Goal: Task Accomplishment & Management: Use online tool/utility

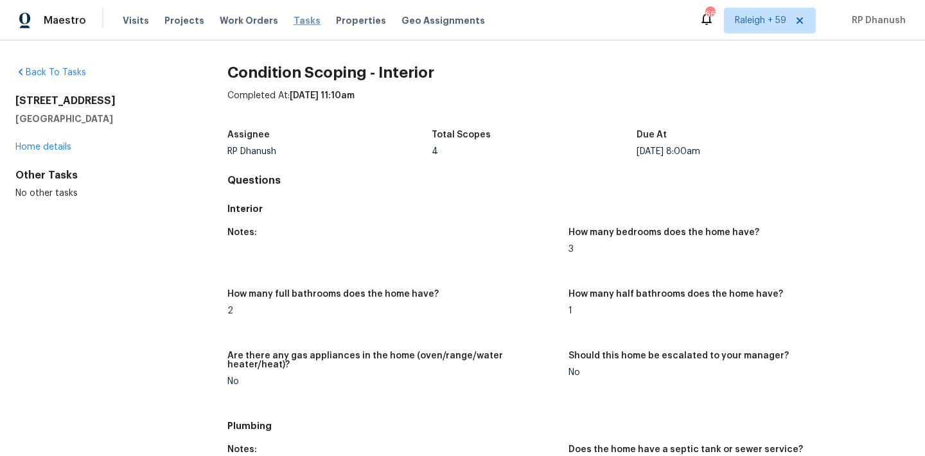
click at [295, 16] on span "Tasks" at bounding box center [306, 20] width 27 height 9
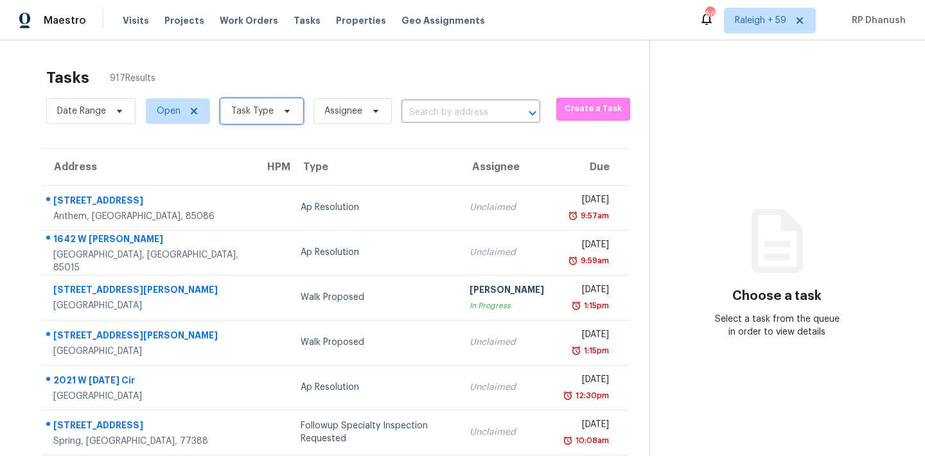
click at [272, 114] on span "Task Type" at bounding box center [261, 111] width 83 height 26
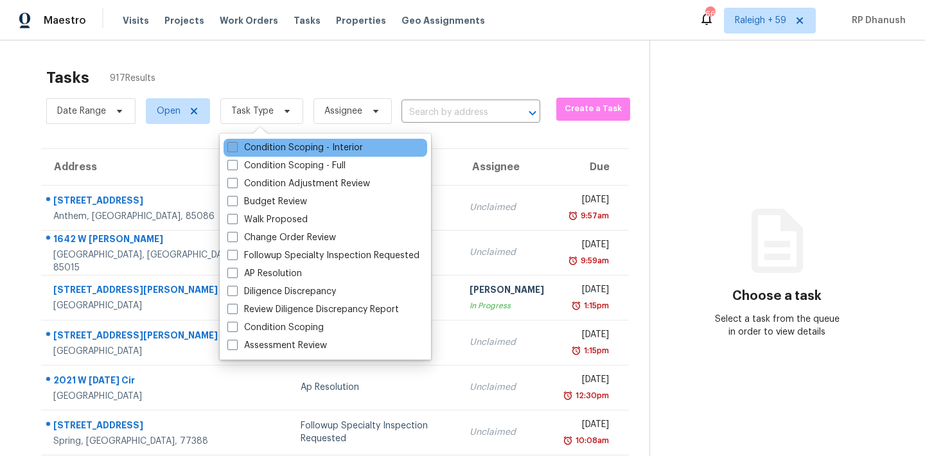
click at [276, 146] on label "Condition Scoping - Interior" at bounding box center [295, 147] width 136 height 13
click at [236, 146] on input "Condition Scoping - Interior" at bounding box center [231, 145] width 8 height 8
checkbox input "true"
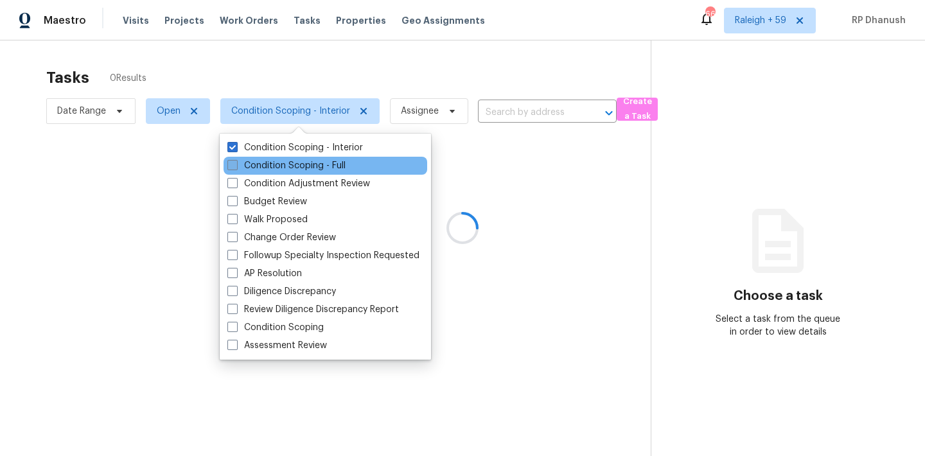
click at [276, 169] on label "Condition Scoping - Full" at bounding box center [286, 165] width 118 height 13
click at [236, 168] on input "Condition Scoping - Full" at bounding box center [231, 163] width 8 height 8
checkbox input "true"
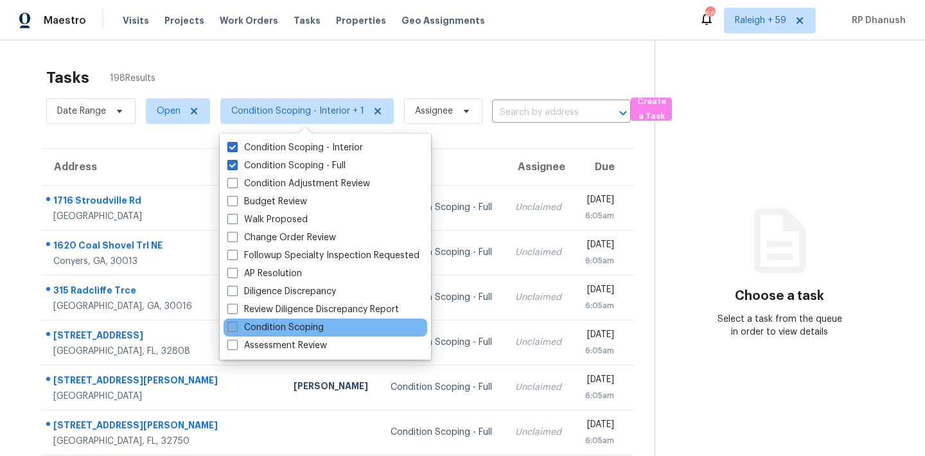
click at [284, 328] on label "Condition Scoping" at bounding box center [275, 327] width 96 height 13
click at [236, 328] on input "Condition Scoping" at bounding box center [231, 325] width 8 height 8
checkbox input "true"
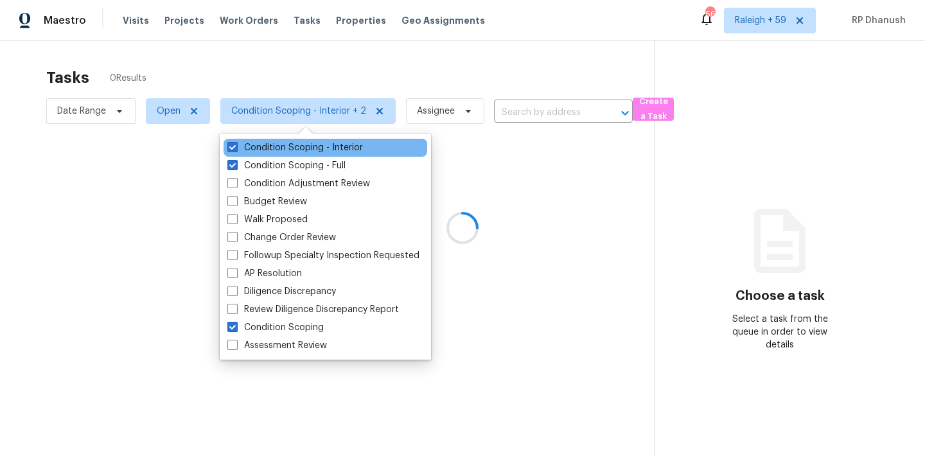
click at [303, 139] on div "Condition Scoping - Interior" at bounding box center [325, 148] width 204 height 18
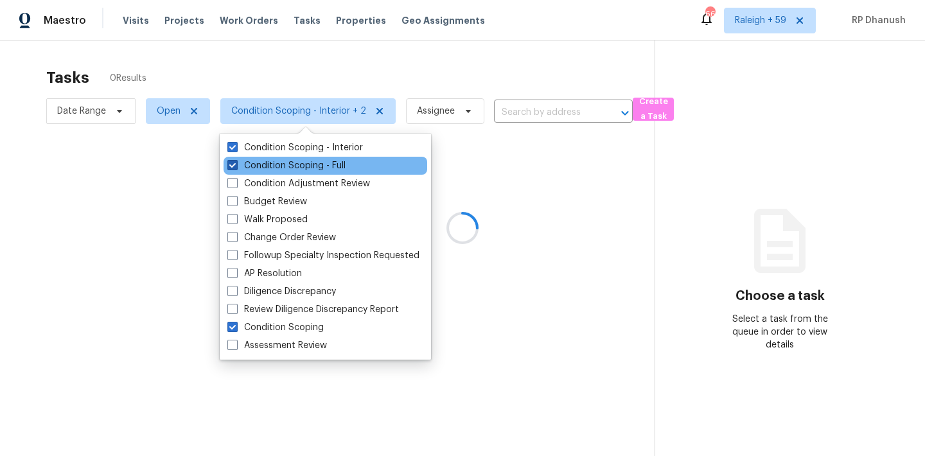
click at [301, 162] on label "Condition Scoping - Full" at bounding box center [286, 165] width 118 height 13
click at [236, 162] on input "Condition Scoping - Full" at bounding box center [231, 163] width 8 height 8
checkbox input "false"
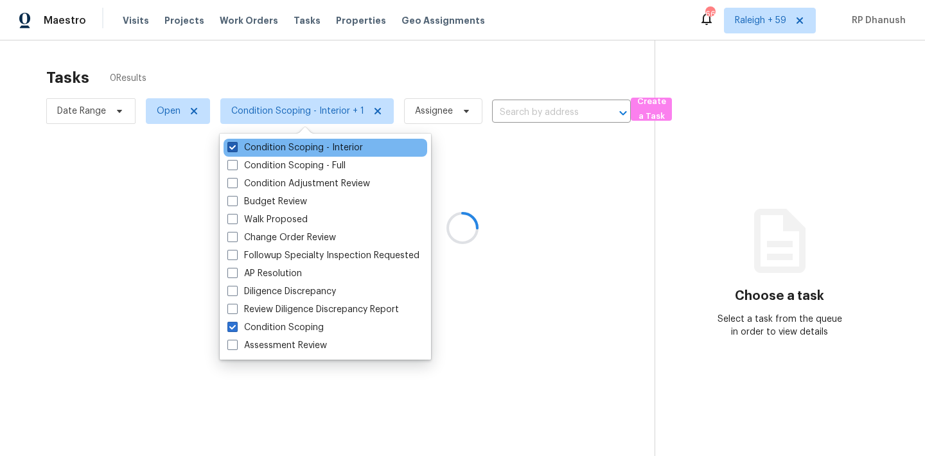
click at [301, 150] on label "Condition Scoping - Interior" at bounding box center [295, 147] width 136 height 13
click at [236, 150] on input "Condition Scoping - Interior" at bounding box center [231, 145] width 8 height 8
checkbox input "false"
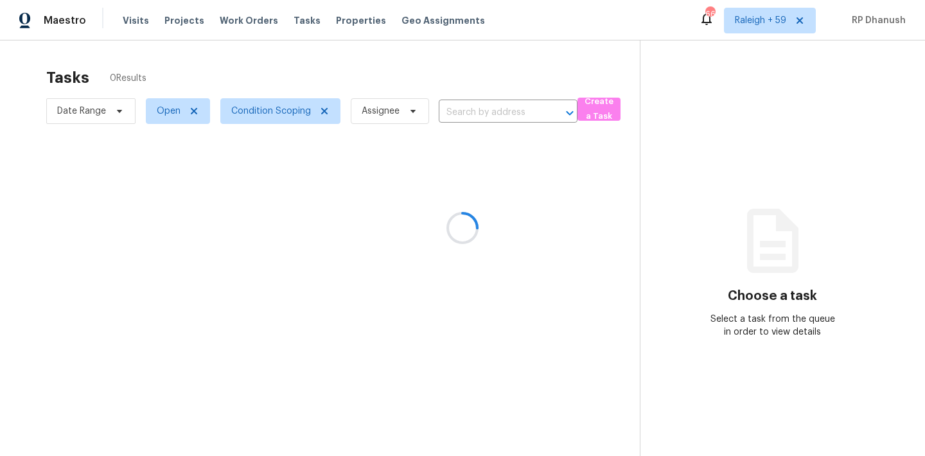
click at [331, 82] on div at bounding box center [462, 228] width 925 height 456
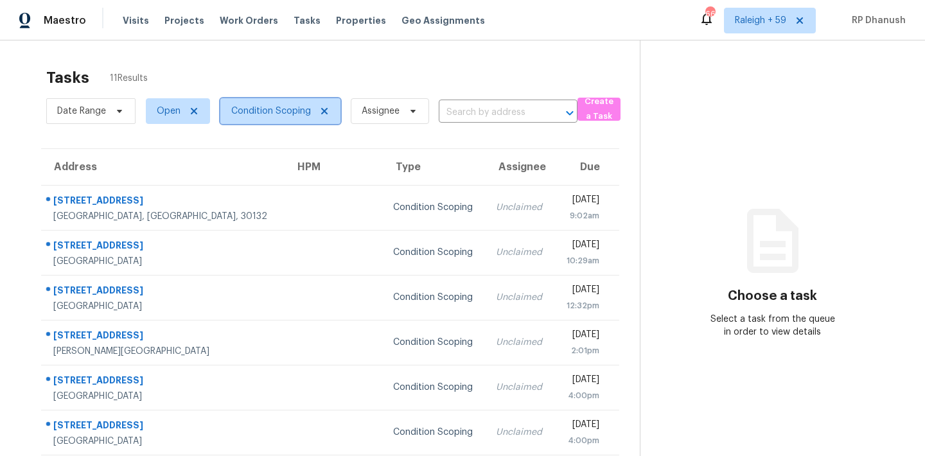
click at [261, 112] on span "Condition Scoping" at bounding box center [271, 111] width 80 height 13
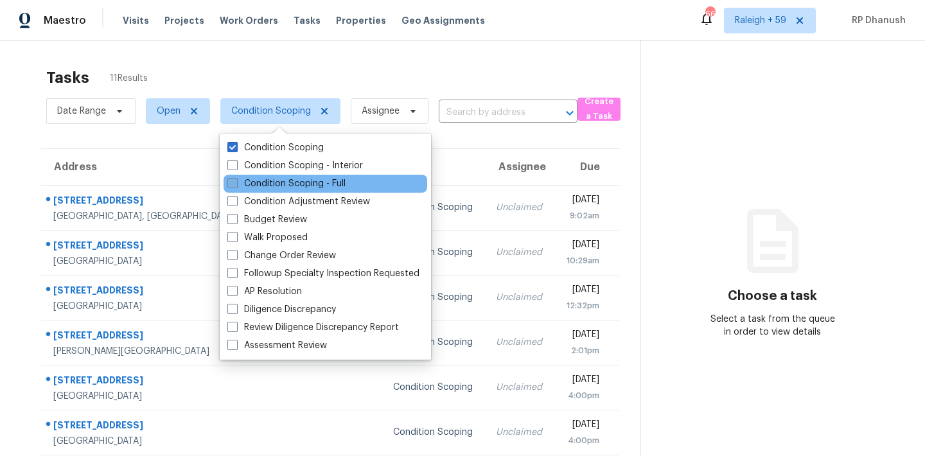
click at [271, 184] on label "Condition Scoping - Full" at bounding box center [286, 183] width 118 height 13
click at [236, 184] on input "Condition Scoping - Full" at bounding box center [231, 181] width 8 height 8
checkbox input "true"
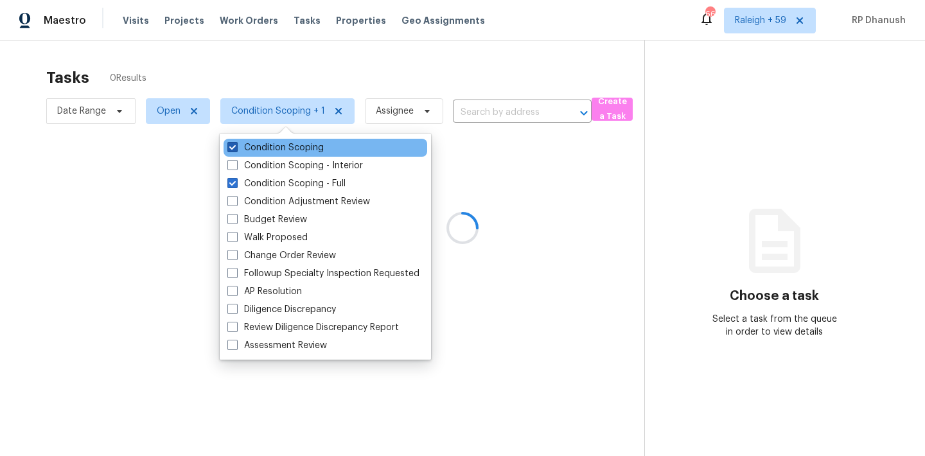
click at [272, 145] on label "Condition Scoping" at bounding box center [275, 147] width 96 height 13
click at [236, 145] on input "Condition Scoping" at bounding box center [231, 145] width 8 height 8
checkbox input "false"
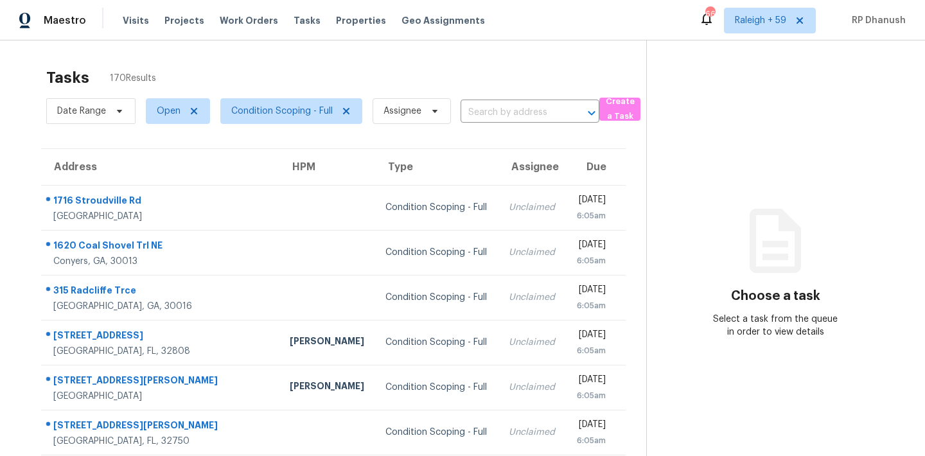
click at [483, 67] on div "Tasks 170 Results" at bounding box center [346, 77] width 600 height 33
click at [770, 21] on span "Raleigh + 59" at bounding box center [760, 20] width 51 height 13
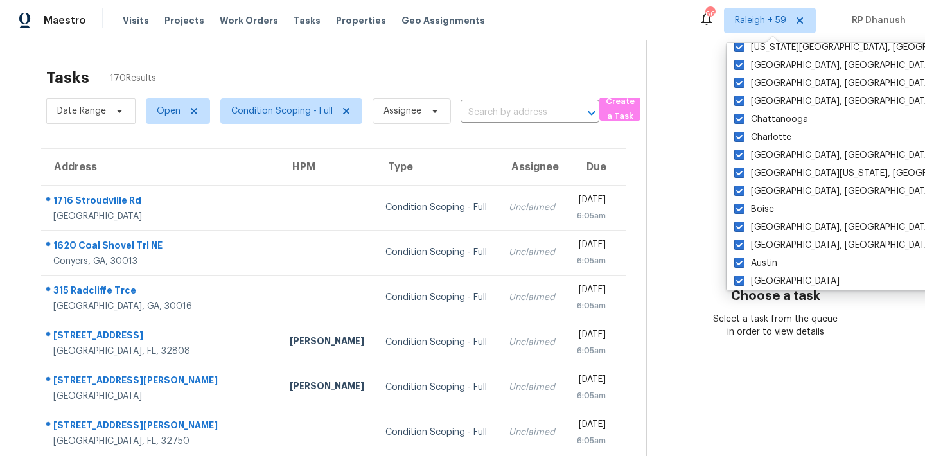
scroll to position [861, 0]
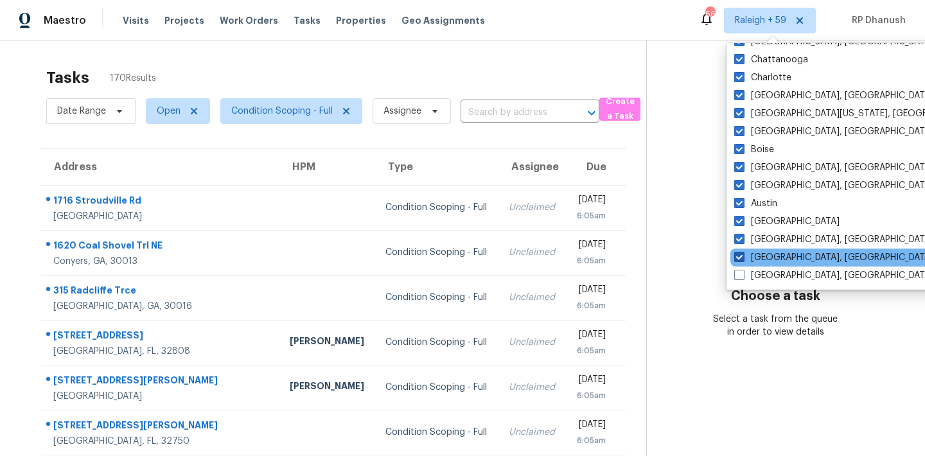
click at [760, 257] on label "[GEOGRAPHIC_DATA], [GEOGRAPHIC_DATA]" at bounding box center [833, 257] width 199 height 13
click at [742, 257] on input "[GEOGRAPHIC_DATA], [GEOGRAPHIC_DATA]" at bounding box center [738, 255] width 8 height 8
checkbox input "false"
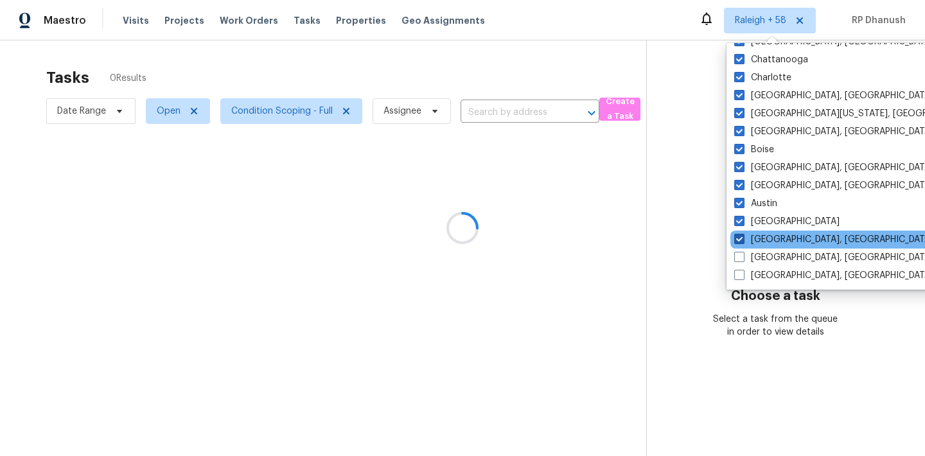
click at [760, 241] on label "[GEOGRAPHIC_DATA], [GEOGRAPHIC_DATA]" at bounding box center [833, 239] width 199 height 13
click at [742, 241] on input "[GEOGRAPHIC_DATA], [GEOGRAPHIC_DATA]" at bounding box center [738, 237] width 8 height 8
checkbox input "false"
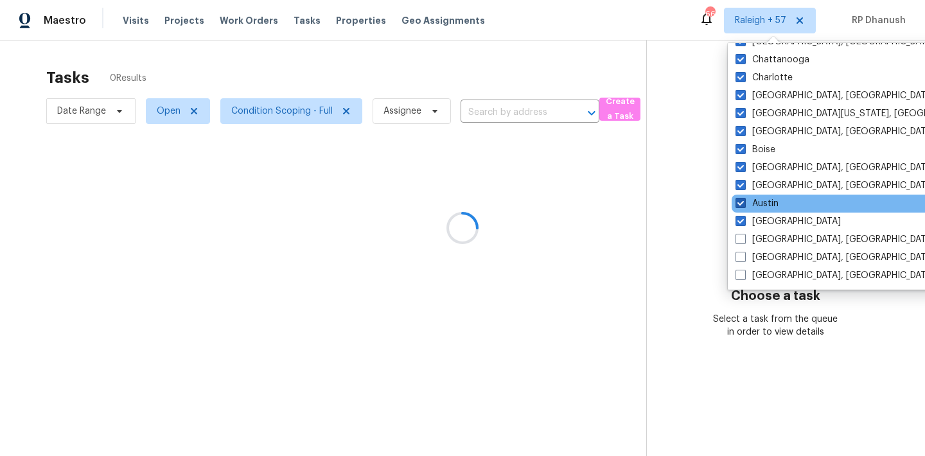
click at [763, 206] on label "Austin" at bounding box center [756, 203] width 43 height 13
click at [744, 206] on input "Austin" at bounding box center [739, 201] width 8 height 8
checkbox input "false"
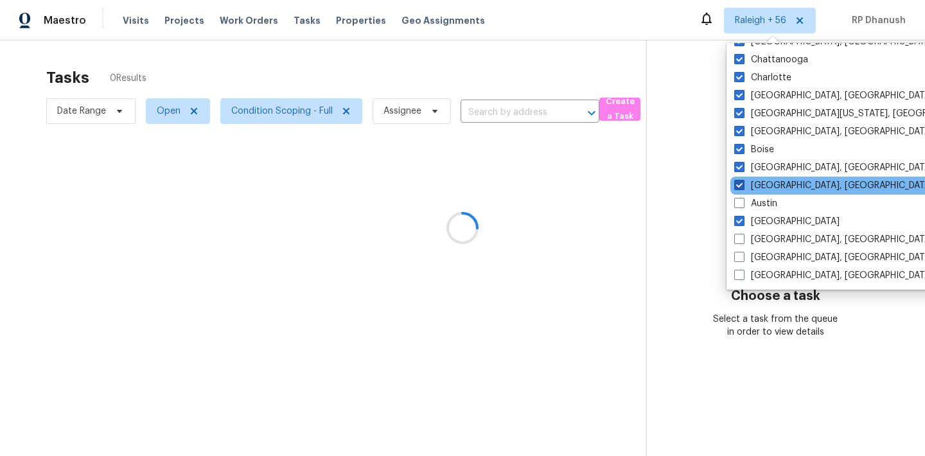
click at [763, 189] on label "[GEOGRAPHIC_DATA], [GEOGRAPHIC_DATA]" at bounding box center [833, 185] width 199 height 13
click at [742, 188] on input "[GEOGRAPHIC_DATA], [GEOGRAPHIC_DATA]" at bounding box center [738, 183] width 8 height 8
checkbox input "false"
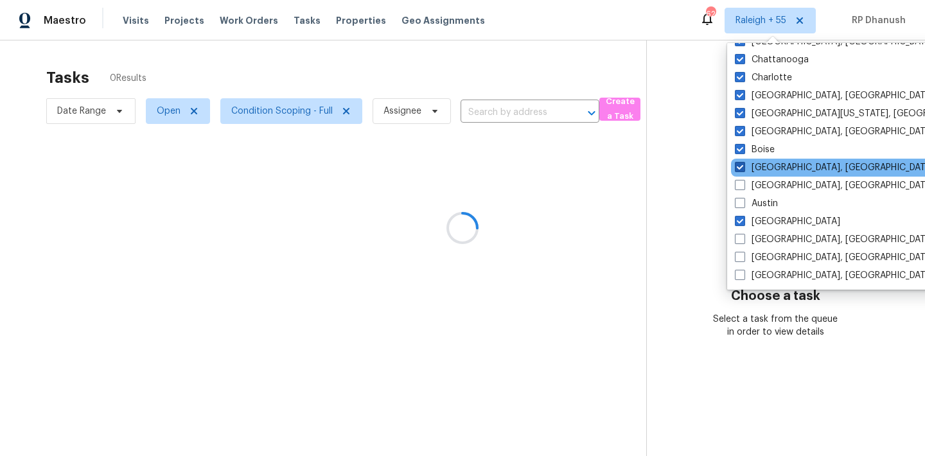
click at [762, 171] on label "[GEOGRAPHIC_DATA], [GEOGRAPHIC_DATA]" at bounding box center [834, 167] width 199 height 13
click at [743, 170] on input "[GEOGRAPHIC_DATA], [GEOGRAPHIC_DATA]" at bounding box center [739, 165] width 8 height 8
checkbox input "false"
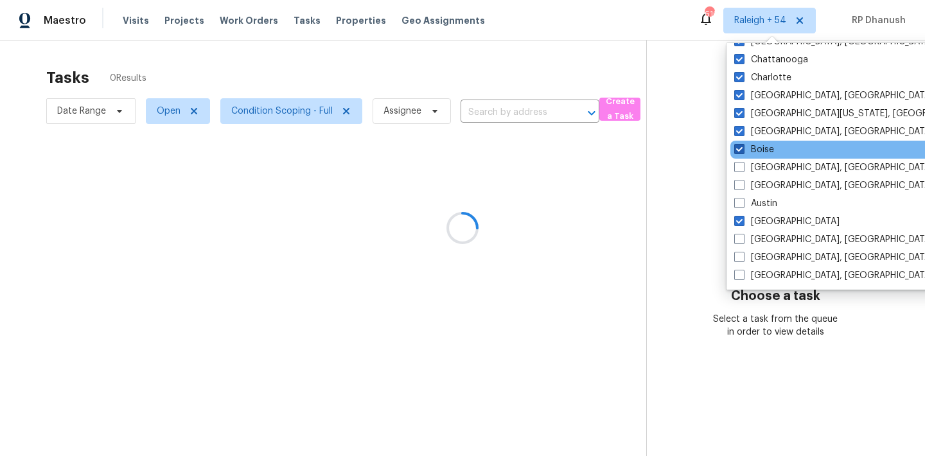
click at [762, 152] on label "Boise" at bounding box center [754, 149] width 40 height 13
click at [742, 152] on input "Boise" at bounding box center [738, 147] width 8 height 8
checkbox input "false"
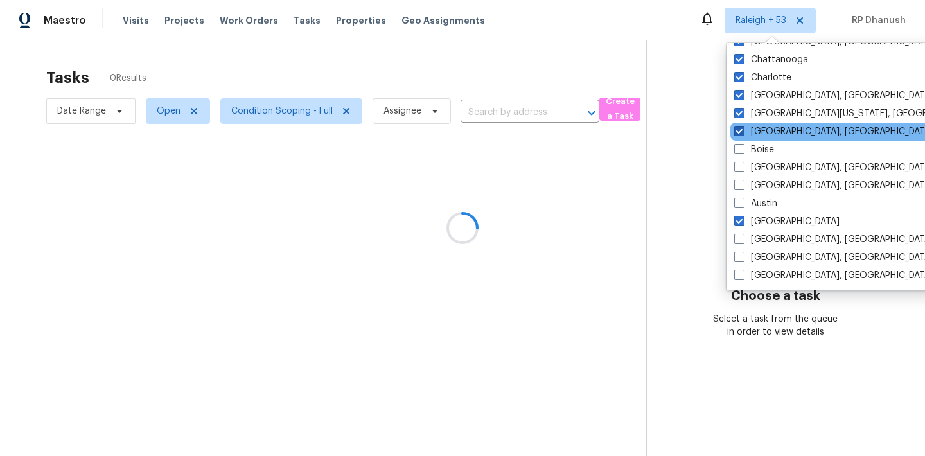
click at [760, 130] on label "[GEOGRAPHIC_DATA], [GEOGRAPHIC_DATA]" at bounding box center [833, 131] width 199 height 13
click at [742, 130] on input "[GEOGRAPHIC_DATA], [GEOGRAPHIC_DATA]" at bounding box center [738, 129] width 8 height 8
checkbox input "false"
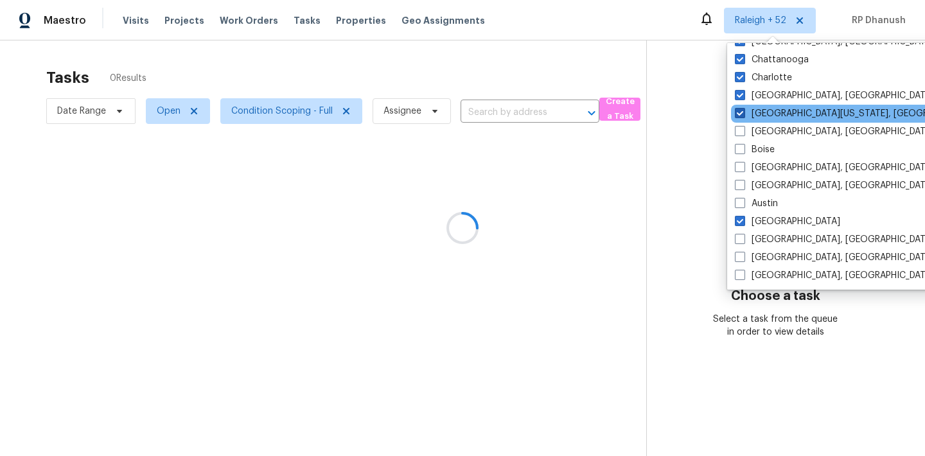
click at [760, 116] on label "[GEOGRAPHIC_DATA][US_STATE], [GEOGRAPHIC_DATA]" at bounding box center [858, 113] width 247 height 13
click at [743, 116] on input "[GEOGRAPHIC_DATA][US_STATE], [GEOGRAPHIC_DATA]" at bounding box center [739, 111] width 8 height 8
checkbox input "false"
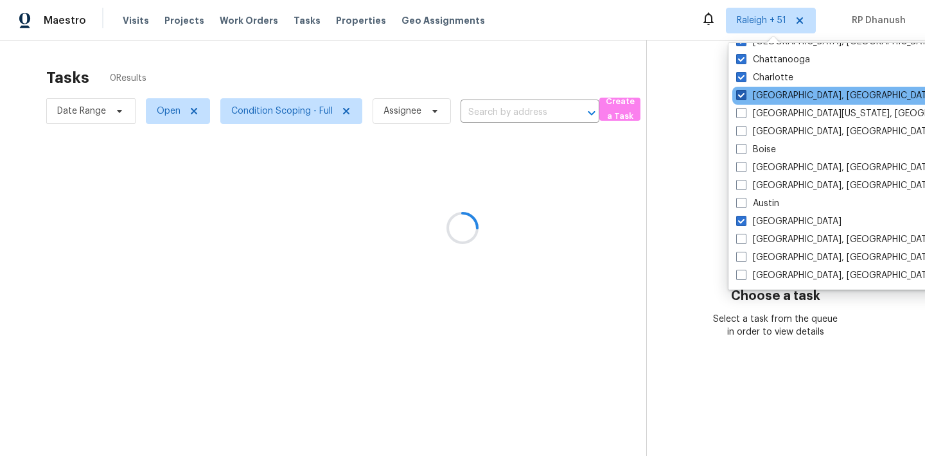
click at [760, 96] on label "[GEOGRAPHIC_DATA], [GEOGRAPHIC_DATA]" at bounding box center [835, 95] width 199 height 13
click at [744, 96] on input "[GEOGRAPHIC_DATA], [GEOGRAPHIC_DATA]" at bounding box center [740, 93] width 8 height 8
checkbox input "false"
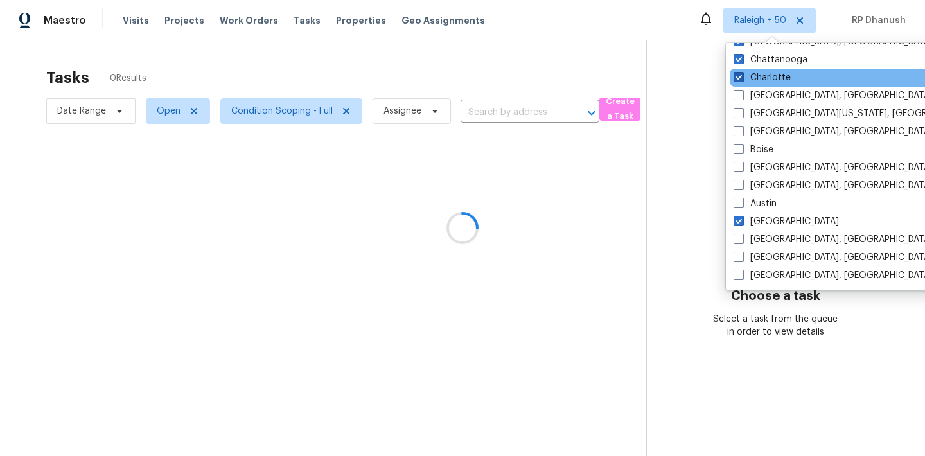
click at [760, 78] on label "Charlotte" at bounding box center [761, 77] width 57 height 13
click at [742, 78] on input "Charlotte" at bounding box center [737, 75] width 8 height 8
checkbox input "false"
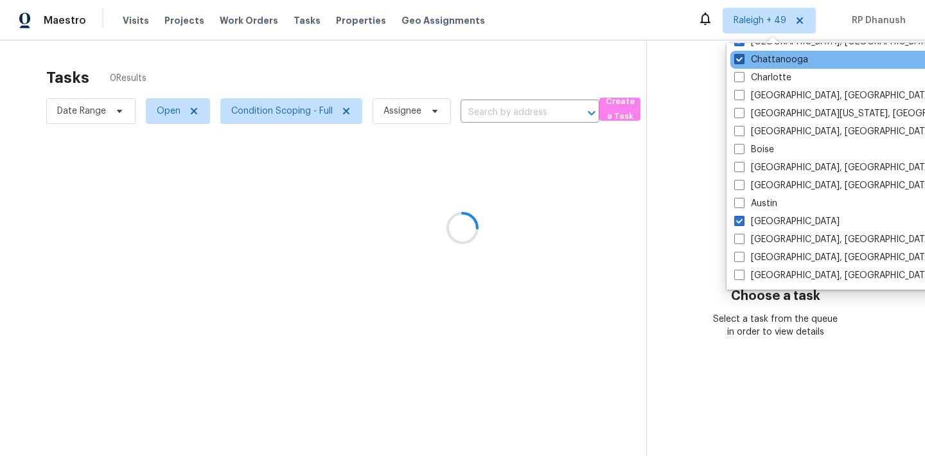
click at [760, 64] on label "Chattanooga" at bounding box center [771, 59] width 74 height 13
click at [742, 62] on input "Chattanooga" at bounding box center [738, 57] width 8 height 8
checkbox input "false"
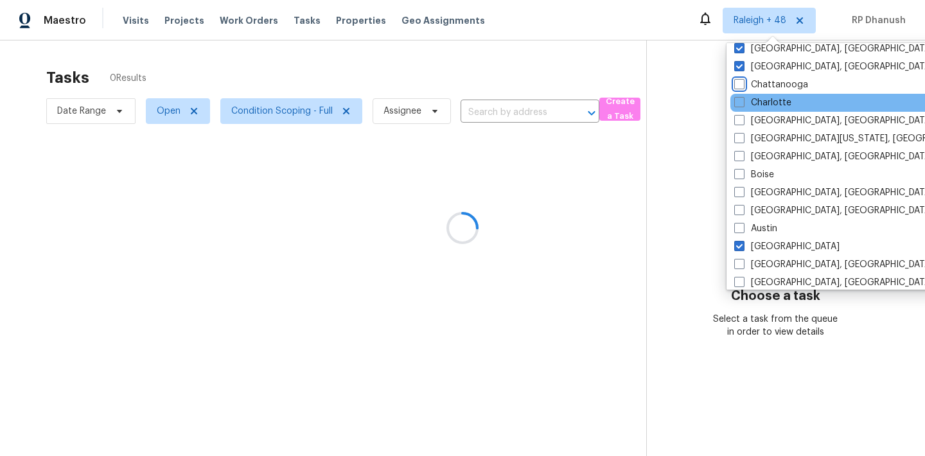
scroll to position [828, 0]
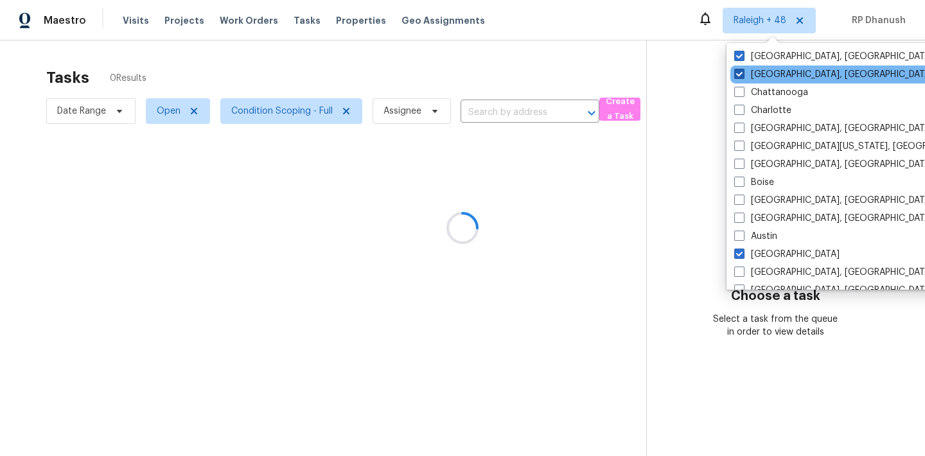
click at [755, 74] on label "[GEOGRAPHIC_DATA], [GEOGRAPHIC_DATA]" at bounding box center [833, 74] width 199 height 13
click at [742, 74] on input "[GEOGRAPHIC_DATA], [GEOGRAPHIC_DATA]" at bounding box center [738, 72] width 8 height 8
checkbox input "false"
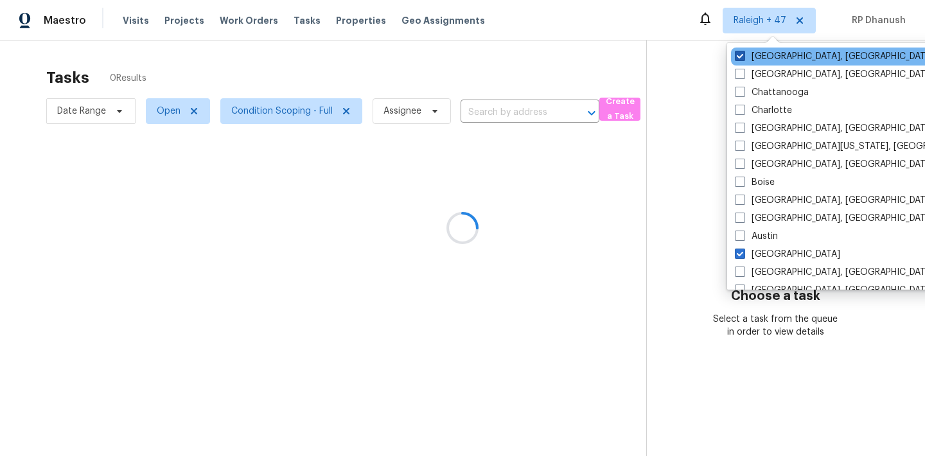
click at [755, 61] on label "[GEOGRAPHIC_DATA], [GEOGRAPHIC_DATA]" at bounding box center [834, 56] width 199 height 13
click at [743, 58] on input "[GEOGRAPHIC_DATA], [GEOGRAPHIC_DATA]" at bounding box center [739, 54] width 8 height 8
checkbox input "false"
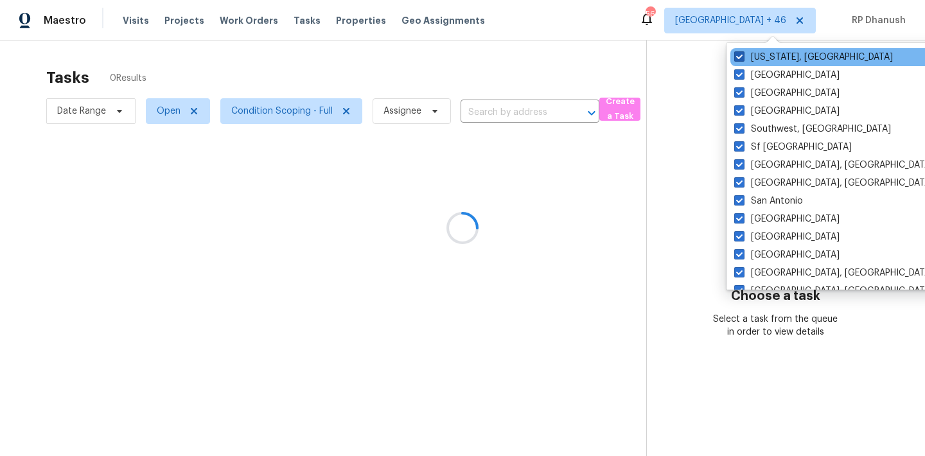
click at [755, 60] on label "[US_STATE], [GEOGRAPHIC_DATA]" at bounding box center [813, 57] width 159 height 13
click at [742, 59] on input "[US_STATE], [GEOGRAPHIC_DATA]" at bounding box center [738, 55] width 8 height 8
checkbox input "false"
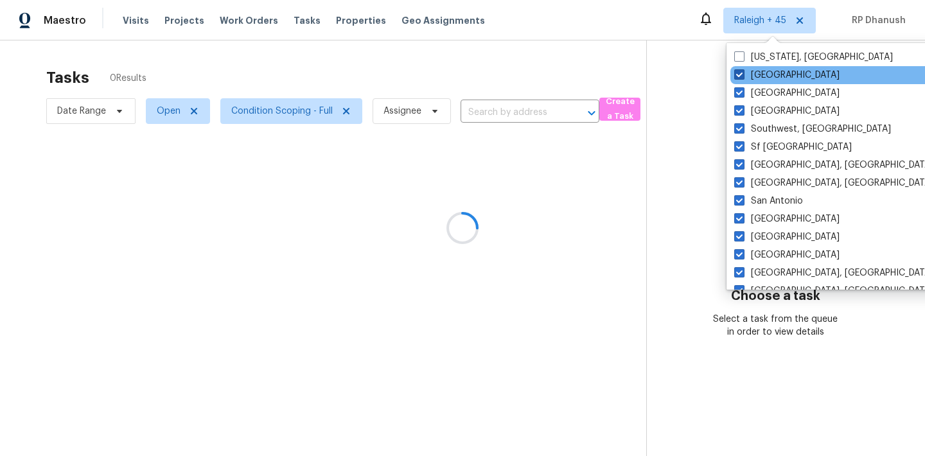
click at [755, 71] on label "[GEOGRAPHIC_DATA]" at bounding box center [786, 75] width 105 height 13
click at [742, 71] on input "[GEOGRAPHIC_DATA]" at bounding box center [738, 73] width 8 height 8
checkbox input "false"
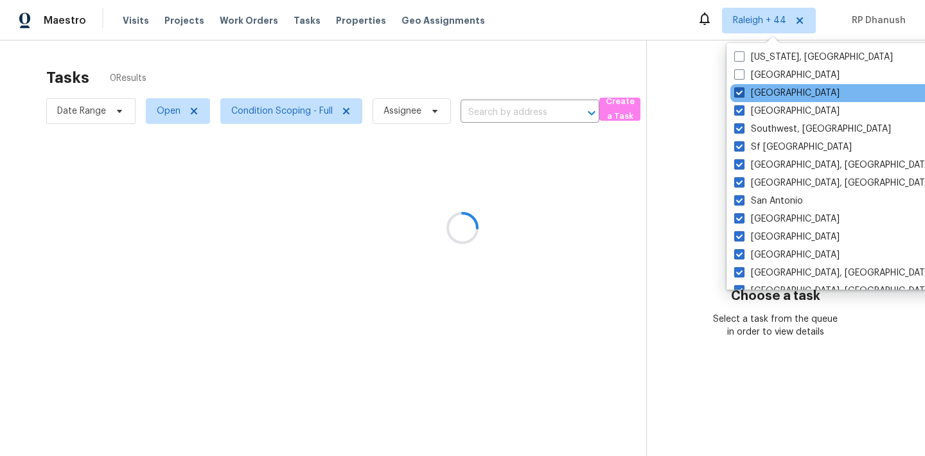
click at [755, 92] on label "[GEOGRAPHIC_DATA]" at bounding box center [786, 93] width 105 height 13
click at [742, 92] on input "[GEOGRAPHIC_DATA]" at bounding box center [738, 91] width 8 height 8
checkbox input "false"
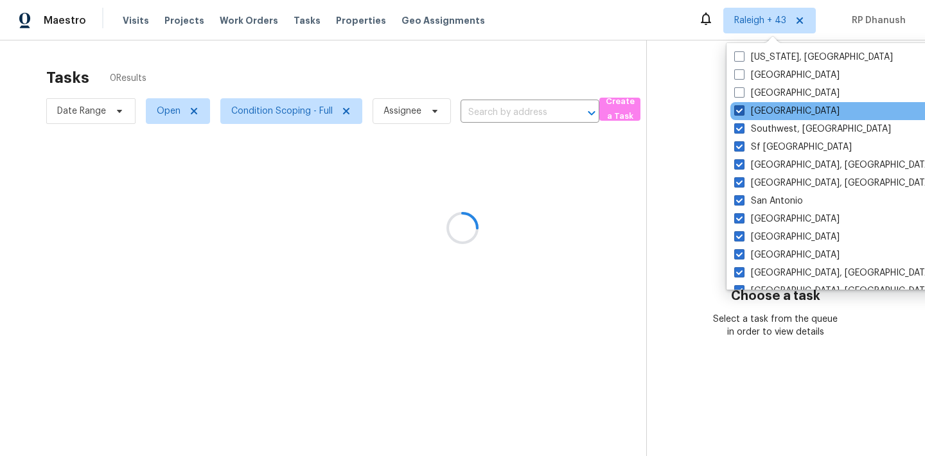
click at [758, 109] on label "[GEOGRAPHIC_DATA]" at bounding box center [786, 111] width 105 height 13
click at [742, 109] on input "[GEOGRAPHIC_DATA]" at bounding box center [738, 109] width 8 height 8
checkbox input "false"
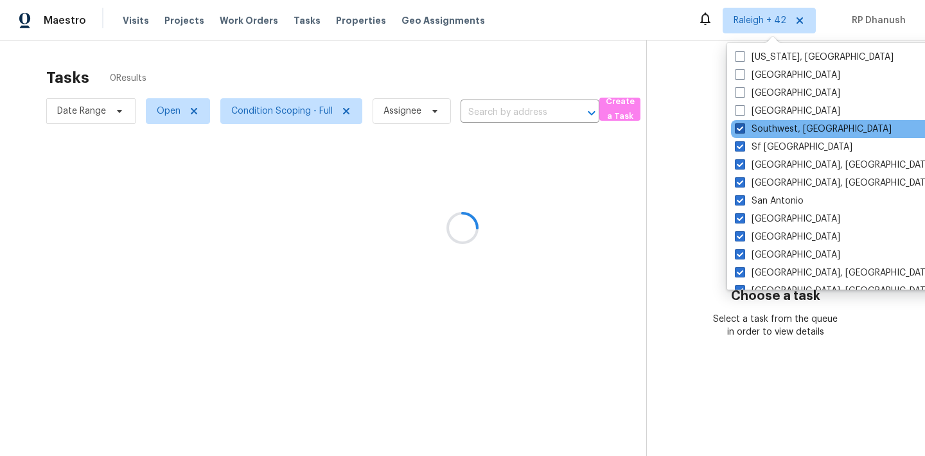
click at [758, 134] on label "Southwest, [GEOGRAPHIC_DATA]" at bounding box center [813, 129] width 157 height 13
click at [743, 131] on input "Southwest, [GEOGRAPHIC_DATA]" at bounding box center [739, 127] width 8 height 8
checkbox input "false"
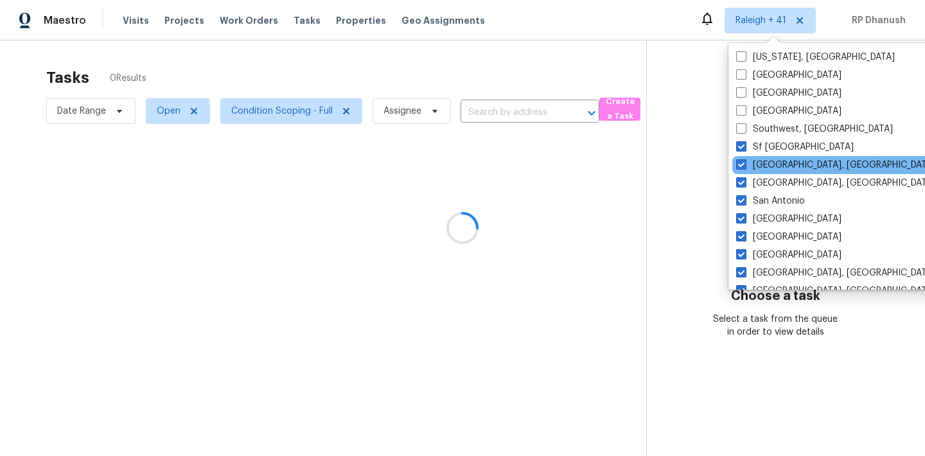
click at [757, 157] on div "[GEOGRAPHIC_DATA], [GEOGRAPHIC_DATA]" at bounding box center [861, 165] width 259 height 18
click at [757, 159] on label "[GEOGRAPHIC_DATA], [GEOGRAPHIC_DATA]" at bounding box center [835, 165] width 199 height 13
click at [744, 159] on input "[GEOGRAPHIC_DATA], [GEOGRAPHIC_DATA]" at bounding box center [740, 163] width 8 height 8
checkbox input "false"
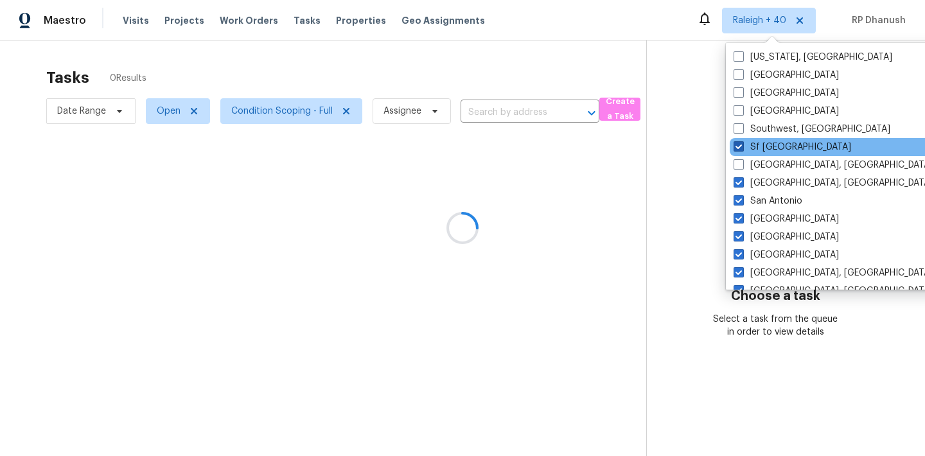
click at [757, 148] on label "Sf [GEOGRAPHIC_DATA]" at bounding box center [792, 147] width 118 height 13
click at [742, 148] on input "Sf [GEOGRAPHIC_DATA]" at bounding box center [737, 145] width 8 height 8
checkbox input "false"
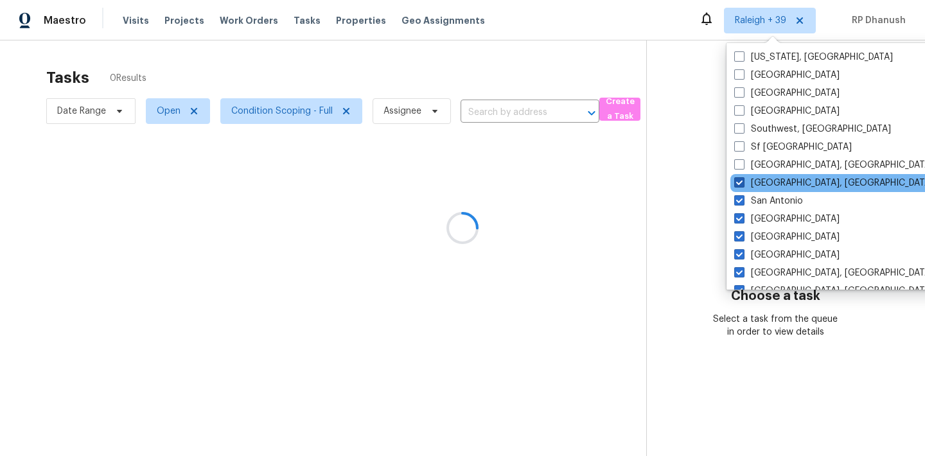
click at [758, 182] on label "[GEOGRAPHIC_DATA], [GEOGRAPHIC_DATA]" at bounding box center [833, 183] width 199 height 13
click at [742, 182] on input "[GEOGRAPHIC_DATA], [GEOGRAPHIC_DATA]" at bounding box center [738, 181] width 8 height 8
checkbox input "false"
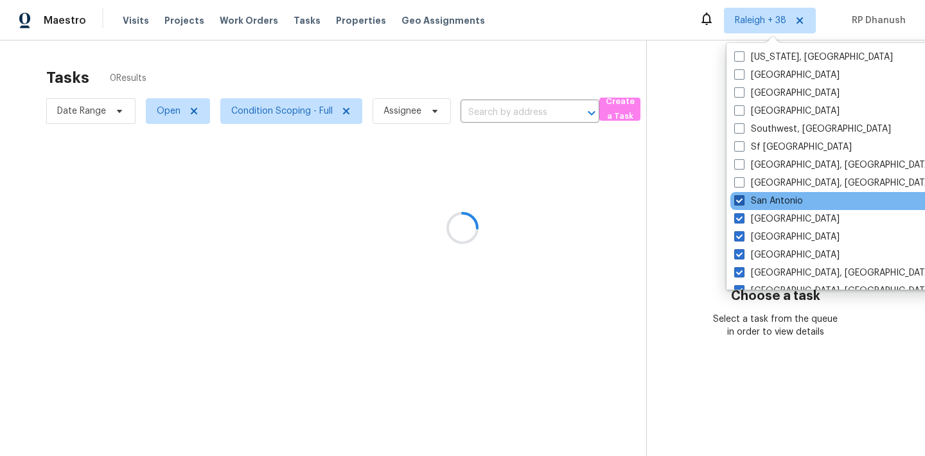
click at [758, 202] on label "San Antonio" at bounding box center [768, 201] width 69 height 13
click at [742, 202] on input "San Antonio" at bounding box center [738, 199] width 8 height 8
checkbox input "false"
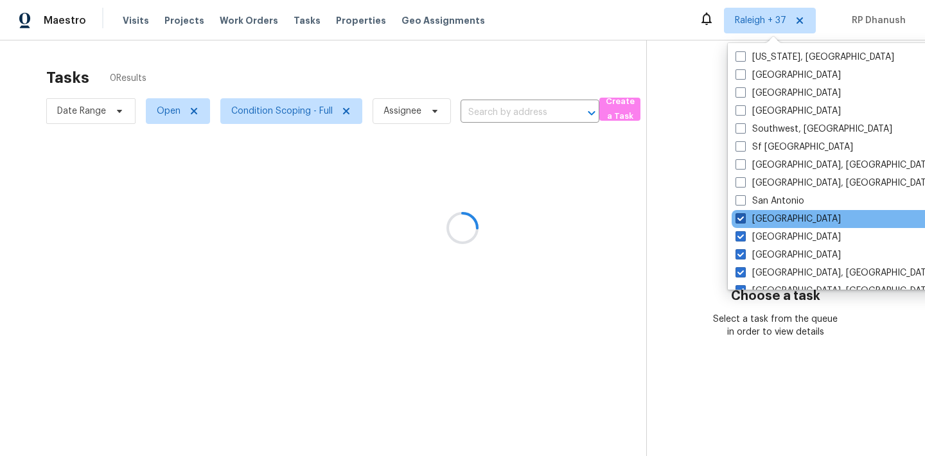
click at [758, 214] on label "[GEOGRAPHIC_DATA]" at bounding box center [787, 219] width 105 height 13
click at [744, 214] on input "[GEOGRAPHIC_DATA]" at bounding box center [739, 217] width 8 height 8
checkbox input "false"
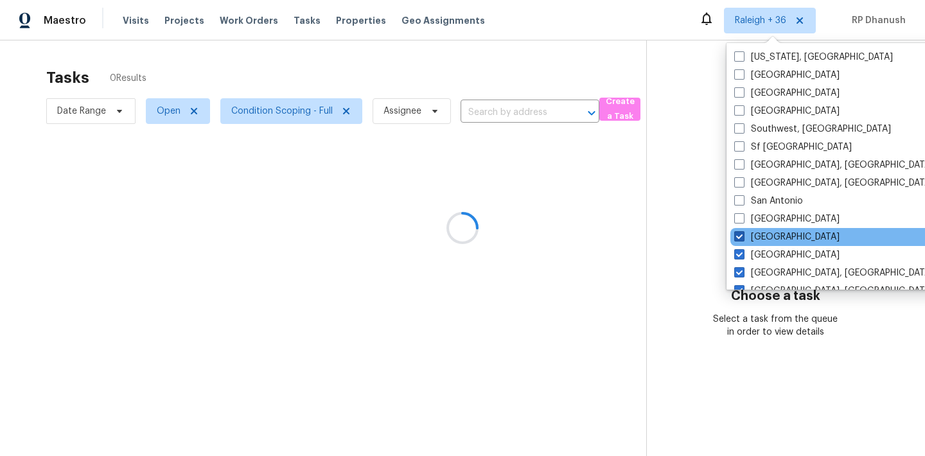
click at [758, 240] on label "[GEOGRAPHIC_DATA]" at bounding box center [786, 237] width 105 height 13
click at [742, 239] on input "[GEOGRAPHIC_DATA]" at bounding box center [738, 235] width 8 height 8
checkbox input "false"
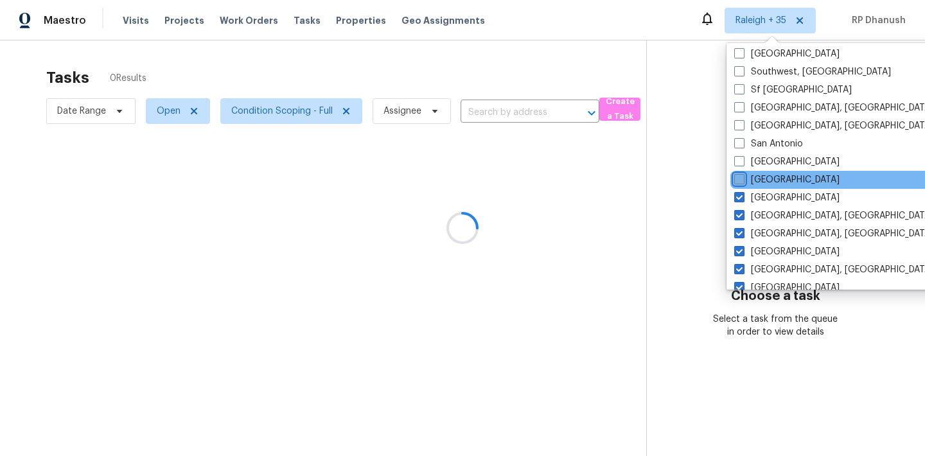
scroll to position [118, 0]
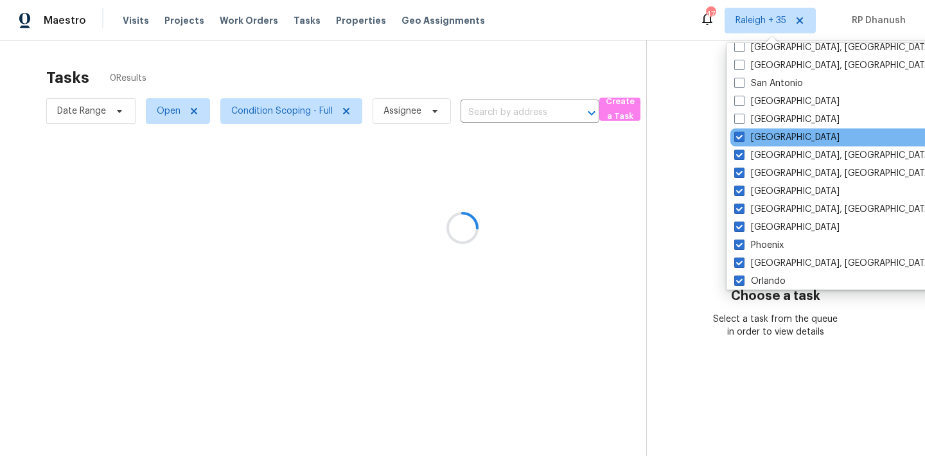
click at [749, 139] on label "[GEOGRAPHIC_DATA]" at bounding box center [786, 137] width 105 height 13
click at [742, 139] on input "[GEOGRAPHIC_DATA]" at bounding box center [738, 135] width 8 height 8
checkbox input "false"
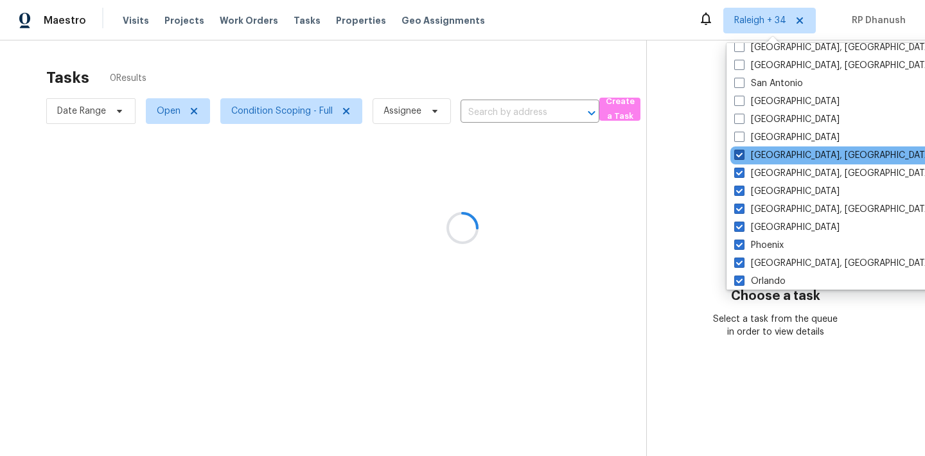
click at [749, 151] on label "[GEOGRAPHIC_DATA], [GEOGRAPHIC_DATA]" at bounding box center [833, 155] width 199 height 13
click at [742, 151] on input "[GEOGRAPHIC_DATA], [GEOGRAPHIC_DATA]" at bounding box center [738, 153] width 8 height 8
checkbox input "false"
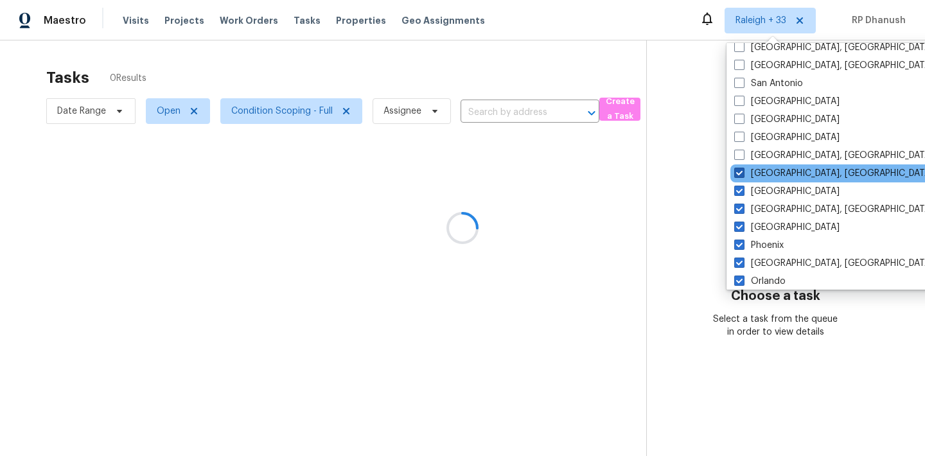
click at [749, 169] on label "[GEOGRAPHIC_DATA], [GEOGRAPHIC_DATA]" at bounding box center [833, 173] width 199 height 13
click at [742, 169] on input "[GEOGRAPHIC_DATA], [GEOGRAPHIC_DATA]" at bounding box center [738, 171] width 8 height 8
checkbox input "false"
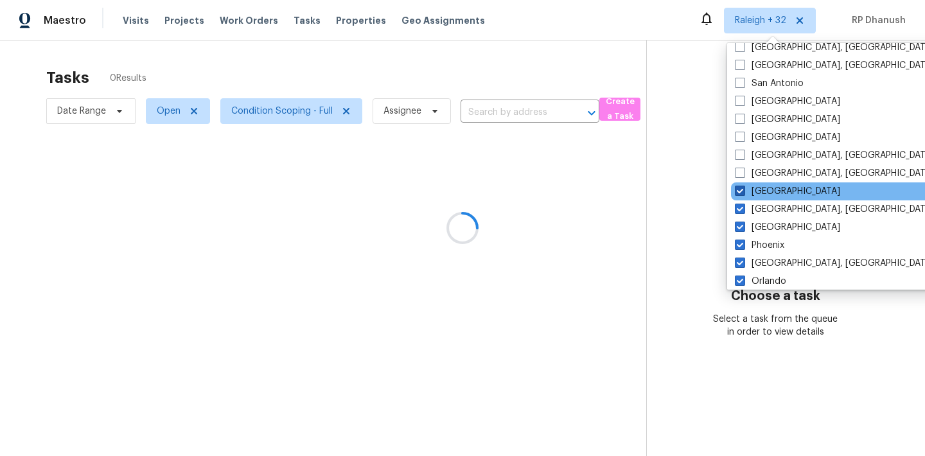
click at [748, 192] on label "[GEOGRAPHIC_DATA]" at bounding box center [787, 191] width 105 height 13
click at [743, 192] on input "[GEOGRAPHIC_DATA]" at bounding box center [739, 189] width 8 height 8
checkbox input "false"
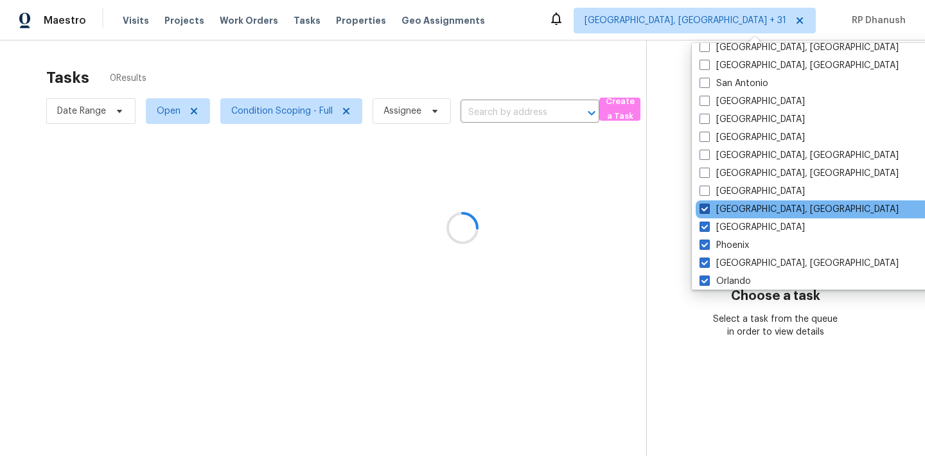
click at [748, 206] on label "[GEOGRAPHIC_DATA], [GEOGRAPHIC_DATA]" at bounding box center [798, 209] width 199 height 13
click at [708, 206] on input "[GEOGRAPHIC_DATA], [GEOGRAPHIC_DATA]" at bounding box center [703, 207] width 8 height 8
checkbox input "false"
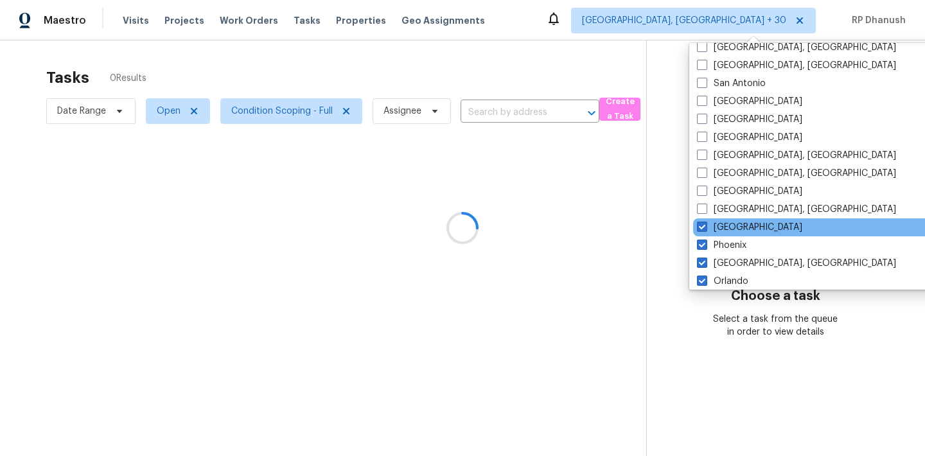
click at [745, 234] on div "[GEOGRAPHIC_DATA]" at bounding box center [822, 227] width 259 height 18
click at [735, 225] on label "[GEOGRAPHIC_DATA]" at bounding box center [749, 227] width 105 height 13
click at [705, 225] on input "[GEOGRAPHIC_DATA]" at bounding box center [701, 225] width 8 height 8
checkbox input "false"
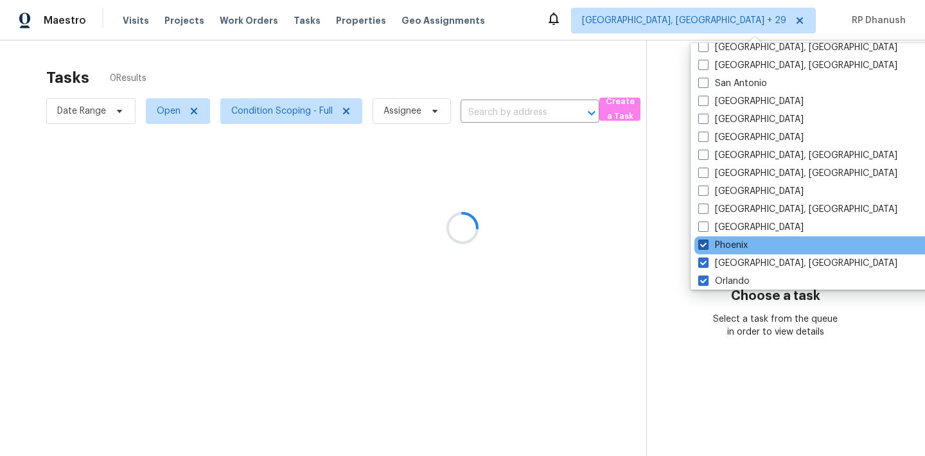
click at [735, 239] on label "Phoenix" at bounding box center [722, 245] width 49 height 13
click at [706, 239] on input "Phoenix" at bounding box center [702, 243] width 8 height 8
checkbox input "false"
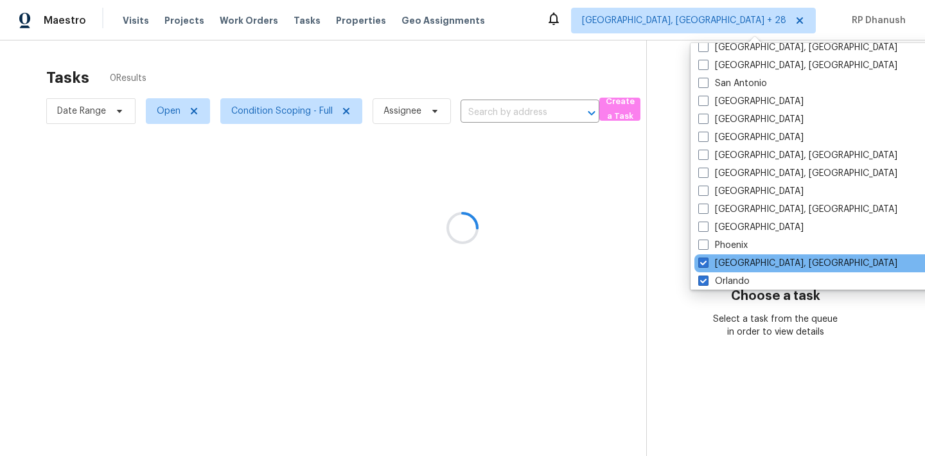
click at [733, 254] on div "[GEOGRAPHIC_DATA], [GEOGRAPHIC_DATA]" at bounding box center [823, 263] width 259 height 18
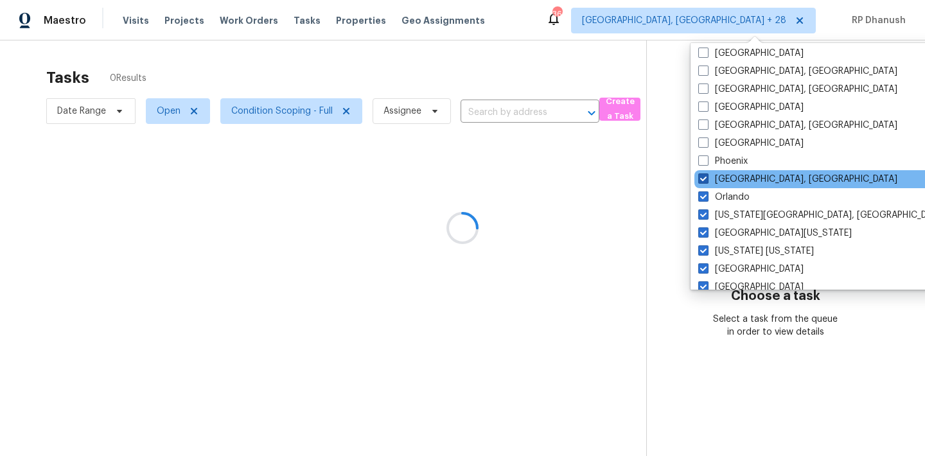
click at [735, 178] on label "[GEOGRAPHIC_DATA], [GEOGRAPHIC_DATA]" at bounding box center [797, 179] width 199 height 13
click at [706, 178] on input "[GEOGRAPHIC_DATA], [GEOGRAPHIC_DATA]" at bounding box center [702, 177] width 8 height 8
checkbox input "false"
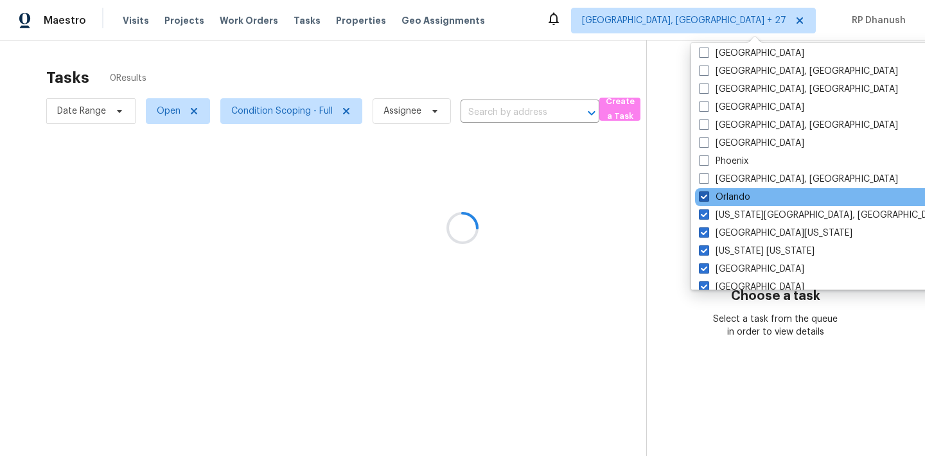
click at [734, 192] on label "Orlando" at bounding box center [724, 197] width 51 height 13
click at [707, 192] on input "Orlando" at bounding box center [703, 195] width 8 height 8
checkbox input "false"
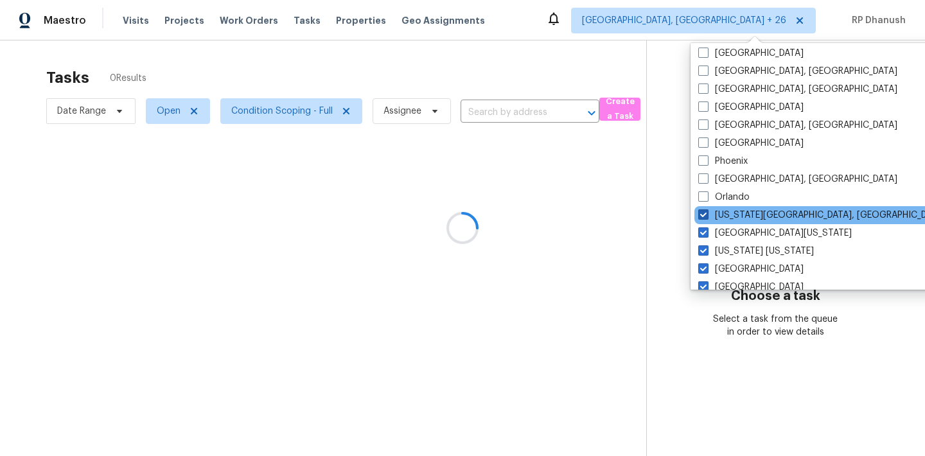
click at [734, 217] on label "[US_STATE][GEOGRAPHIC_DATA], [GEOGRAPHIC_DATA]" at bounding box center [821, 215] width 247 height 13
click at [706, 217] on input "[US_STATE][GEOGRAPHIC_DATA], [GEOGRAPHIC_DATA]" at bounding box center [702, 213] width 8 height 8
checkbox input "false"
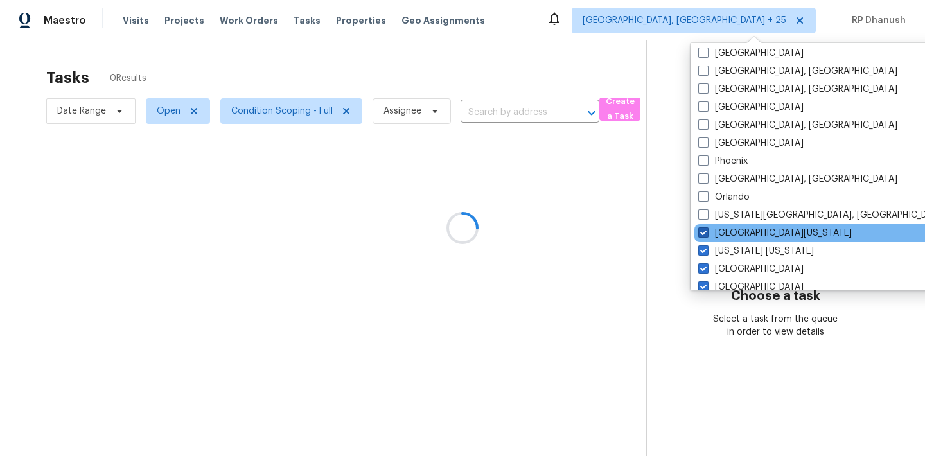
click at [730, 236] on label "[GEOGRAPHIC_DATA][US_STATE]" at bounding box center [774, 233] width 153 height 13
click at [706, 235] on input "[GEOGRAPHIC_DATA][US_STATE]" at bounding box center [702, 231] width 8 height 8
checkbox input "false"
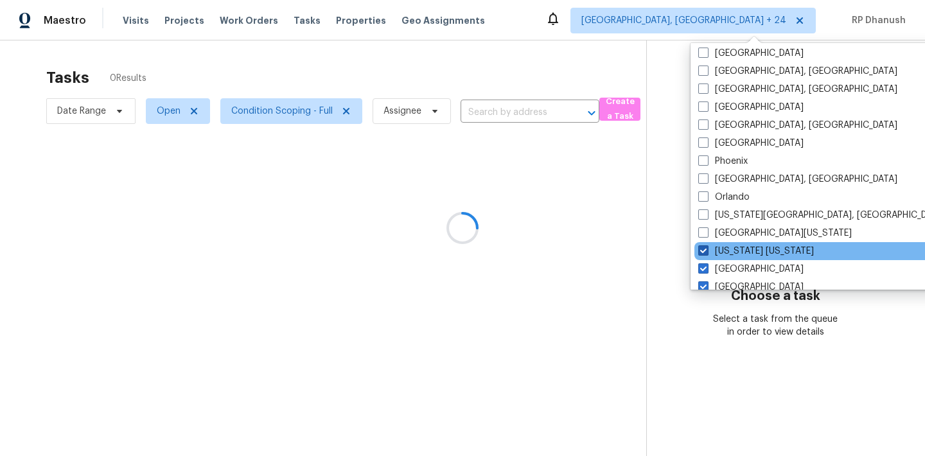
click at [725, 256] on label "[US_STATE] [US_STATE]" at bounding box center [756, 251] width 116 height 13
click at [706, 253] on input "[US_STATE] [US_STATE]" at bounding box center [702, 249] width 8 height 8
checkbox input "false"
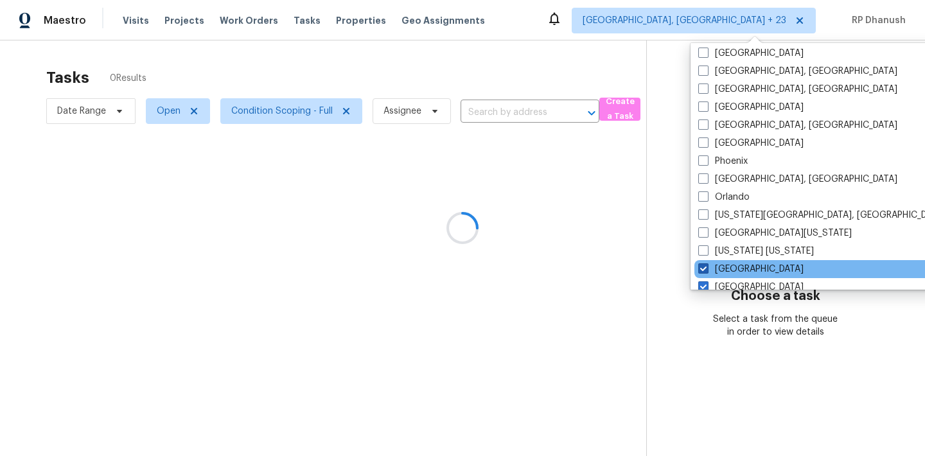
click at [725, 265] on label "[GEOGRAPHIC_DATA]" at bounding box center [750, 269] width 105 height 13
click at [706, 265] on input "[GEOGRAPHIC_DATA]" at bounding box center [702, 267] width 8 height 8
checkbox input "false"
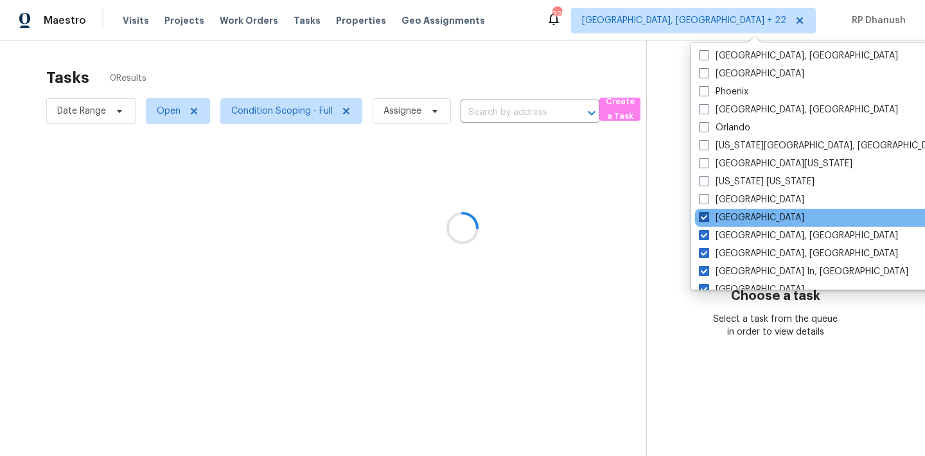
click at [726, 222] on label "[GEOGRAPHIC_DATA]" at bounding box center [751, 217] width 105 height 13
click at [707, 220] on input "[GEOGRAPHIC_DATA]" at bounding box center [703, 215] width 8 height 8
checkbox input "false"
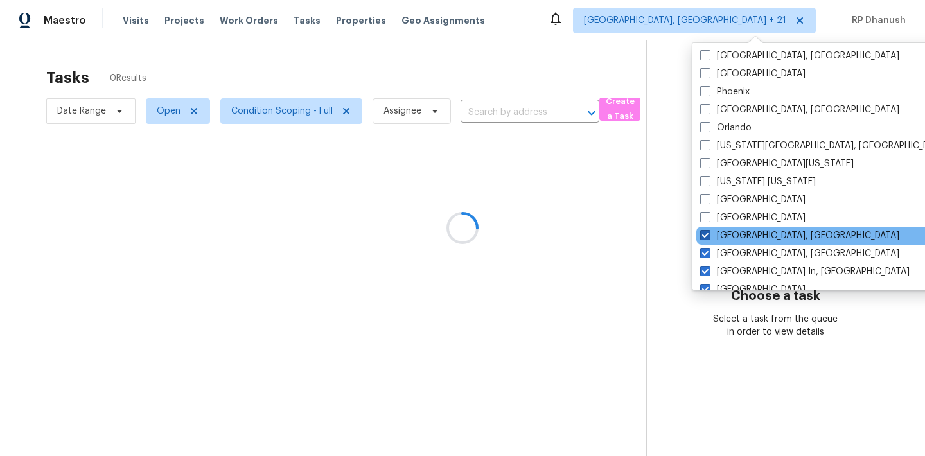
click at [726, 235] on label "[GEOGRAPHIC_DATA], [GEOGRAPHIC_DATA]" at bounding box center [799, 235] width 199 height 13
click at [708, 235] on input "[GEOGRAPHIC_DATA], [GEOGRAPHIC_DATA]" at bounding box center [704, 233] width 8 height 8
checkbox input "false"
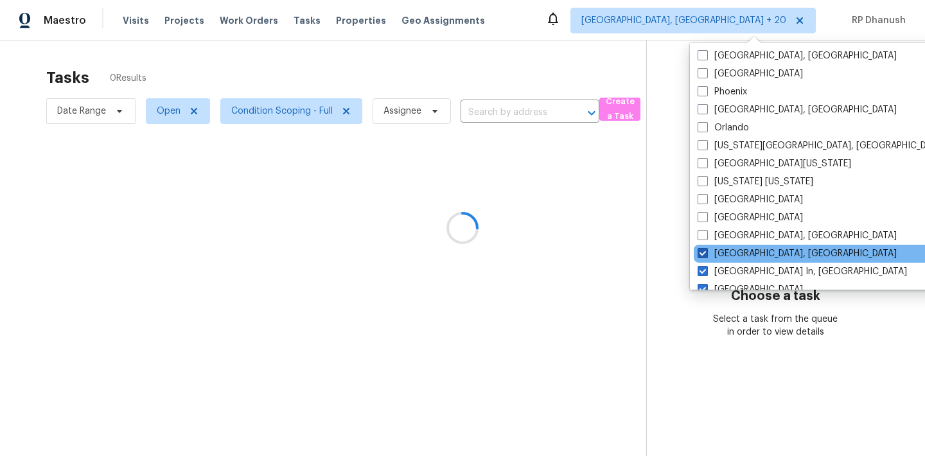
click at [726, 253] on label "[GEOGRAPHIC_DATA], [GEOGRAPHIC_DATA]" at bounding box center [796, 253] width 199 height 13
click at [706, 253] on input "[GEOGRAPHIC_DATA], [GEOGRAPHIC_DATA]" at bounding box center [701, 251] width 8 height 8
checkbox input "false"
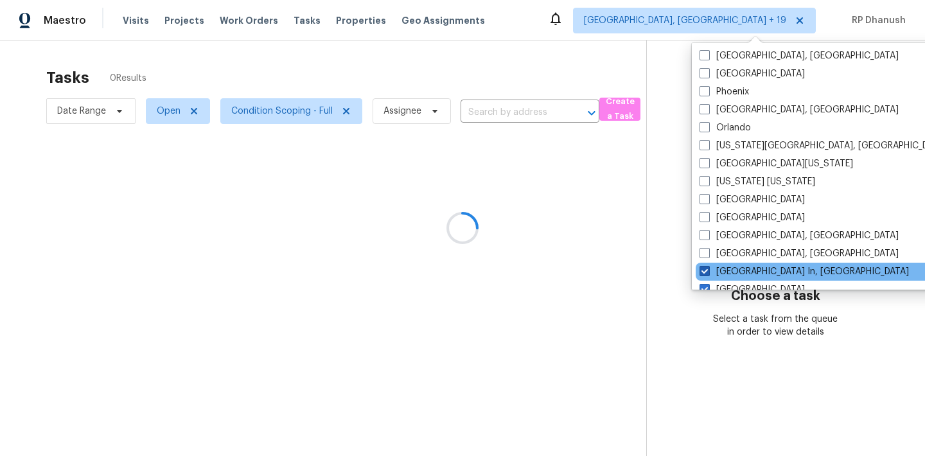
click at [723, 271] on label "[GEOGRAPHIC_DATA] In, [GEOGRAPHIC_DATA]" at bounding box center [803, 271] width 209 height 13
click at [708, 271] on input "[GEOGRAPHIC_DATA] In, [GEOGRAPHIC_DATA]" at bounding box center [703, 269] width 8 height 8
checkbox input "false"
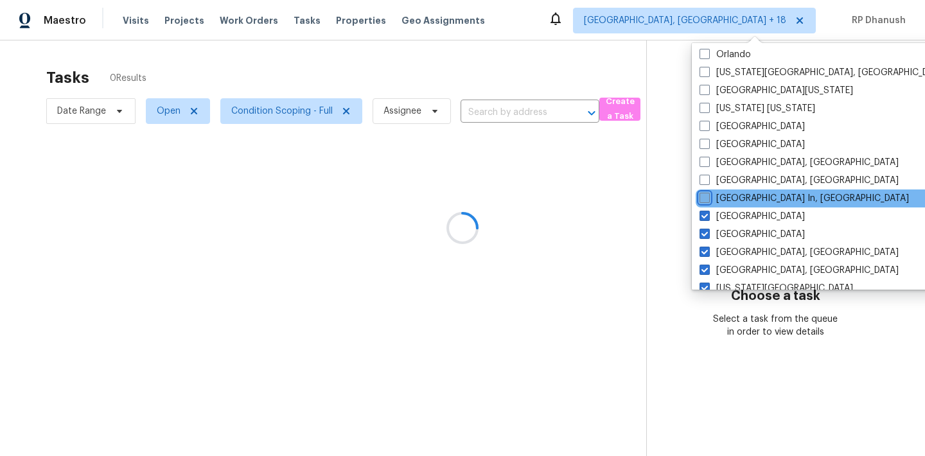
scroll to position [394, 0]
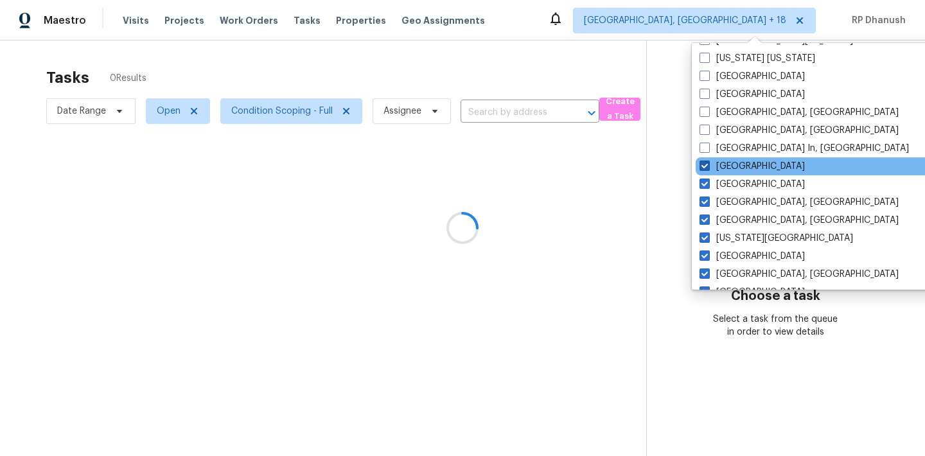
click at [726, 168] on label "[GEOGRAPHIC_DATA]" at bounding box center [751, 166] width 105 height 13
click at [708, 168] on input "[GEOGRAPHIC_DATA]" at bounding box center [703, 164] width 8 height 8
checkbox input "false"
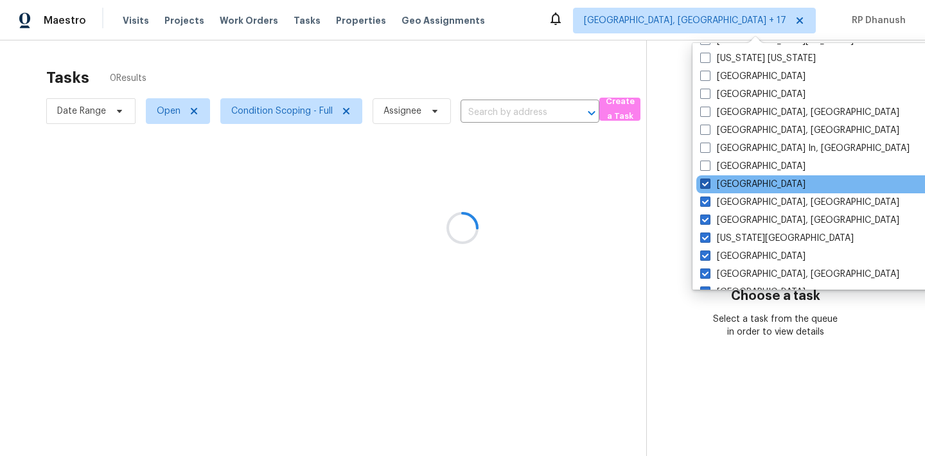
click at [726, 181] on label "[GEOGRAPHIC_DATA]" at bounding box center [752, 184] width 105 height 13
click at [708, 181] on input "[GEOGRAPHIC_DATA]" at bounding box center [704, 182] width 8 height 8
checkbox input "false"
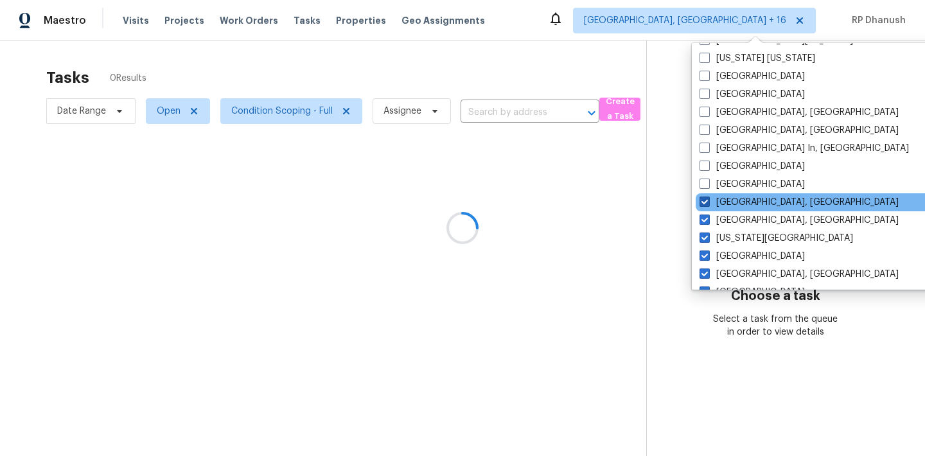
click at [724, 206] on label "[GEOGRAPHIC_DATA], [GEOGRAPHIC_DATA]" at bounding box center [798, 202] width 199 height 13
click at [708, 204] on input "[GEOGRAPHIC_DATA], [GEOGRAPHIC_DATA]" at bounding box center [703, 200] width 8 height 8
checkbox input "false"
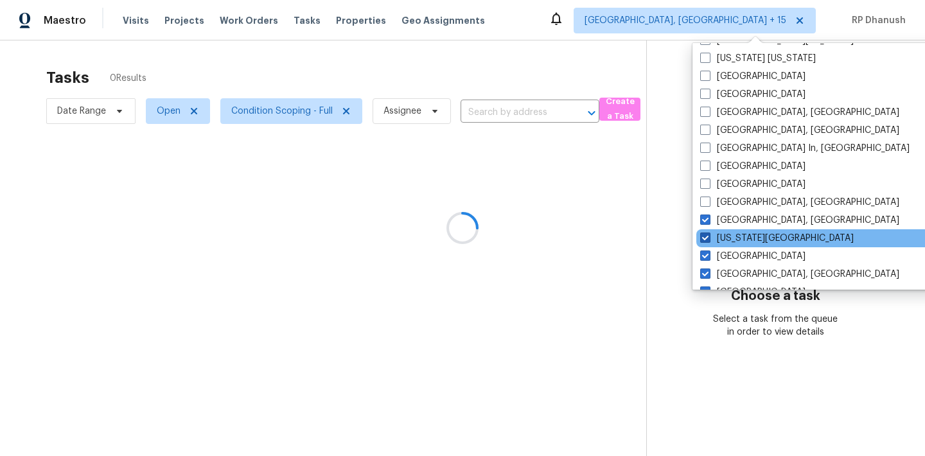
click at [724, 232] on label "[US_STATE][GEOGRAPHIC_DATA]" at bounding box center [776, 238] width 153 height 13
click at [708, 232] on input "[US_STATE][GEOGRAPHIC_DATA]" at bounding box center [704, 236] width 8 height 8
checkbox input "false"
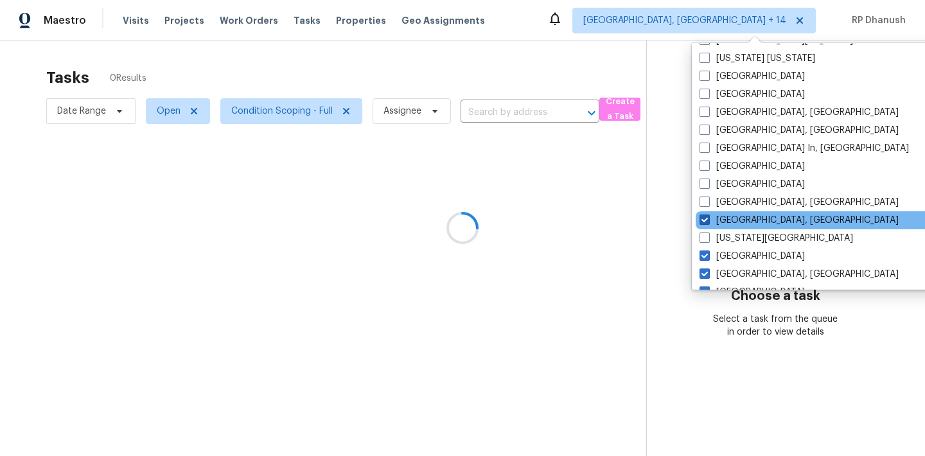
click at [724, 218] on label "[GEOGRAPHIC_DATA], [GEOGRAPHIC_DATA]" at bounding box center [798, 220] width 199 height 13
click at [708, 218] on input "[GEOGRAPHIC_DATA], [GEOGRAPHIC_DATA]" at bounding box center [703, 218] width 8 height 8
checkbox input "false"
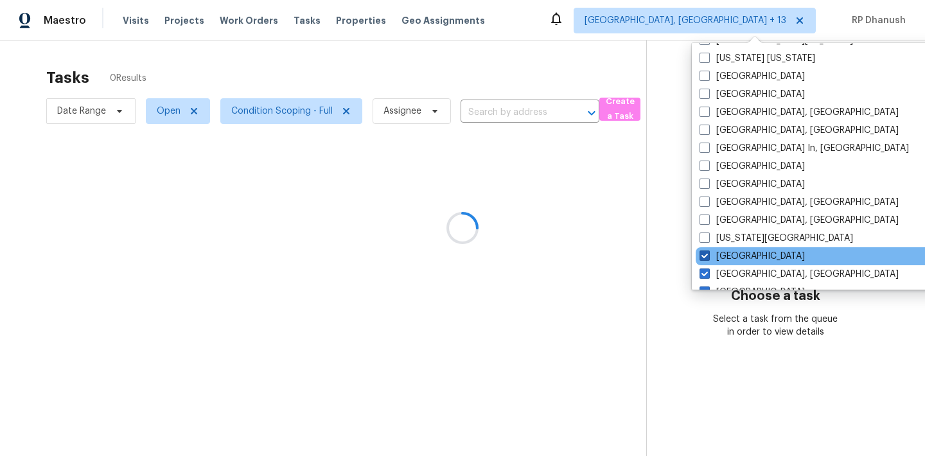
click at [724, 254] on label "[GEOGRAPHIC_DATA]" at bounding box center [751, 256] width 105 height 13
click at [708, 254] on input "[GEOGRAPHIC_DATA]" at bounding box center [703, 254] width 8 height 8
checkbox input "false"
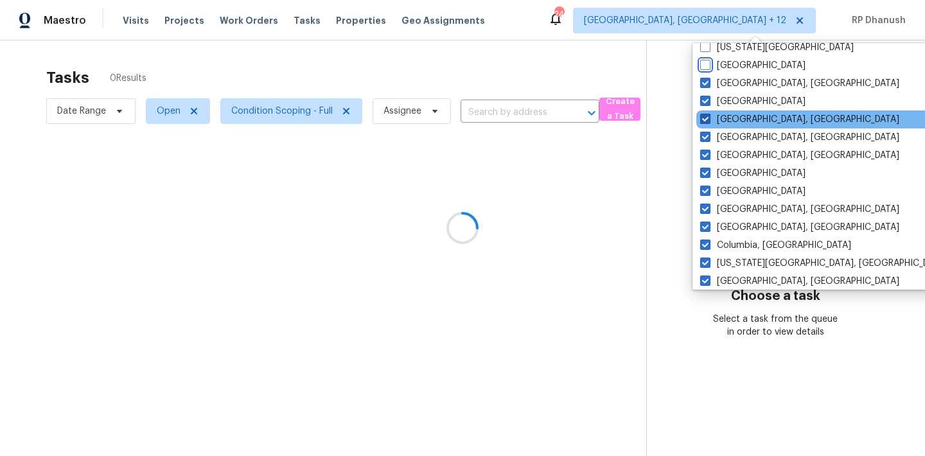
scroll to position [580, 0]
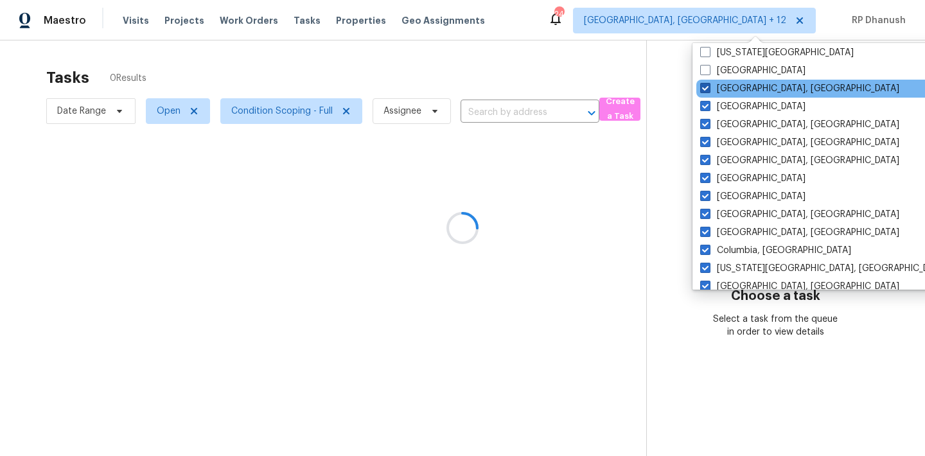
click at [708, 90] on span at bounding box center [705, 88] width 10 height 10
click at [708, 90] on input "[GEOGRAPHIC_DATA], [GEOGRAPHIC_DATA]" at bounding box center [704, 86] width 8 height 8
checkbox input "false"
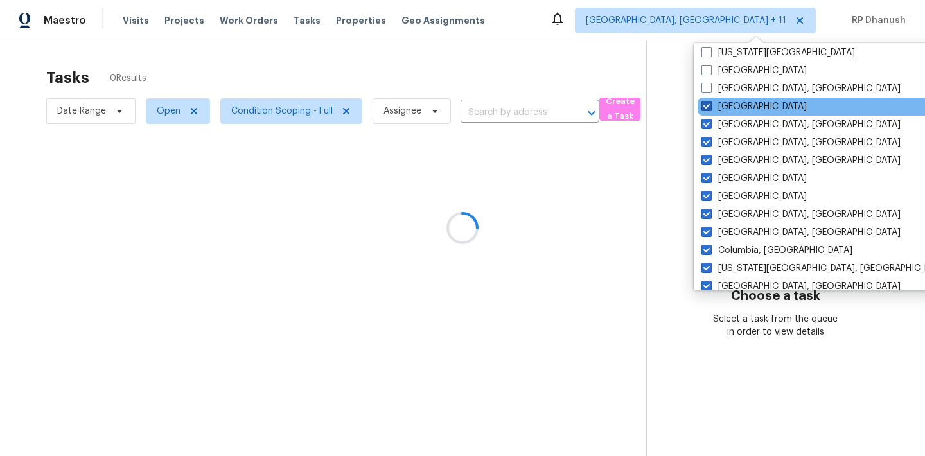
click at [708, 103] on span at bounding box center [706, 106] width 10 height 10
click at [708, 103] on input "[GEOGRAPHIC_DATA]" at bounding box center [705, 104] width 8 height 8
checkbox input "false"
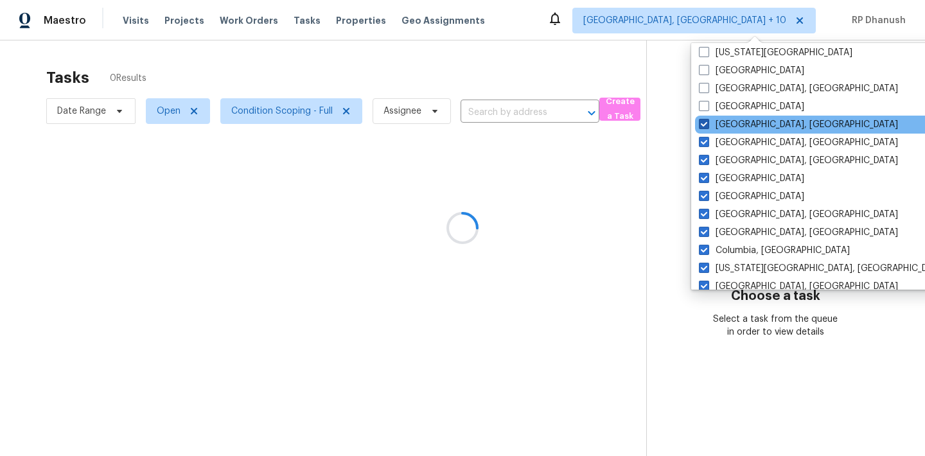
click at [708, 125] on span at bounding box center [704, 124] width 10 height 10
click at [707, 125] on input "[GEOGRAPHIC_DATA], [GEOGRAPHIC_DATA]" at bounding box center [703, 122] width 8 height 8
checkbox input "false"
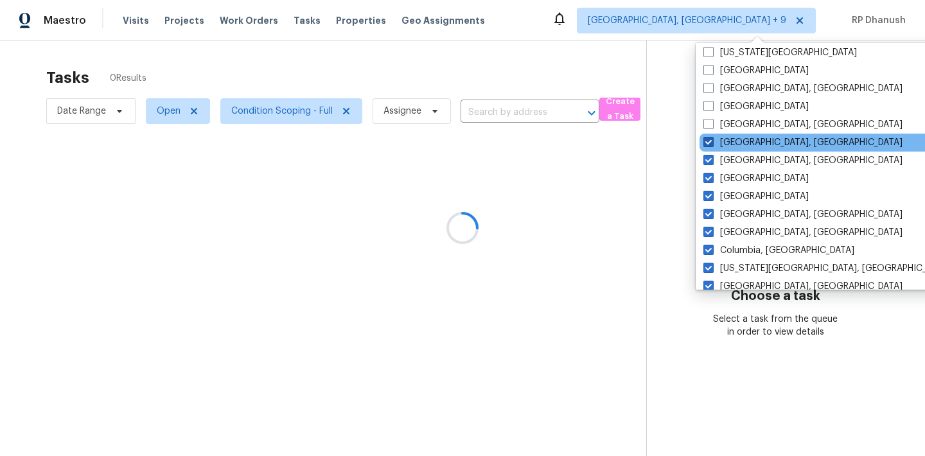
click at [708, 144] on span at bounding box center [708, 142] width 10 height 10
click at [708, 144] on input "[GEOGRAPHIC_DATA], [GEOGRAPHIC_DATA]" at bounding box center [707, 140] width 8 height 8
checkbox input "false"
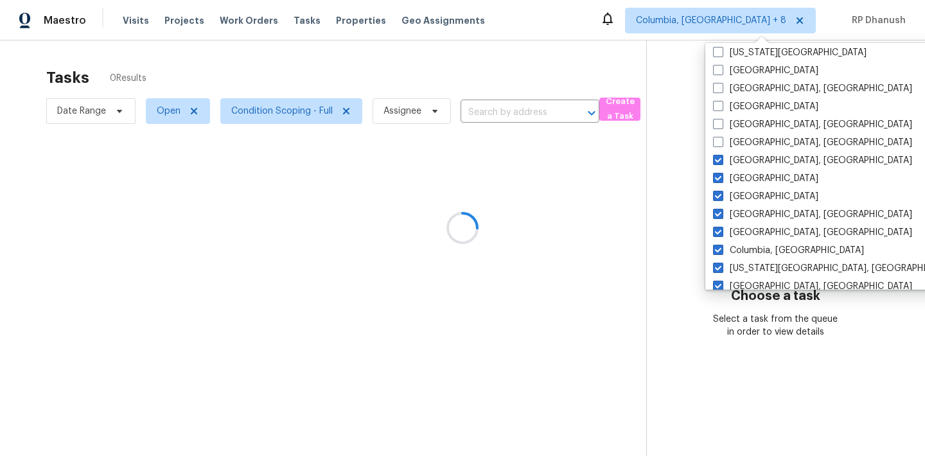
click at [708, 159] on div "Washington, DC Tucson Tampa St Louis Southwest, FL Sf Bay Area Seattle, WA San …" at bounding box center [838, 166] width 267 height 247
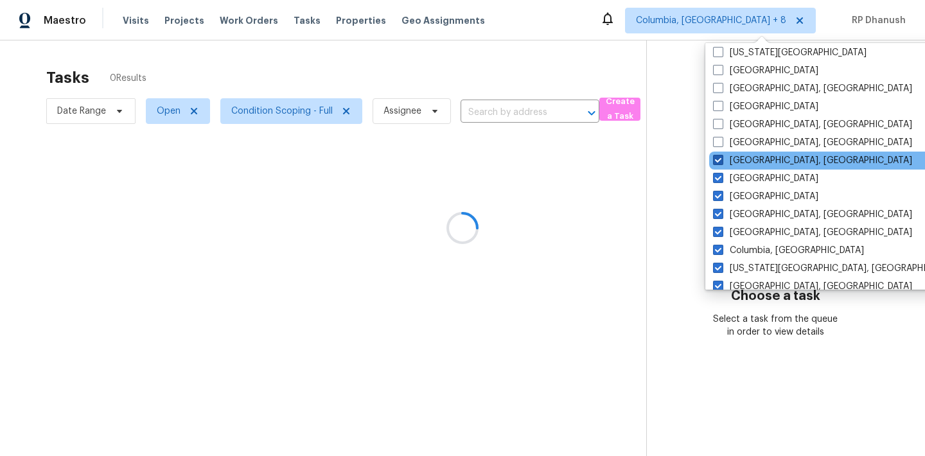
click at [713, 161] on span at bounding box center [718, 160] width 10 height 10
click at [713, 161] on input "[GEOGRAPHIC_DATA], [GEOGRAPHIC_DATA]" at bounding box center [717, 158] width 8 height 8
checkbox input "false"
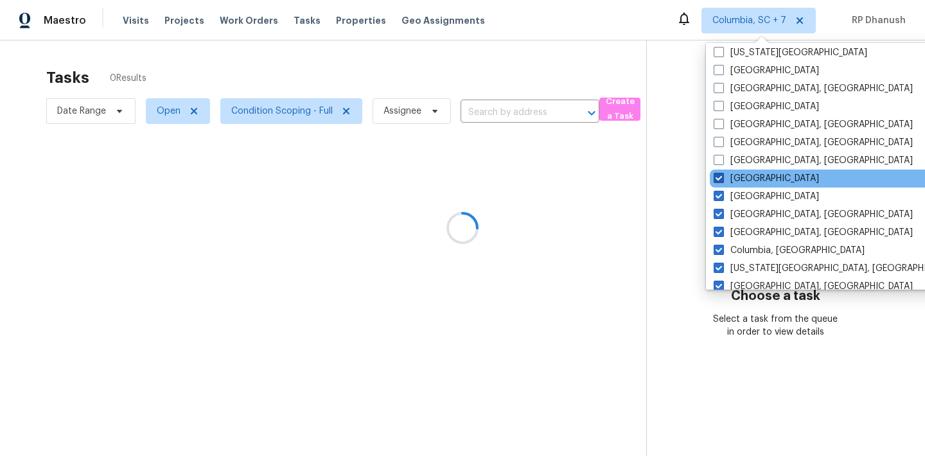
click at [719, 174] on span at bounding box center [718, 178] width 10 height 10
click at [719, 174] on input "[GEOGRAPHIC_DATA]" at bounding box center [717, 176] width 8 height 8
checkbox input "false"
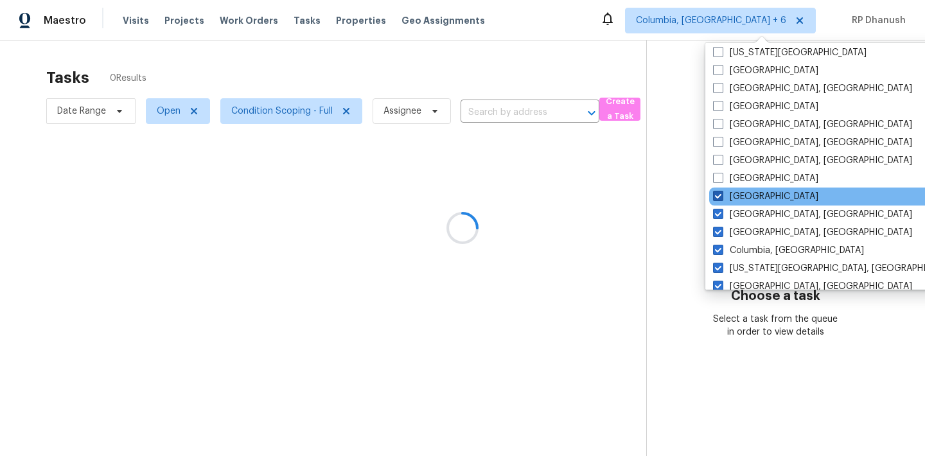
click at [720, 196] on span at bounding box center [718, 196] width 10 height 10
click at [720, 196] on input "[GEOGRAPHIC_DATA]" at bounding box center [717, 194] width 8 height 8
checkbox input "false"
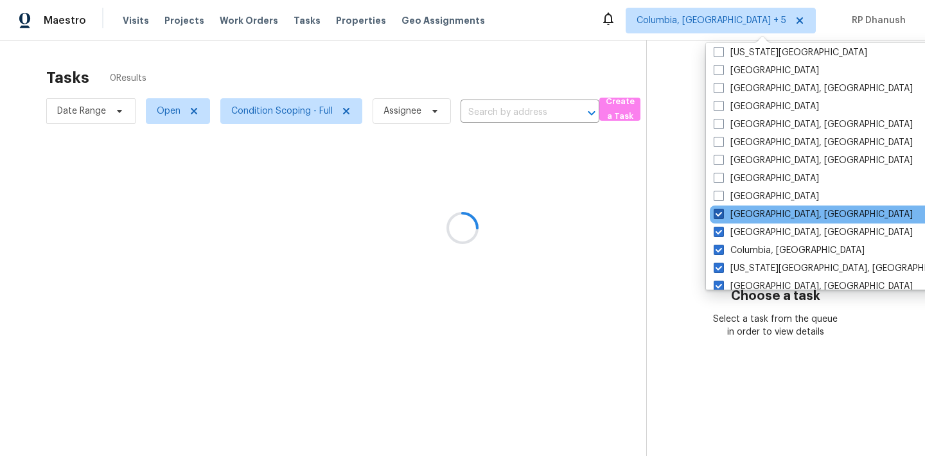
click at [726, 220] on label "[GEOGRAPHIC_DATA], [GEOGRAPHIC_DATA]" at bounding box center [812, 214] width 199 height 13
click at [722, 216] on input "[GEOGRAPHIC_DATA], [GEOGRAPHIC_DATA]" at bounding box center [717, 212] width 8 height 8
checkbox input "false"
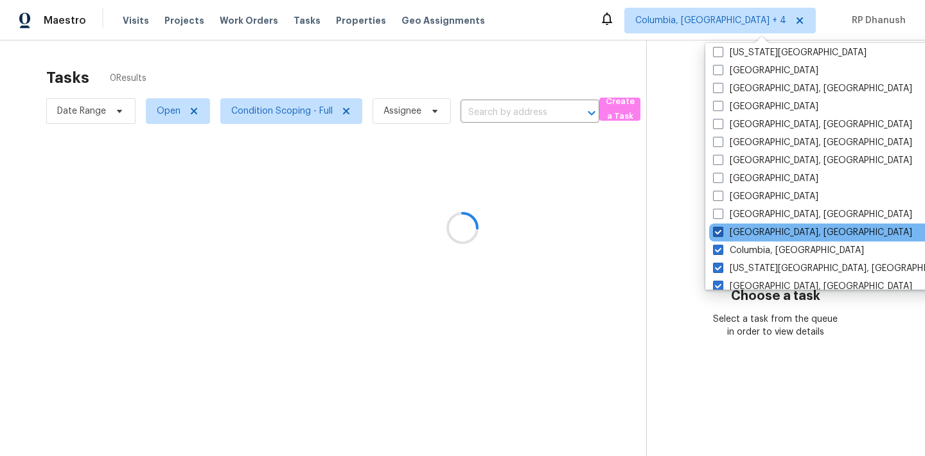
click at [726, 232] on label "[GEOGRAPHIC_DATA], [GEOGRAPHIC_DATA]" at bounding box center [812, 232] width 199 height 13
click at [721, 232] on input "[GEOGRAPHIC_DATA], [GEOGRAPHIC_DATA]" at bounding box center [717, 230] width 8 height 8
checkbox input "false"
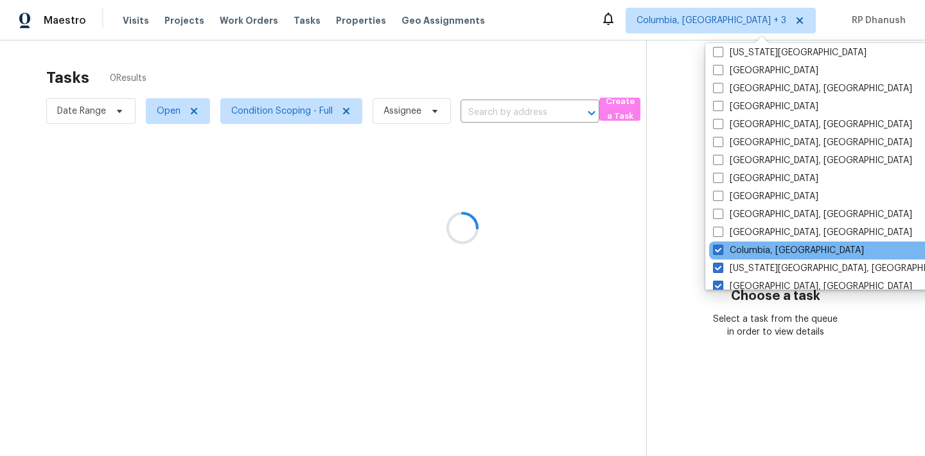
click at [726, 257] on div "Columbia, [GEOGRAPHIC_DATA]" at bounding box center [838, 250] width 259 height 18
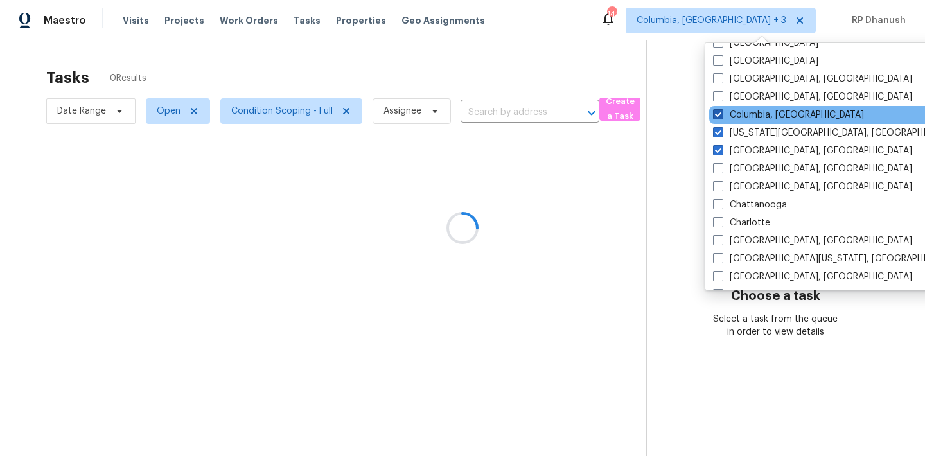
click at [734, 112] on label "Columbia, [GEOGRAPHIC_DATA]" at bounding box center [788, 115] width 151 height 13
click at [721, 112] on input "Columbia, [GEOGRAPHIC_DATA]" at bounding box center [717, 113] width 8 height 8
checkbox input "false"
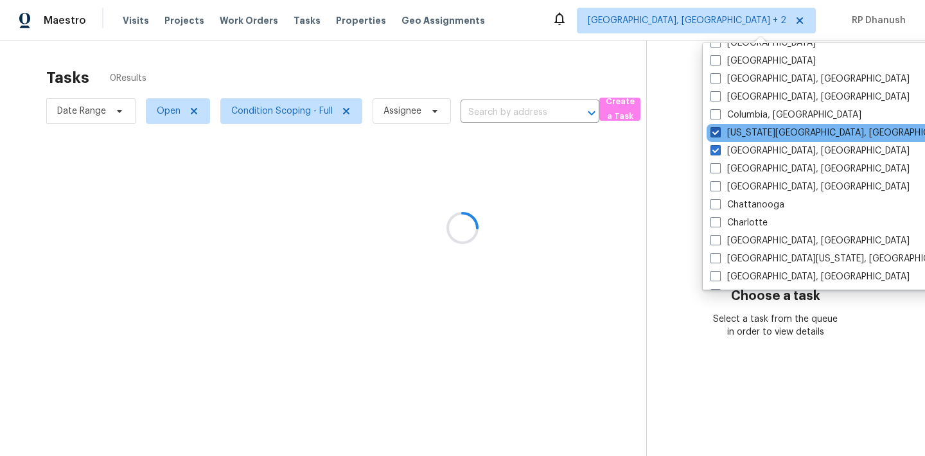
click at [734, 129] on label "[US_STATE][GEOGRAPHIC_DATA], [GEOGRAPHIC_DATA]" at bounding box center [833, 133] width 247 height 13
click at [719, 129] on input "[US_STATE][GEOGRAPHIC_DATA], [GEOGRAPHIC_DATA]" at bounding box center [714, 131] width 8 height 8
checkbox input "false"
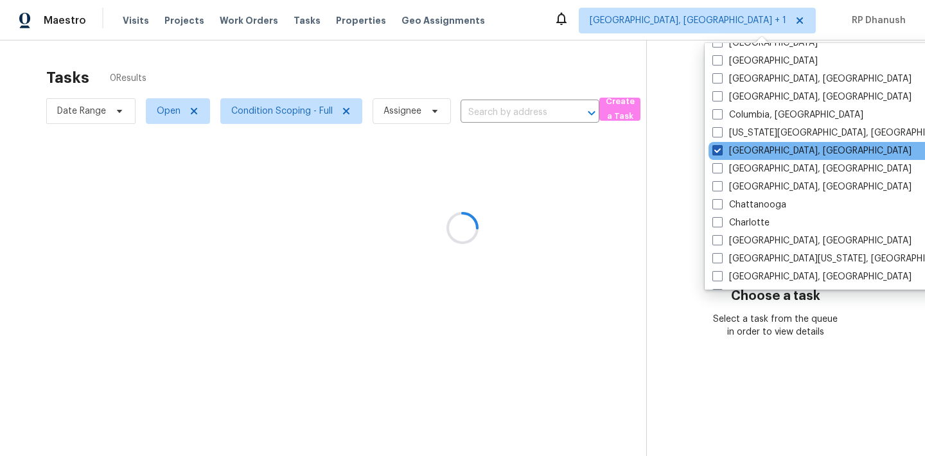
click at [734, 148] on label "[GEOGRAPHIC_DATA], [GEOGRAPHIC_DATA]" at bounding box center [811, 150] width 199 height 13
click at [721, 148] on input "[GEOGRAPHIC_DATA], [GEOGRAPHIC_DATA]" at bounding box center [716, 148] width 8 height 8
checkbox input "false"
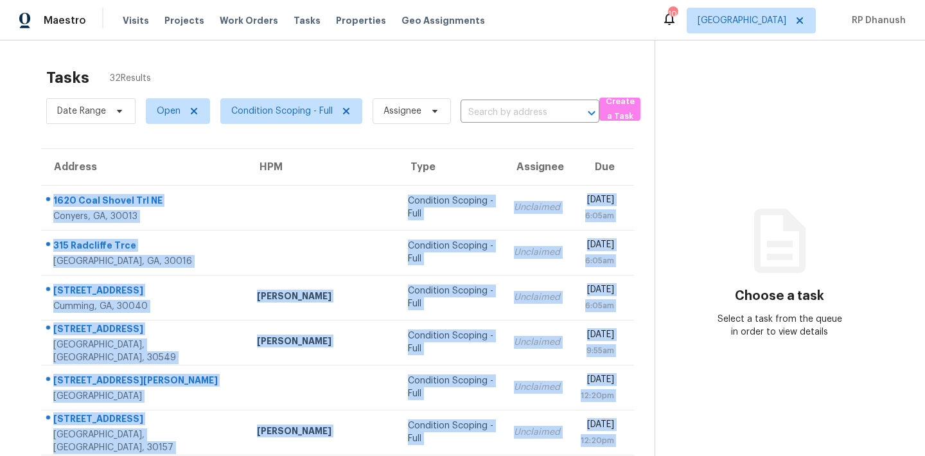
scroll to position [213, 0]
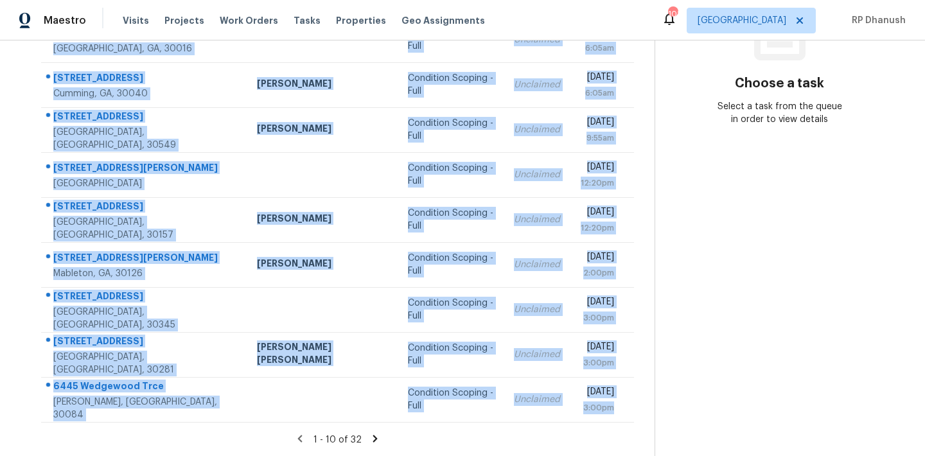
drag, startPoint x: 49, startPoint y: 189, endPoint x: 607, endPoint y: 423, distance: 604.5
click at [607, 423] on section "Tasks 32 Results Date Range Open Condition Scoping - Full Assignee ​ Create a T…" at bounding box center [338, 152] width 634 height 608
copy tbody "1620 Coal Shovel Trl NE Conyers, GA, 30013 Condition Scoping - Full Unclaimed M…"
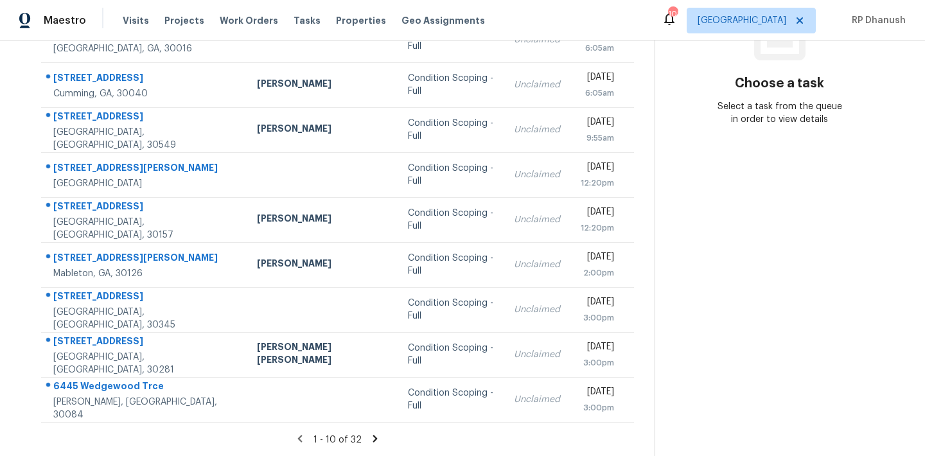
click at [733, 261] on section "Choose a task Select a task from the queue in order to view details" at bounding box center [779, 142] width 250 height 629
click at [370, 433] on icon at bounding box center [375, 439] width 12 height 12
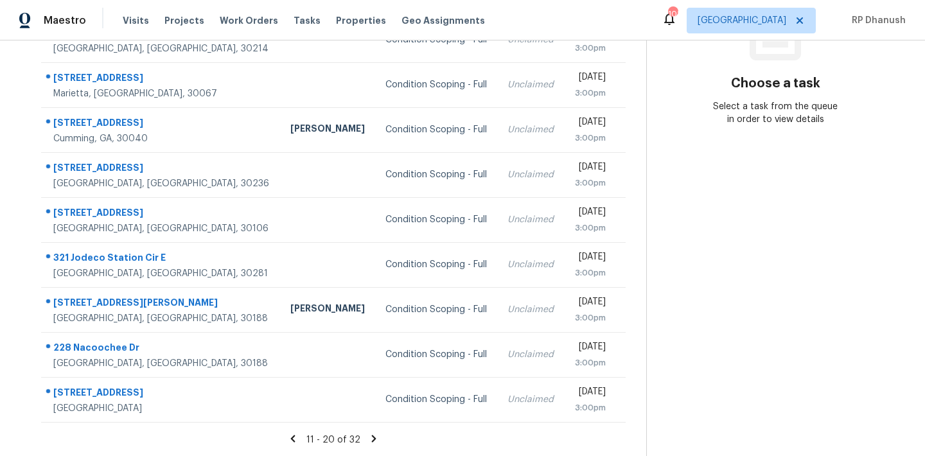
drag, startPoint x: 54, startPoint y: 189, endPoint x: 629, endPoint y: 421, distance: 620.6
click at [629, 421] on div "Address HPM Type Assignee Due 6057 Dorchester Dr Rex, GA, 30273 Condition Scopi…" at bounding box center [334, 179] width 626 height 487
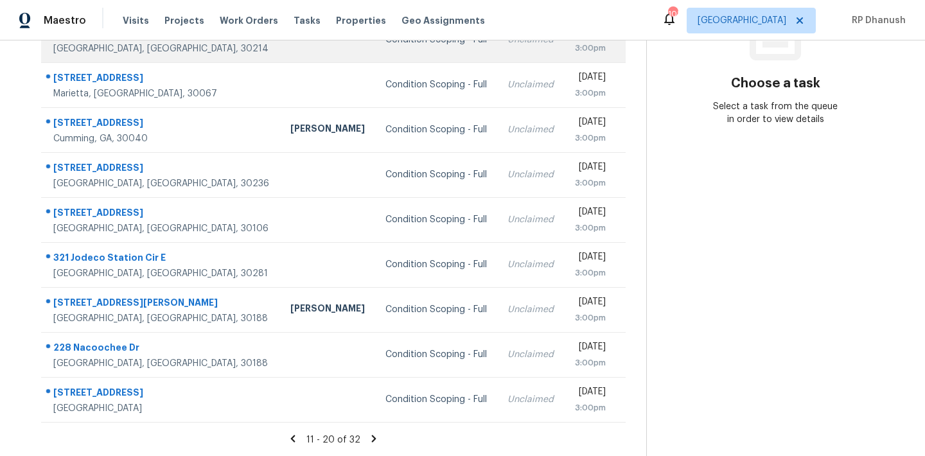
copy table "Address HPM Type Assignee Due"
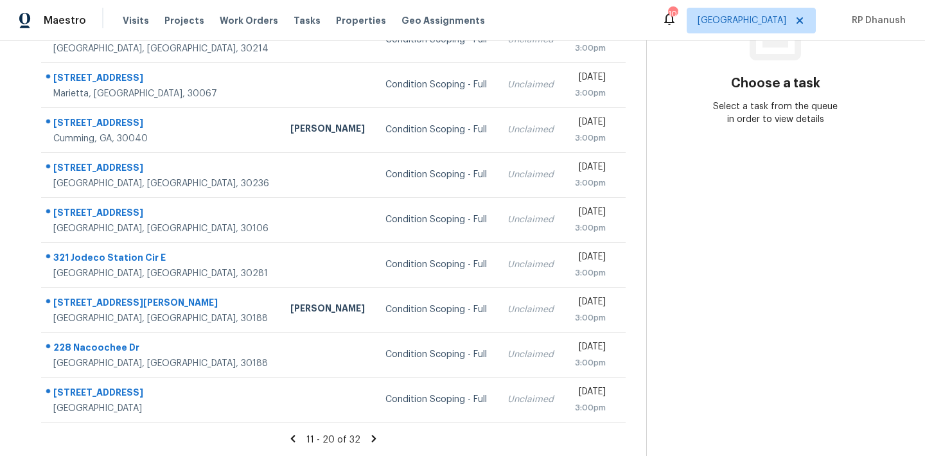
click at [810, 269] on section "Choose a task Select a task from the queue in order to view details" at bounding box center [775, 142] width 258 height 629
click at [371, 433] on icon at bounding box center [374, 439] width 12 height 12
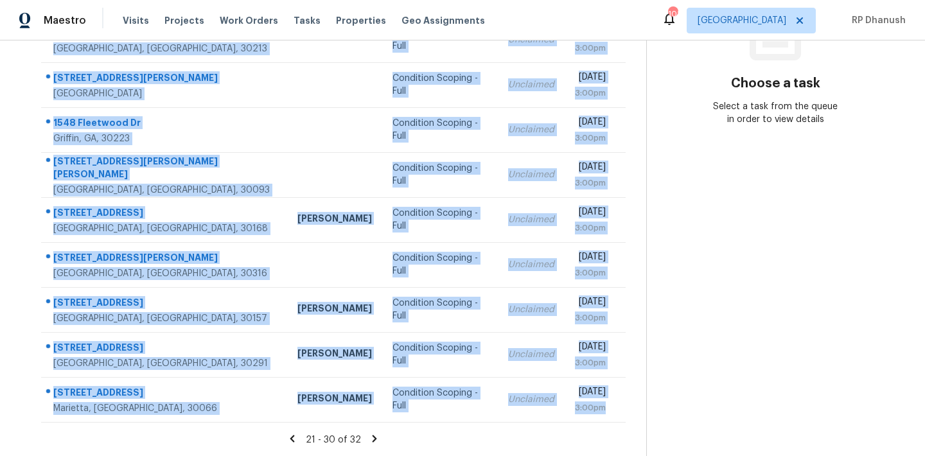
drag, startPoint x: 53, startPoint y: 151, endPoint x: 620, endPoint y: 421, distance: 628.2
click at [620, 421] on table "Address HPM Type Assignee Due 1678 Pounds Rd Stone Mountain, GA, 30087 Conditio…" at bounding box center [333, 179] width 584 height 486
copy tbody "1678 Pounds Rd Stone Mountain, GA, 30087 Condition Scoping - Full Unclaimed Mon…"
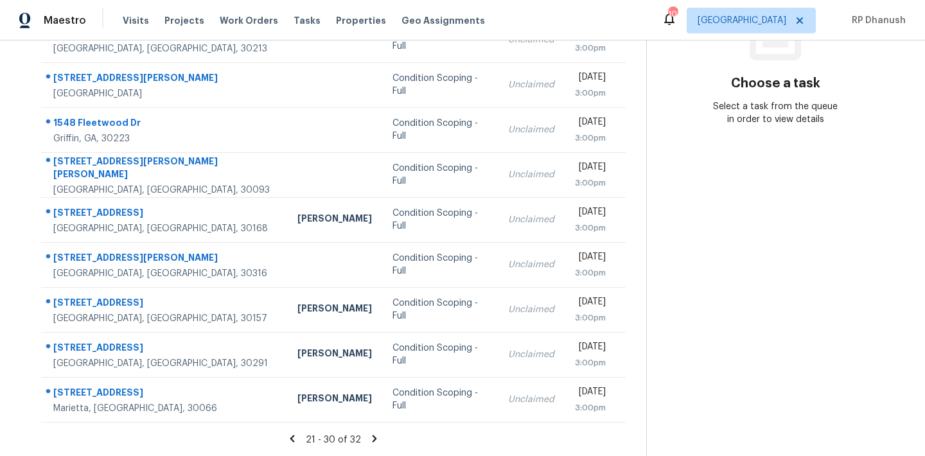
click at [692, 213] on section "Choose a task Select a task from the queue in order to view details" at bounding box center [775, 142] width 258 height 629
click at [370, 437] on icon at bounding box center [375, 439] width 12 height 12
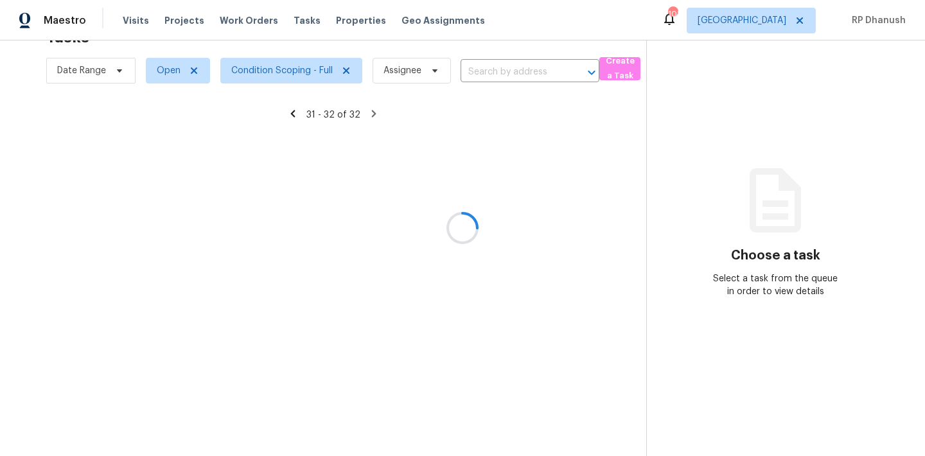
scroll to position [40, 0]
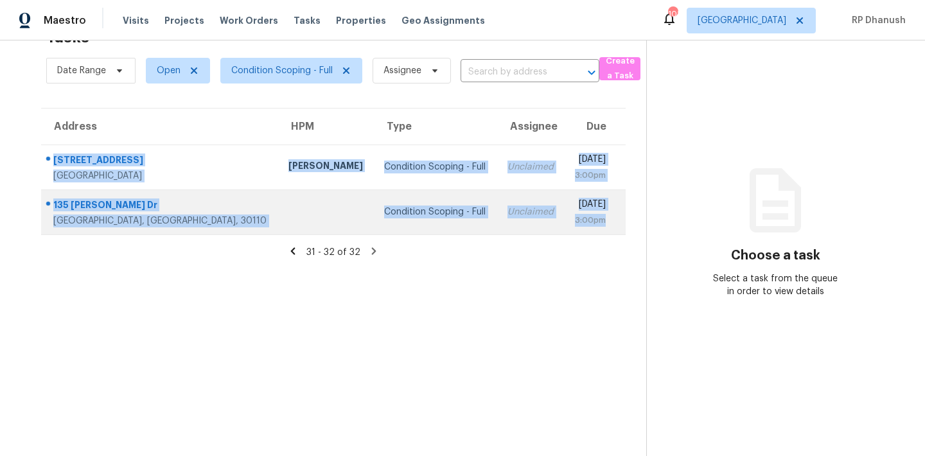
drag, startPoint x: 42, startPoint y: 149, endPoint x: 621, endPoint y: 224, distance: 584.1
click at [621, 224] on tbody "664 Church St NW Atlanta, GA, 30318 Samuel Vetrik Condition Scoping - Full Uncl…" at bounding box center [333, 189] width 584 height 90
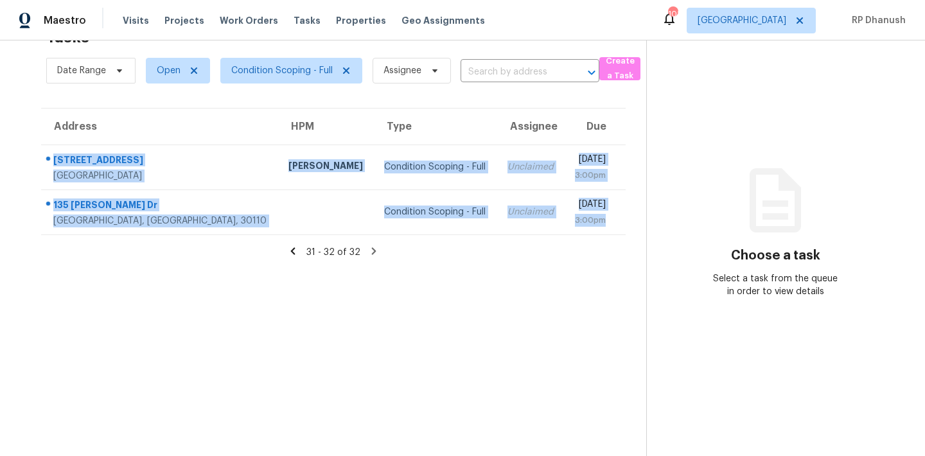
copy tbody "664 Church St NW Atlanta, GA, 30318 Samuel Vetrik Condition Scoping - Full Uncl…"
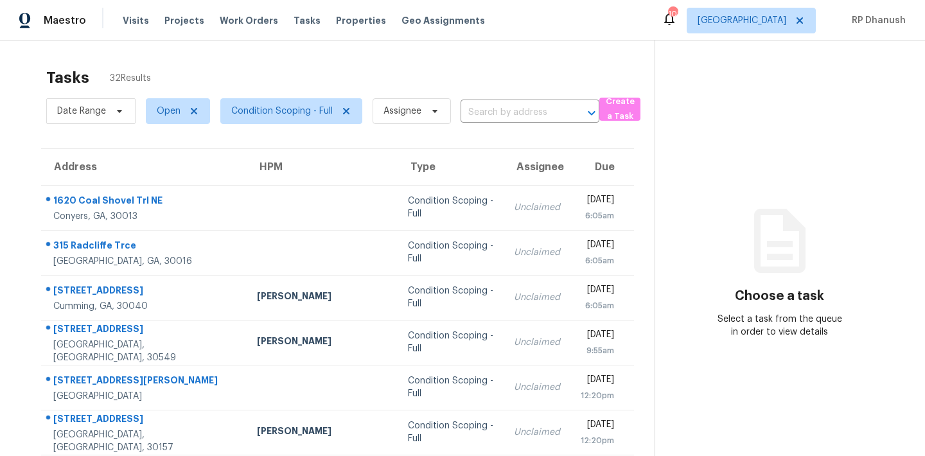
click at [781, 180] on section "Choose a task Select a task from the queue in order to view details" at bounding box center [779, 354] width 250 height 629
click at [778, 27] on span "[GEOGRAPHIC_DATA]" at bounding box center [751, 21] width 129 height 26
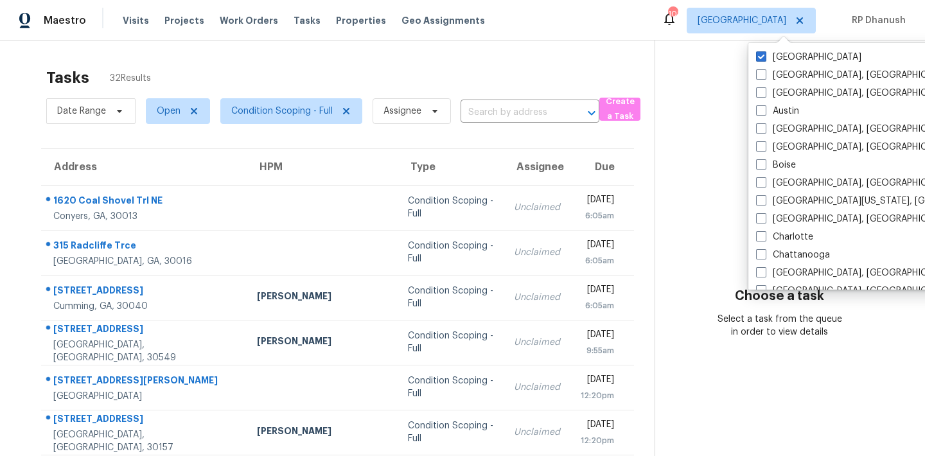
scroll to position [861, 0]
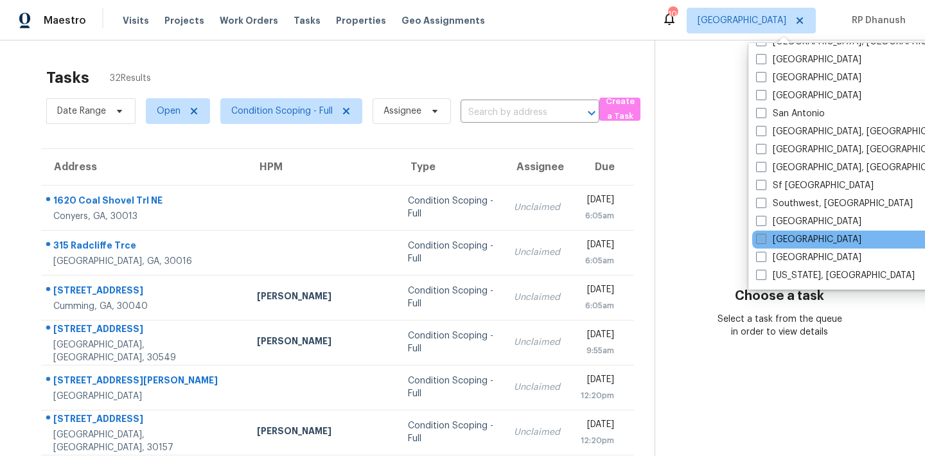
click at [793, 243] on label "[GEOGRAPHIC_DATA]" at bounding box center [808, 239] width 105 height 13
click at [764, 241] on input "[GEOGRAPHIC_DATA]" at bounding box center [760, 237] width 8 height 8
checkbox input "true"
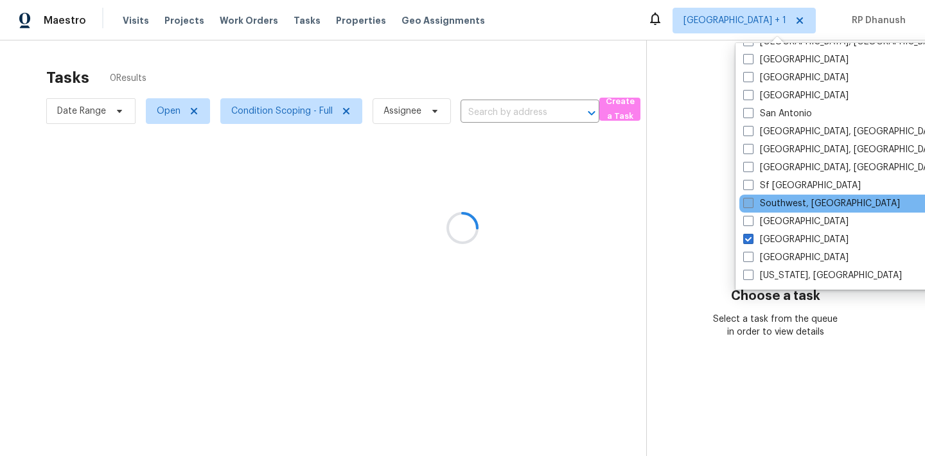
click at [792, 204] on label "Southwest, [GEOGRAPHIC_DATA]" at bounding box center [821, 203] width 157 height 13
click at [751, 204] on input "Southwest, [GEOGRAPHIC_DATA]" at bounding box center [747, 201] width 8 height 8
checkbox input "true"
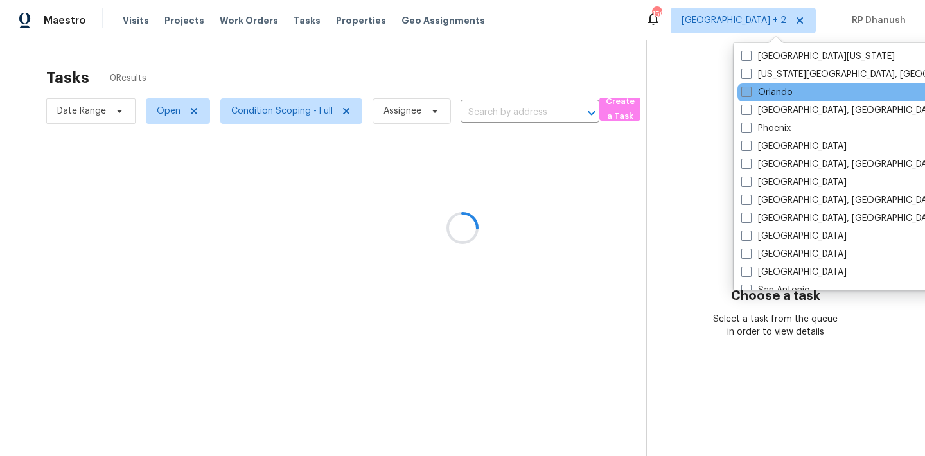
click at [766, 91] on label "Orlando" at bounding box center [766, 92] width 51 height 13
click at [749, 91] on input "Orlando" at bounding box center [745, 90] width 8 height 8
checkbox input "true"
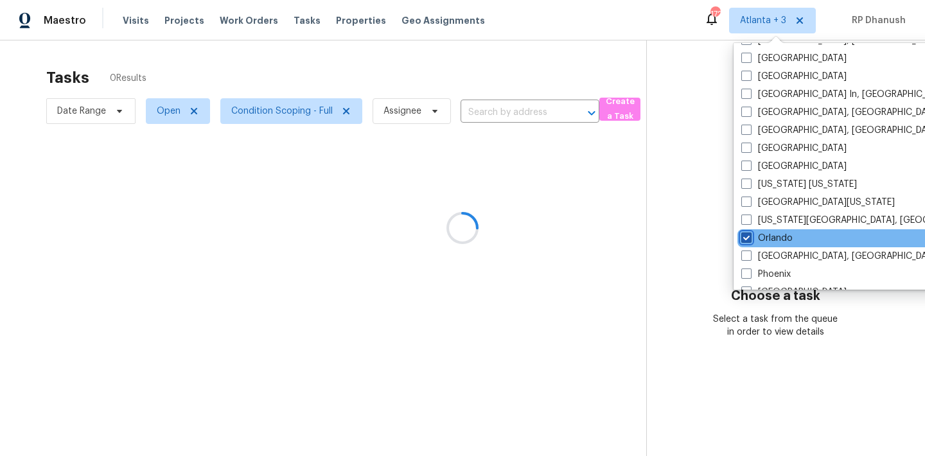
scroll to position [536, 0]
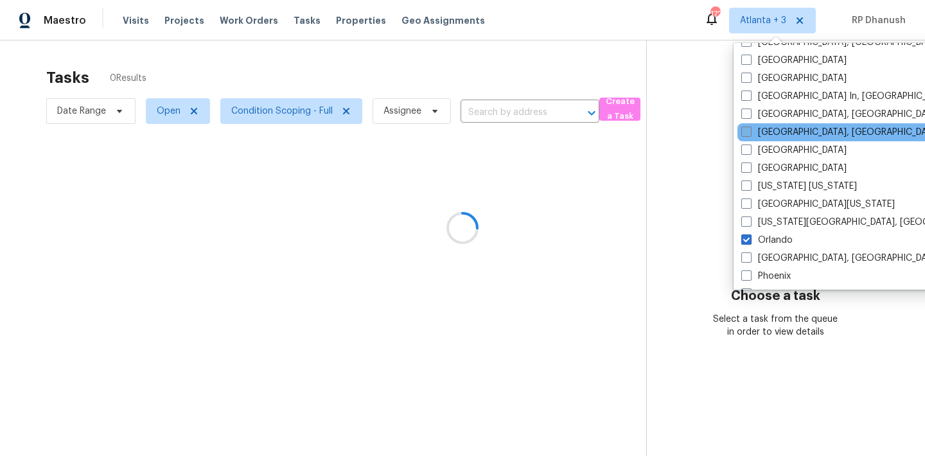
click at [767, 128] on label "[GEOGRAPHIC_DATA], [GEOGRAPHIC_DATA]" at bounding box center [840, 132] width 199 height 13
click at [749, 128] on input "[GEOGRAPHIC_DATA], [GEOGRAPHIC_DATA]" at bounding box center [745, 130] width 8 height 8
checkbox input "true"
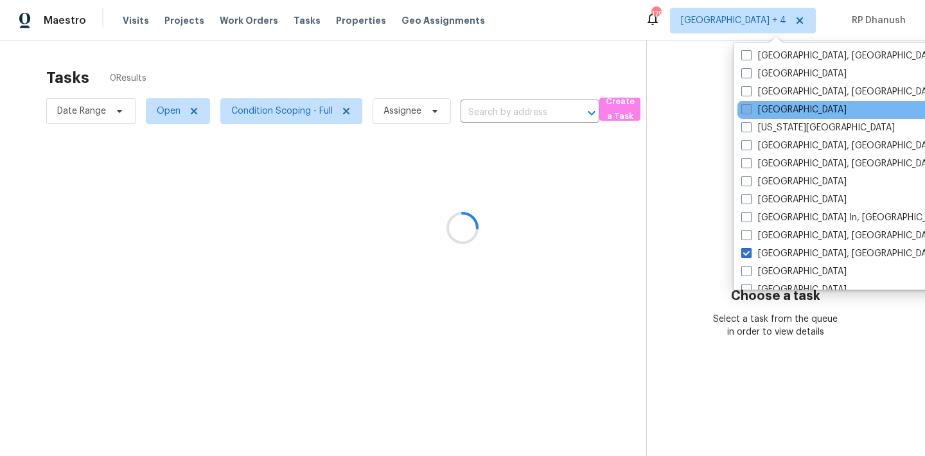
click at [768, 112] on label "[GEOGRAPHIC_DATA]" at bounding box center [793, 109] width 105 height 13
click at [749, 112] on input "[GEOGRAPHIC_DATA]" at bounding box center [745, 107] width 8 height 8
checkbox input "true"
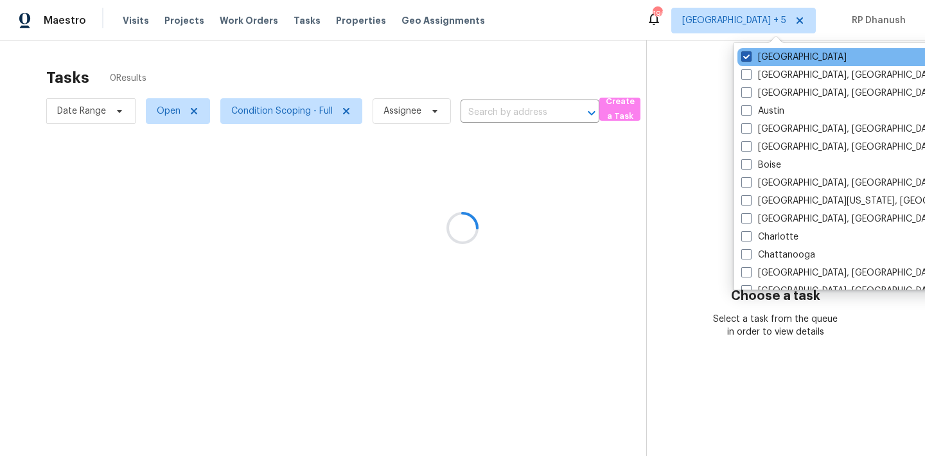
click at [769, 58] on label "[GEOGRAPHIC_DATA]" at bounding box center [793, 57] width 105 height 13
click at [749, 58] on input "[GEOGRAPHIC_DATA]" at bounding box center [745, 55] width 8 height 8
checkbox input "false"
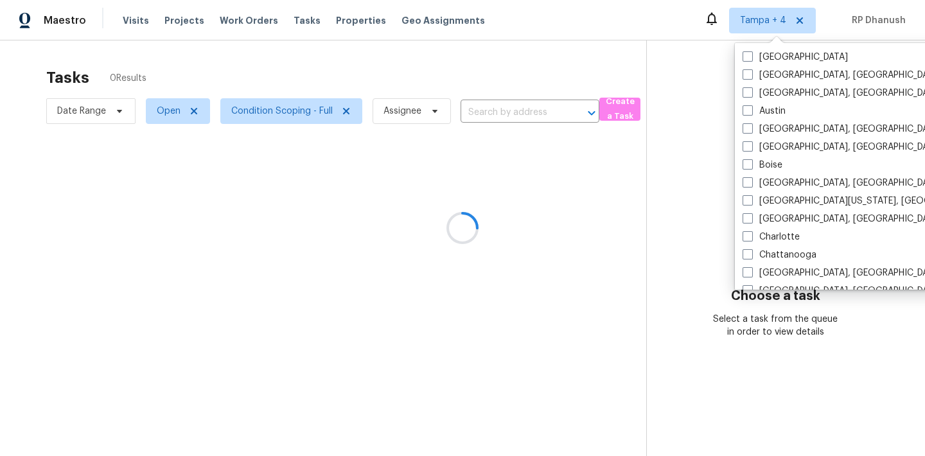
click at [679, 61] on div at bounding box center [462, 228] width 925 height 456
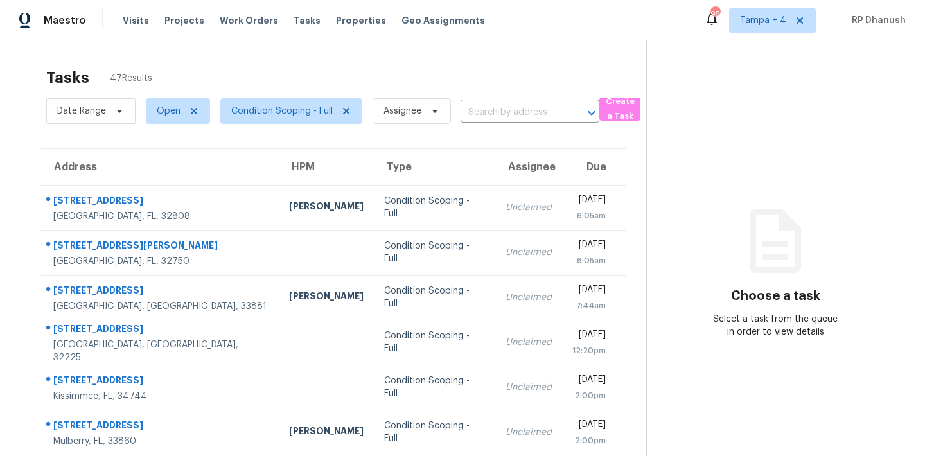
click at [782, 259] on icon at bounding box center [774, 241] width 51 height 64
click at [710, 261] on div "Choose a task Select a task from the queue in order to view details" at bounding box center [776, 285] width 258 height 105
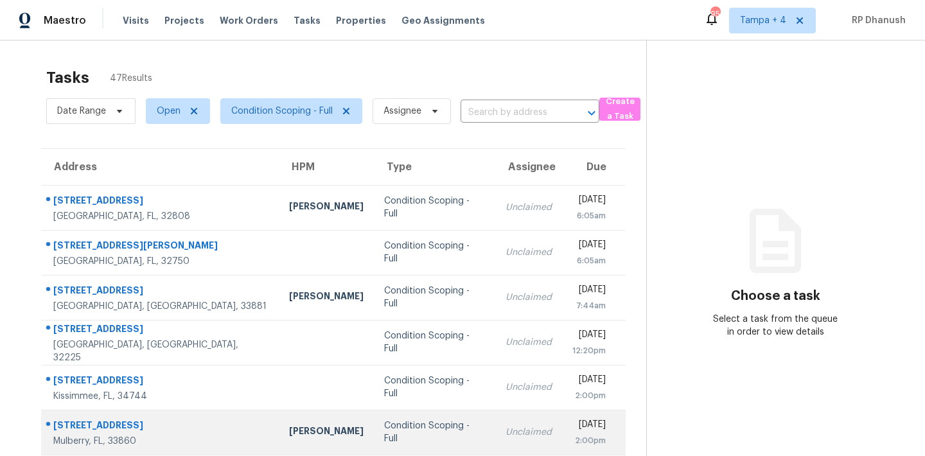
drag, startPoint x: 49, startPoint y: 197, endPoint x: 358, endPoint y: 421, distance: 382.5
click at [358, 421] on tbody "2525 Kingsland Ave Orlando, FL, 32808 Caleb Hurst Condition Scoping - Full Uncl…" at bounding box center [333, 410] width 584 height 450
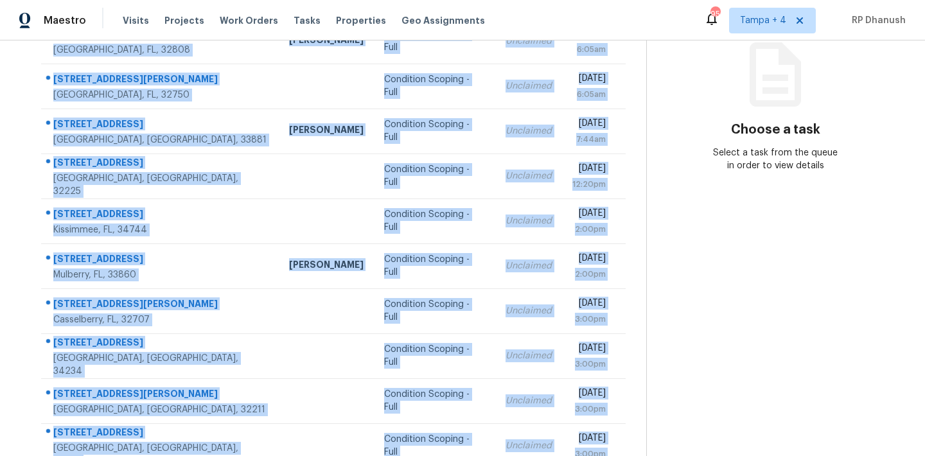
scroll to position [213, 0]
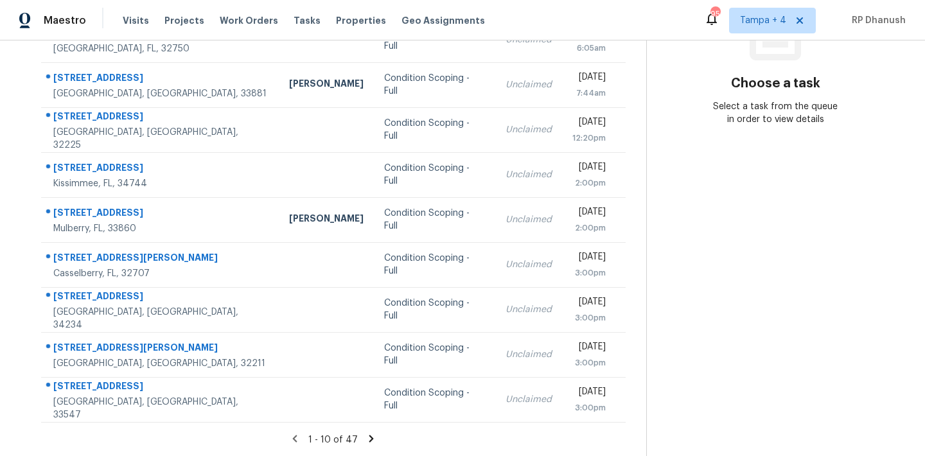
drag, startPoint x: 50, startPoint y: 191, endPoint x: 626, endPoint y: 421, distance: 620.0
click at [626, 421] on div "Address HPM Type Assignee Due 2525 Kingsland Ave Orlando, FL, 32808 Caleb Hurst…" at bounding box center [334, 179] width 626 height 487
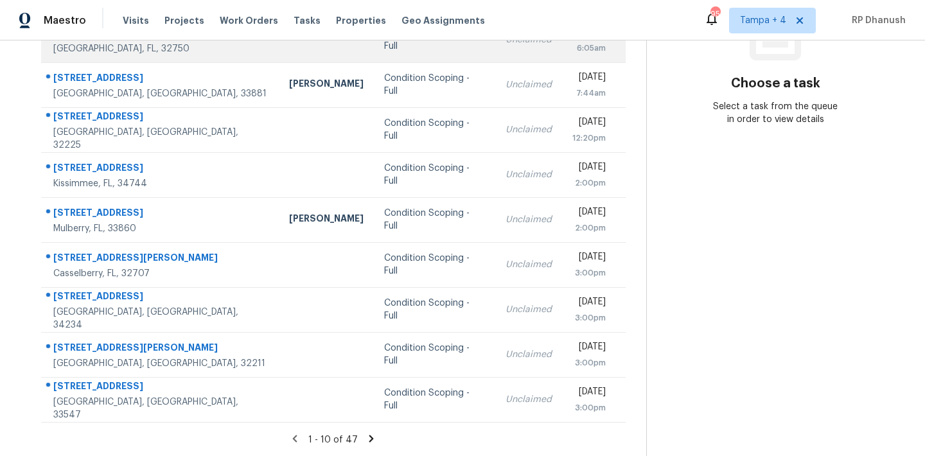
copy table "Address HPM Type Assignee Due"
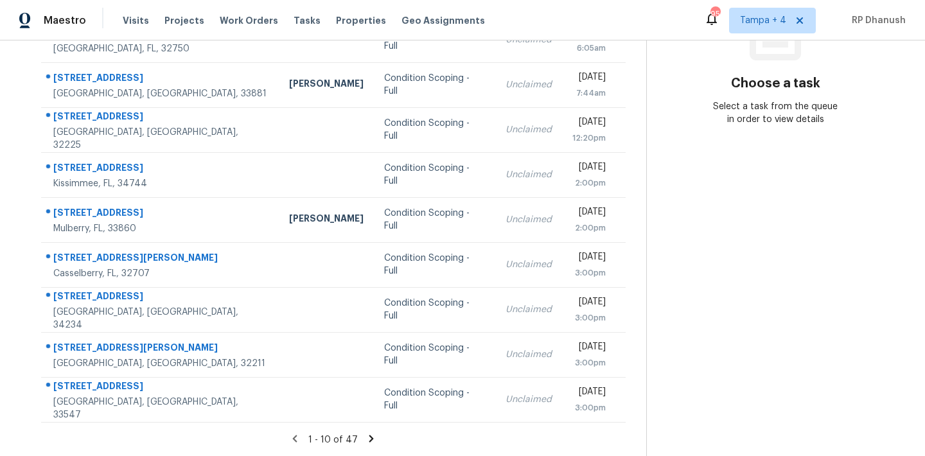
click at [772, 292] on section "Choose a task Select a task from the queue in order to view details" at bounding box center [775, 142] width 258 height 629
click at [369, 436] on icon at bounding box center [371, 438] width 4 height 7
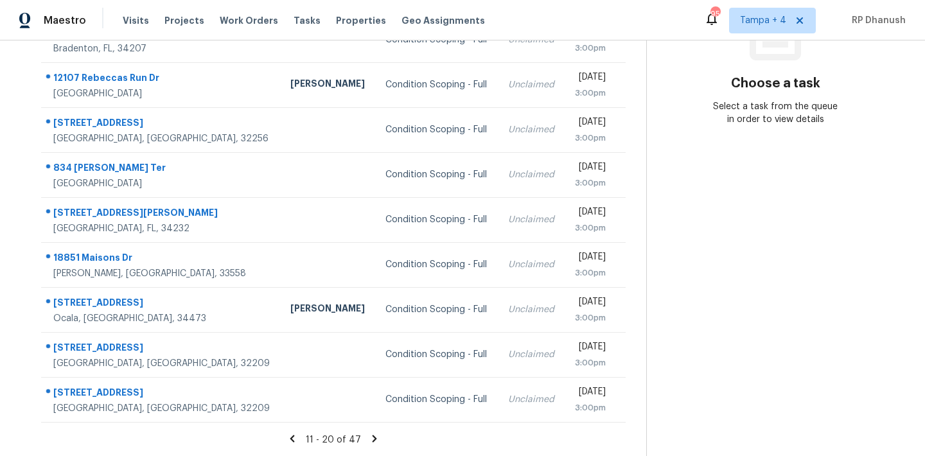
drag, startPoint x: 54, startPoint y: 190, endPoint x: 636, endPoint y: 407, distance: 621.6
click at [636, 407] on div "Address HPM Type Assignee Due 4021 Katanga Dr N Jacksonville, FL, 32209 Conditi…" at bounding box center [334, 179] width 626 height 487
copy table "Address HPM Type Assignee Due"
click at [757, 294] on section "Choose a task Select a task from the queue in order to view details" at bounding box center [775, 142] width 258 height 629
click at [372, 435] on icon at bounding box center [374, 438] width 4 height 7
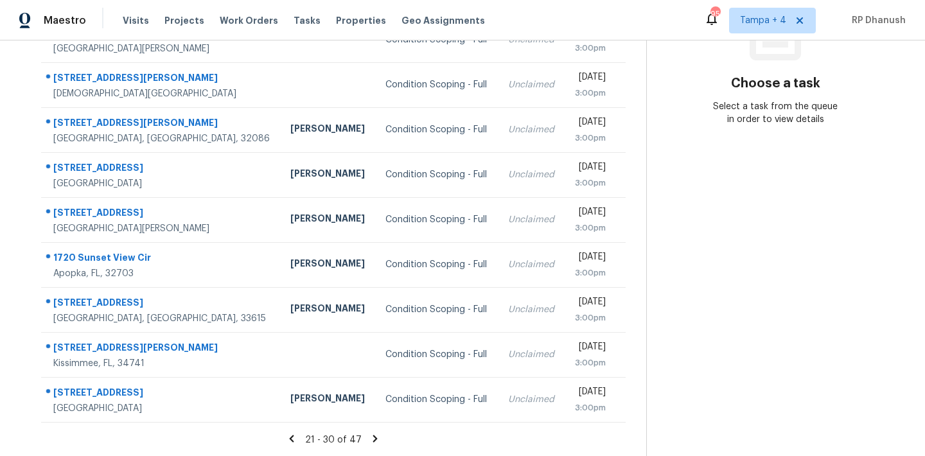
drag, startPoint x: 49, startPoint y: 188, endPoint x: 626, endPoint y: 412, distance: 619.3
click at [626, 412] on div "Address HPM Type Assignee Due 827 Bacon Ave Sarasota, FL, 34232 Condition Scopi…" at bounding box center [334, 179] width 626 height 487
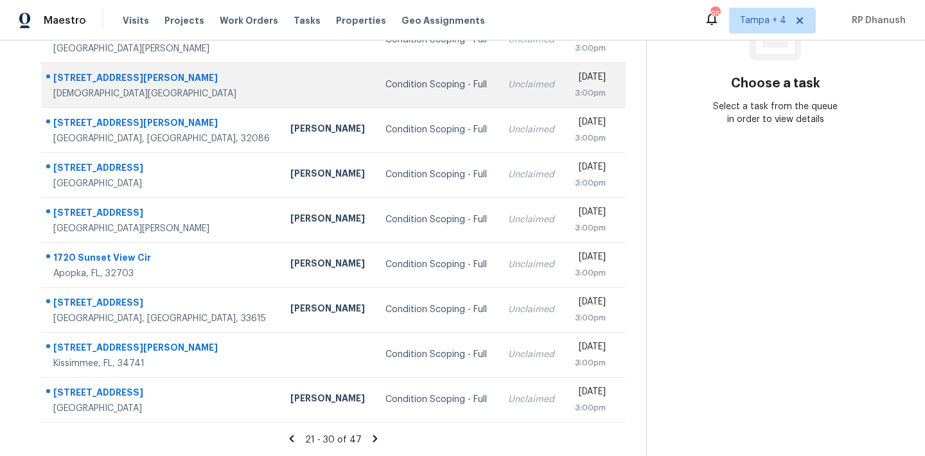
copy table "Address HPM Type Assignee Due"
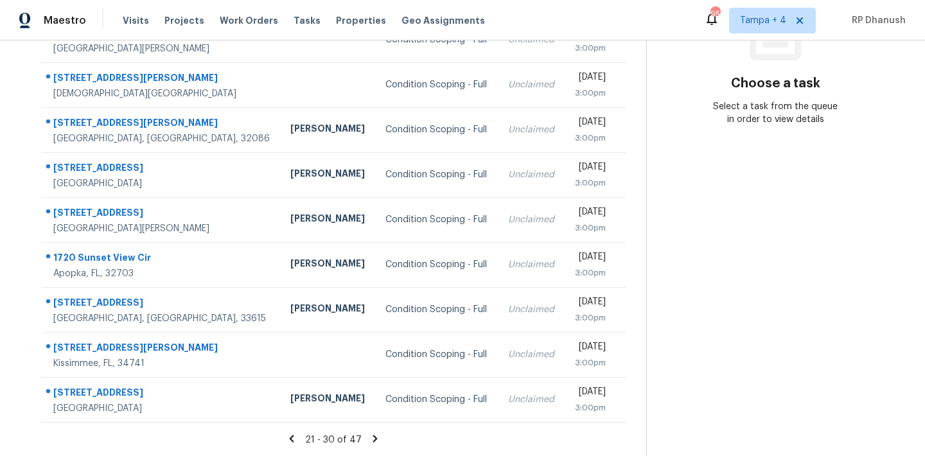
click at [733, 207] on section "Choose a task Select a task from the queue in order to view details" at bounding box center [775, 142] width 258 height 629
click at [374, 435] on icon at bounding box center [375, 439] width 12 height 12
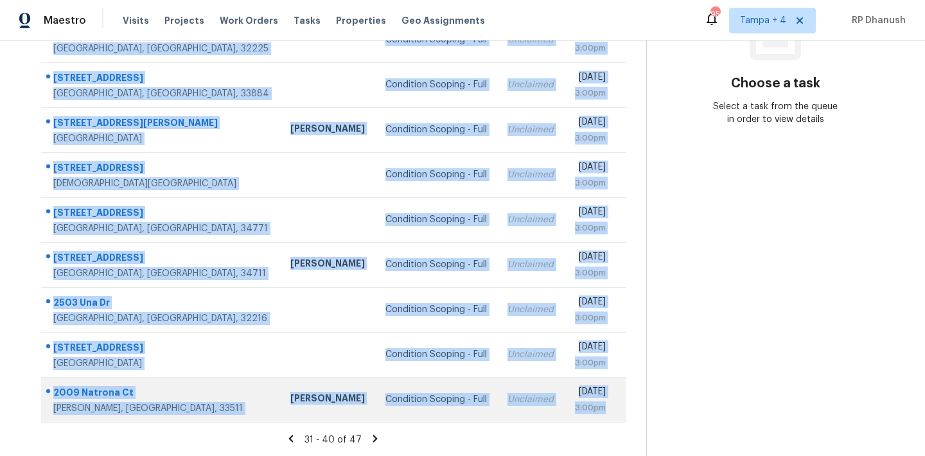
drag, startPoint x: 49, startPoint y: 188, endPoint x: 617, endPoint y: 421, distance: 614.3
click at [617, 421] on tbody "4100 Willis Rd Mulberry, FL, 33860 Condition Scoping - Full Unclaimed Mon, Sep …" at bounding box center [333, 197] width 584 height 450
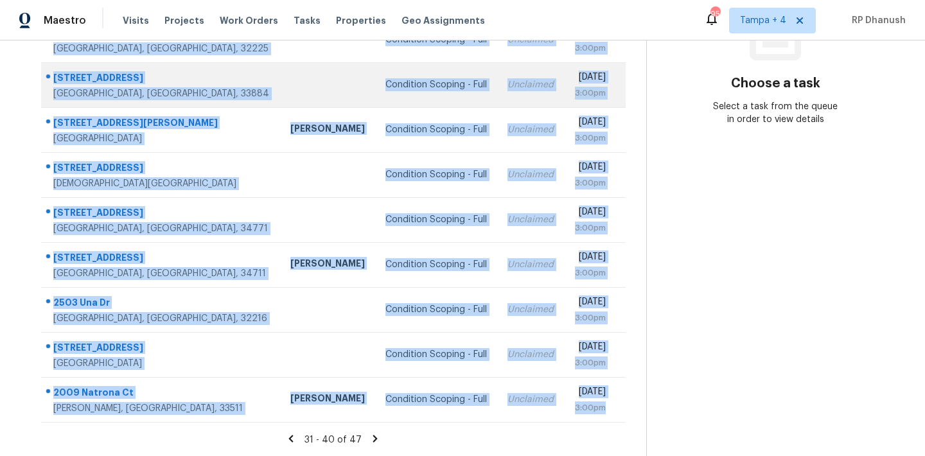
copy tbody "4100 Willis Rd Mulberry, FL, 33860 Condition Scoping - Full Unclaimed Mon, Sep …"
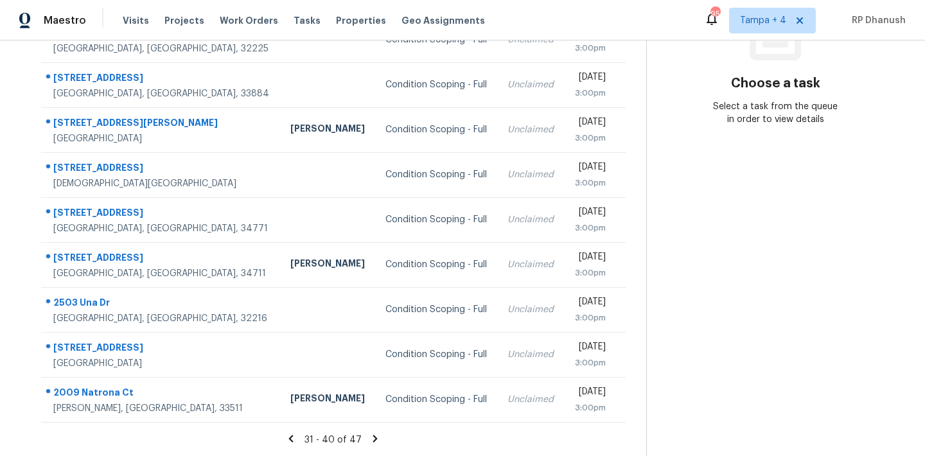
click at [801, 318] on section "Choose a task Select a task from the queue in order to view details" at bounding box center [775, 142] width 258 height 629
click at [373, 440] on icon at bounding box center [375, 438] width 4 height 7
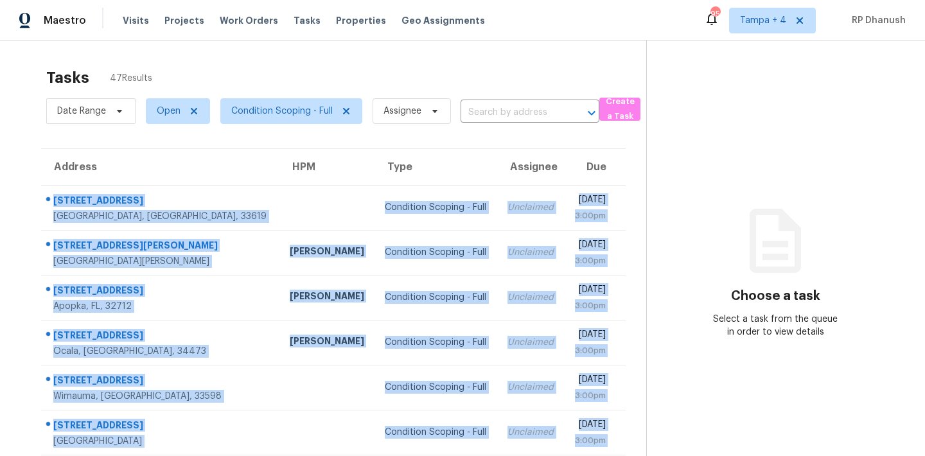
scroll to position [78, 0]
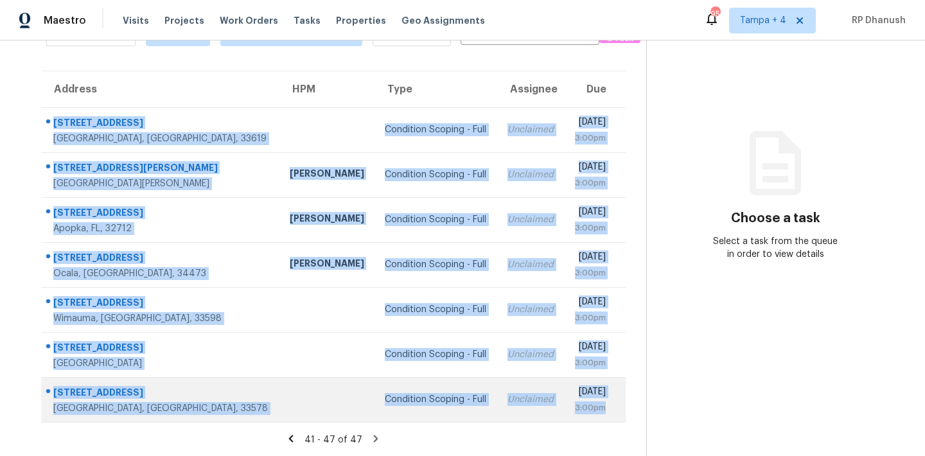
drag, startPoint x: 49, startPoint y: 192, endPoint x: 615, endPoint y: 406, distance: 604.8
click at [615, 406] on tbody "7623 French Marigold Ave Tampa, FL, 33619 Condition Scoping - Full Unclaimed Mo…" at bounding box center [333, 264] width 584 height 315
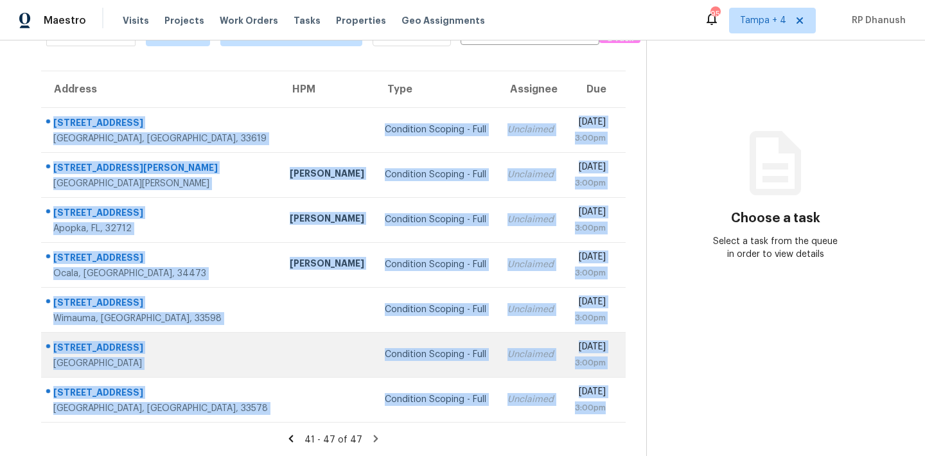
copy tbody "7623 French Marigold Ave Tampa, FL, 33619 Condition Scoping - Full Unclaimed Mo…"
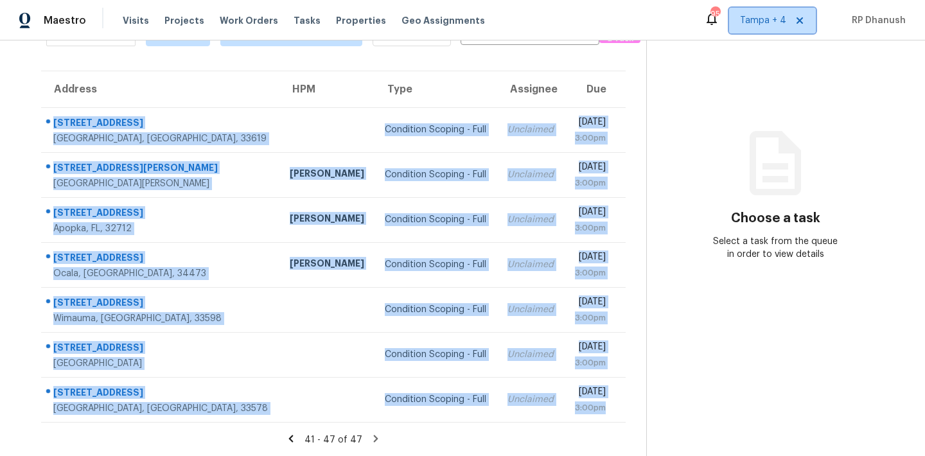
click at [779, 17] on span "Tampa + 4" at bounding box center [763, 20] width 46 height 13
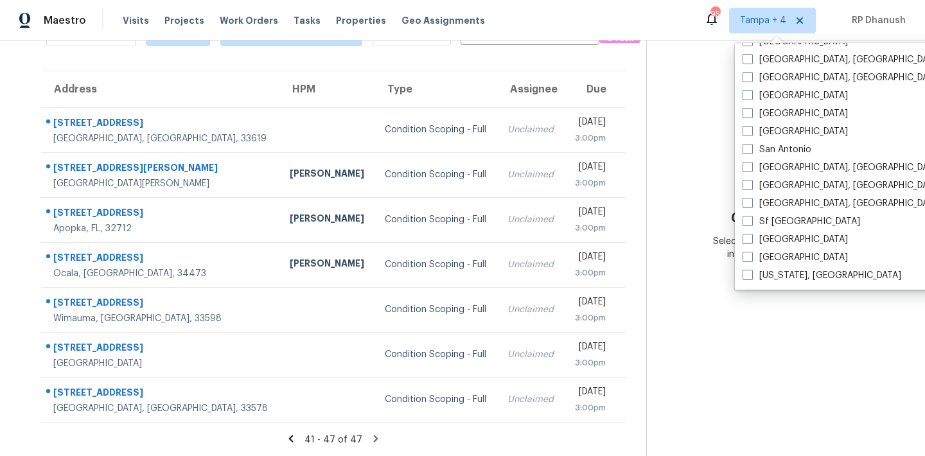
scroll to position [0, 0]
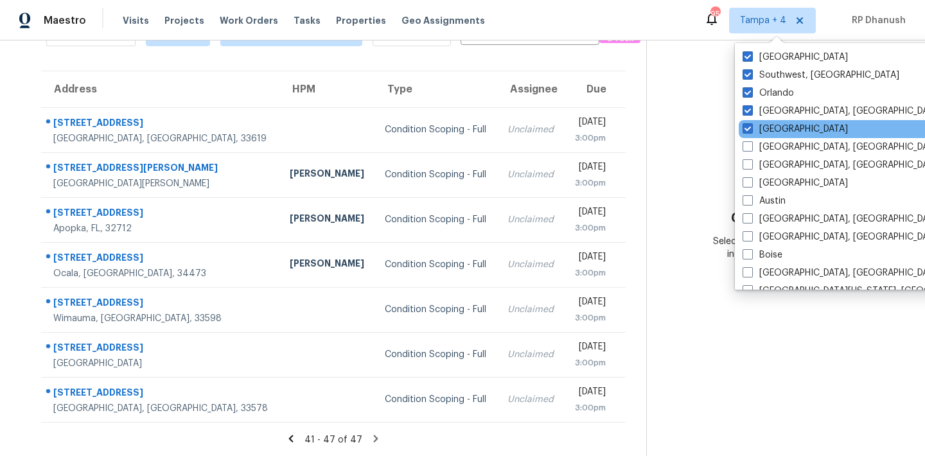
click at [758, 121] on div "[GEOGRAPHIC_DATA]" at bounding box center [868, 129] width 259 height 18
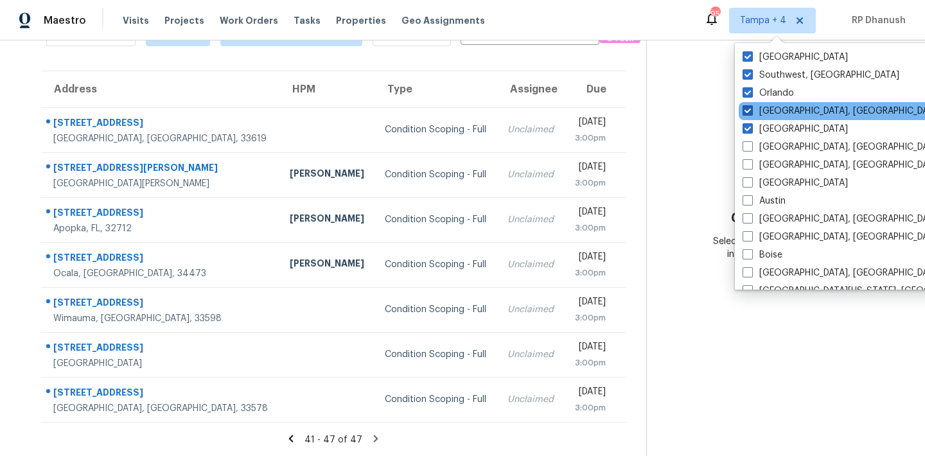
click at [758, 111] on label "[GEOGRAPHIC_DATA], [GEOGRAPHIC_DATA]" at bounding box center [841, 111] width 199 height 13
click at [751, 111] on input "[GEOGRAPHIC_DATA], [GEOGRAPHIC_DATA]" at bounding box center [746, 109] width 8 height 8
checkbox input "false"
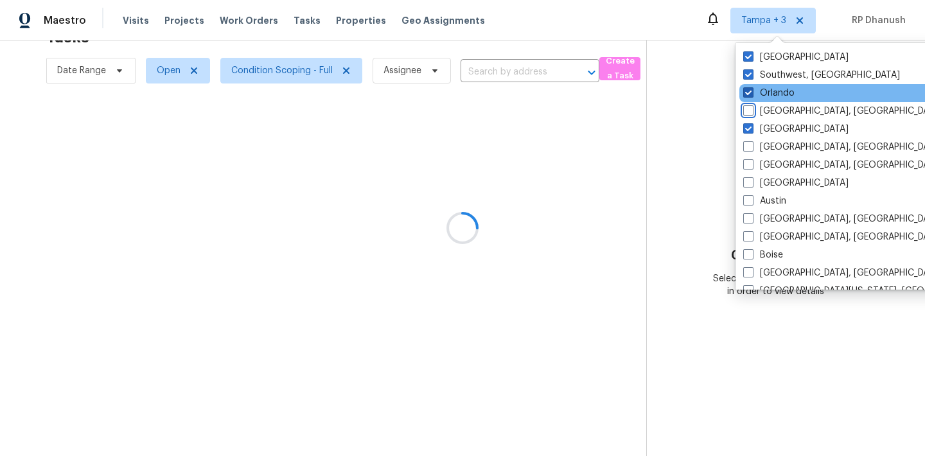
scroll to position [40, 0]
click at [758, 90] on label "Orlando" at bounding box center [768, 93] width 51 height 13
click at [751, 90] on input "Orlando" at bounding box center [747, 91] width 8 height 8
checkbox input "false"
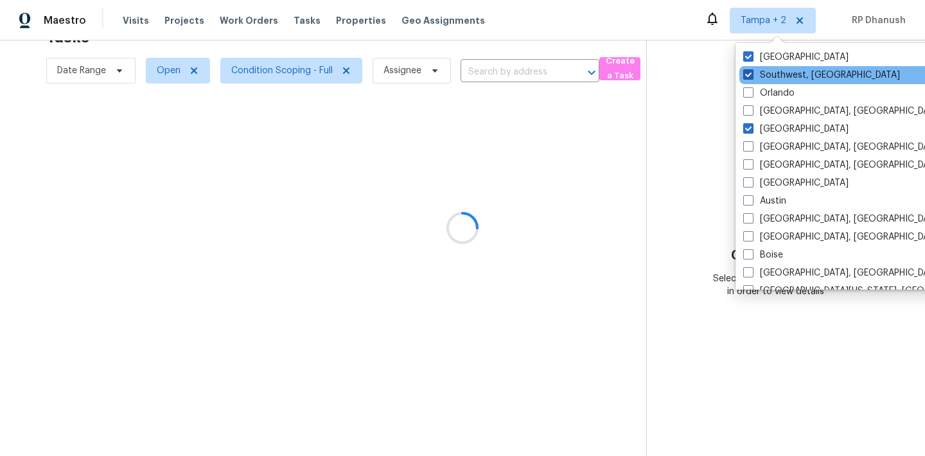
click at [758, 76] on label "Southwest, [GEOGRAPHIC_DATA]" at bounding box center [821, 75] width 157 height 13
click at [751, 76] on input "Southwest, [GEOGRAPHIC_DATA]" at bounding box center [747, 73] width 8 height 8
checkbox input "false"
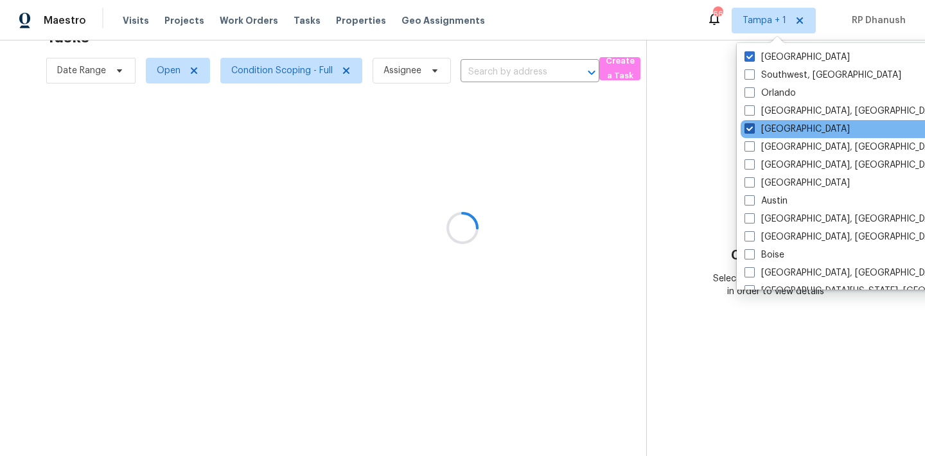
click at [758, 132] on label "[GEOGRAPHIC_DATA]" at bounding box center [796, 129] width 105 height 13
click at [753, 131] on input "[GEOGRAPHIC_DATA]" at bounding box center [748, 127] width 8 height 8
checkbox input "false"
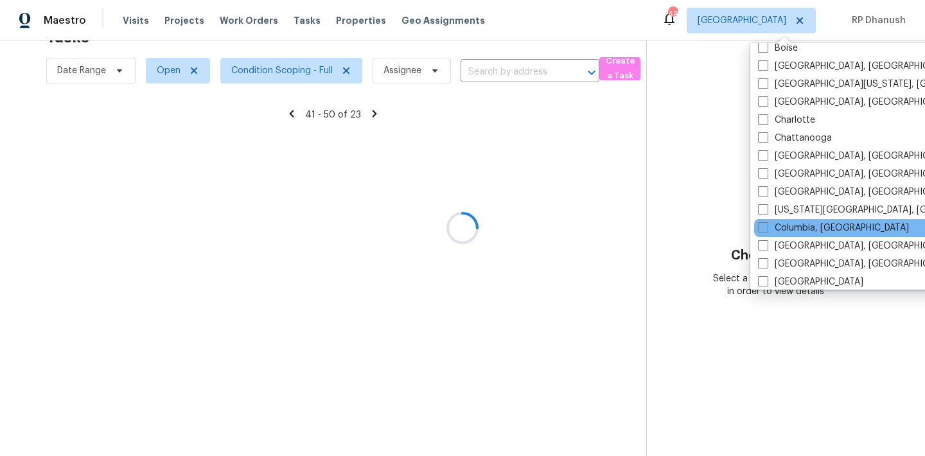
scroll to position [256, 0]
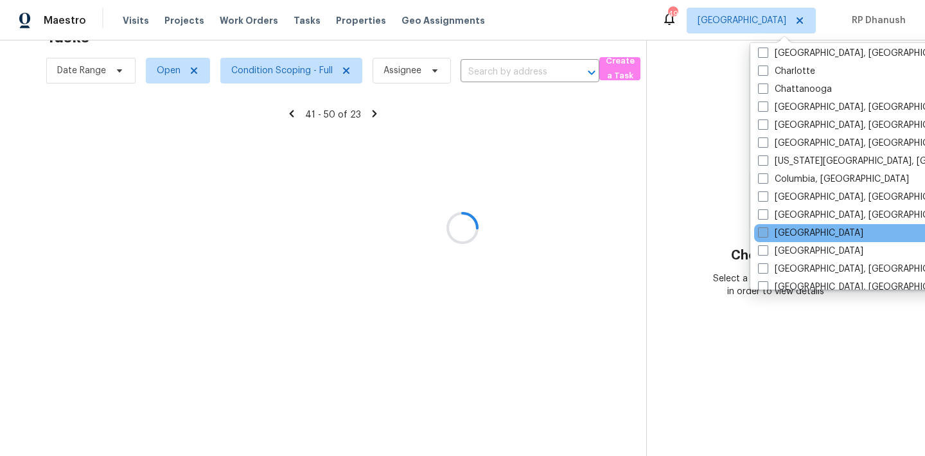
click at [784, 231] on label "[GEOGRAPHIC_DATA]" at bounding box center [810, 233] width 105 height 13
click at [766, 231] on input "[GEOGRAPHIC_DATA]" at bounding box center [762, 231] width 8 height 8
checkbox input "true"
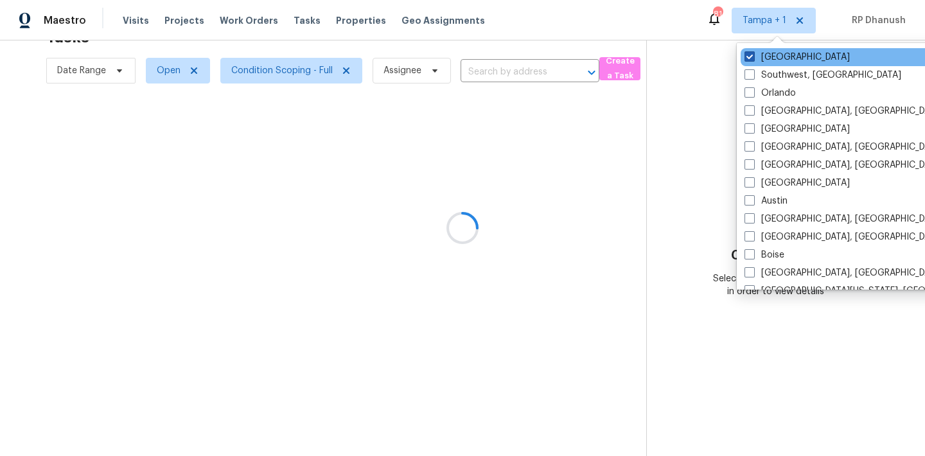
click at [770, 56] on label "[GEOGRAPHIC_DATA]" at bounding box center [796, 57] width 105 height 13
click at [753, 56] on input "[GEOGRAPHIC_DATA]" at bounding box center [748, 55] width 8 height 8
checkbox input "false"
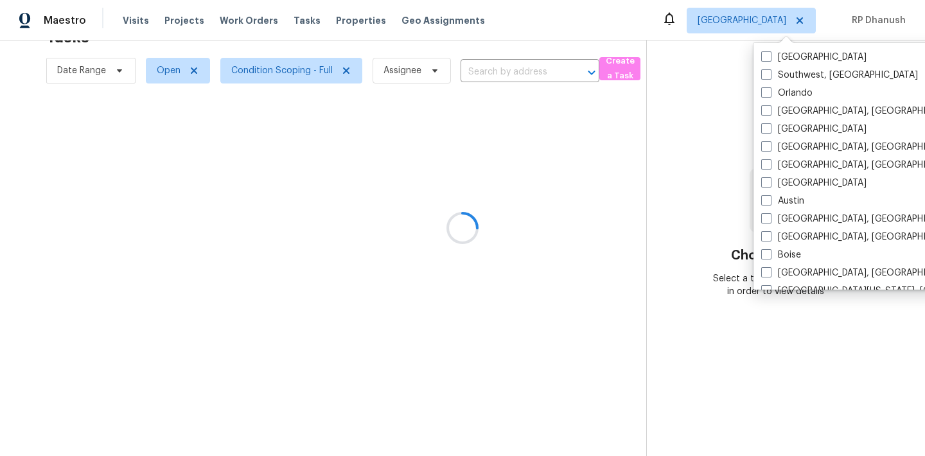
click at [686, 105] on div at bounding box center [462, 228] width 925 height 456
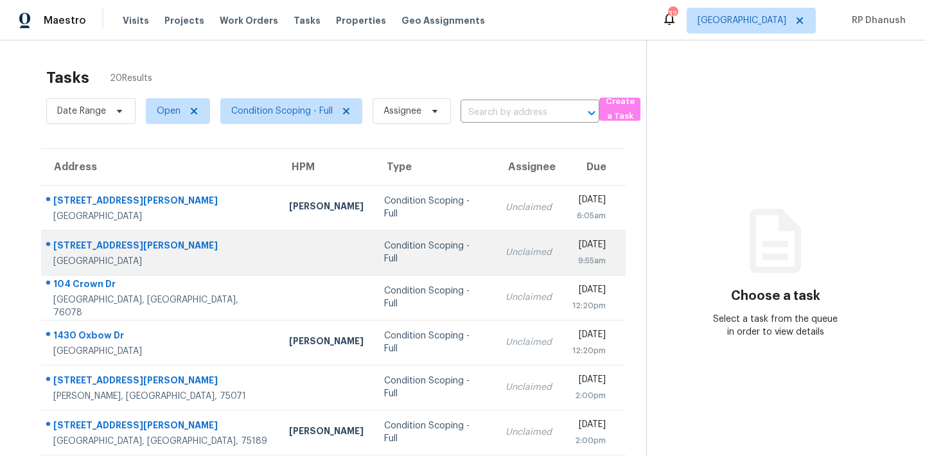
drag, startPoint x: 773, startPoint y: 265, endPoint x: 268, endPoint y: 265, distance: 504.1
click at [272, 265] on div "Tasks 20 Results Date Range Open Condition Scoping - Full Assignee ​ Create a T…" at bounding box center [462, 354] width 925 height 629
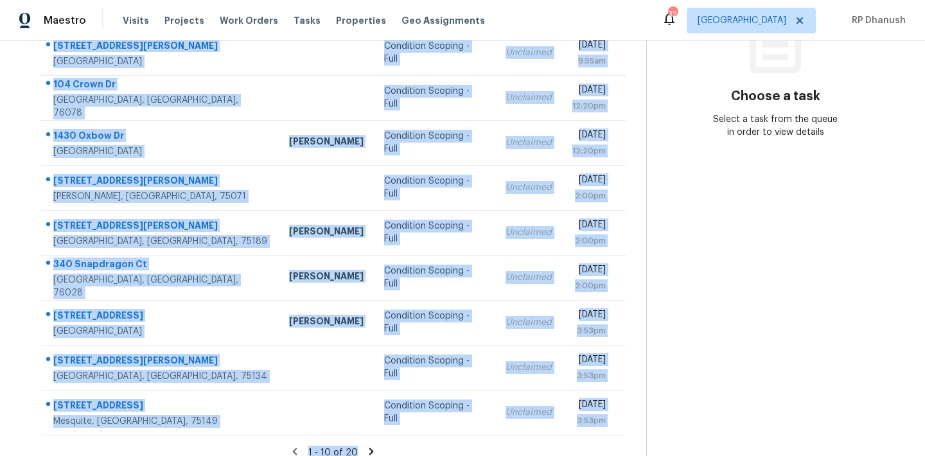
scroll to position [213, 0]
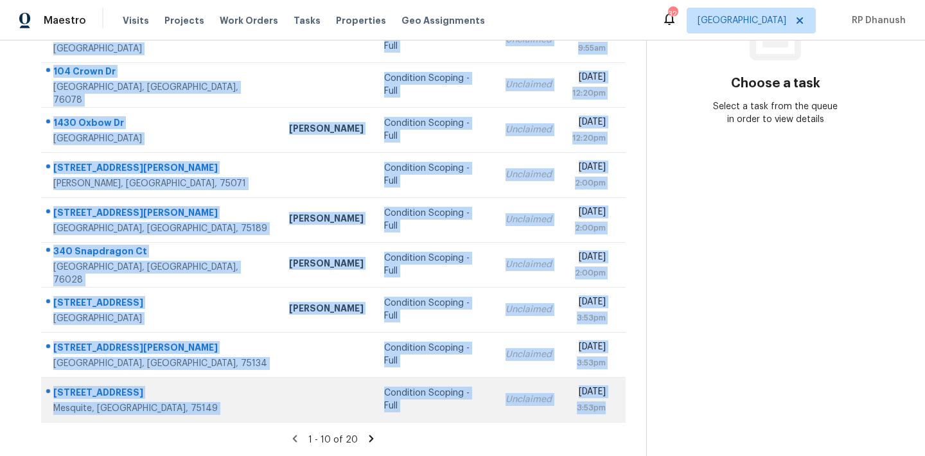
drag, startPoint x: 44, startPoint y: 192, endPoint x: 625, endPoint y: 414, distance: 622.0
click at [625, 414] on tbody "5220 E Berry St Fort Worth, TX, 76119 Todd Jorgenson Condition Scoping - Full U…" at bounding box center [333, 197] width 584 height 450
copy tbody "5220 E Berry St Fort Worth, TX, 76119 Todd Jorgenson Condition Scoping - Full U…"
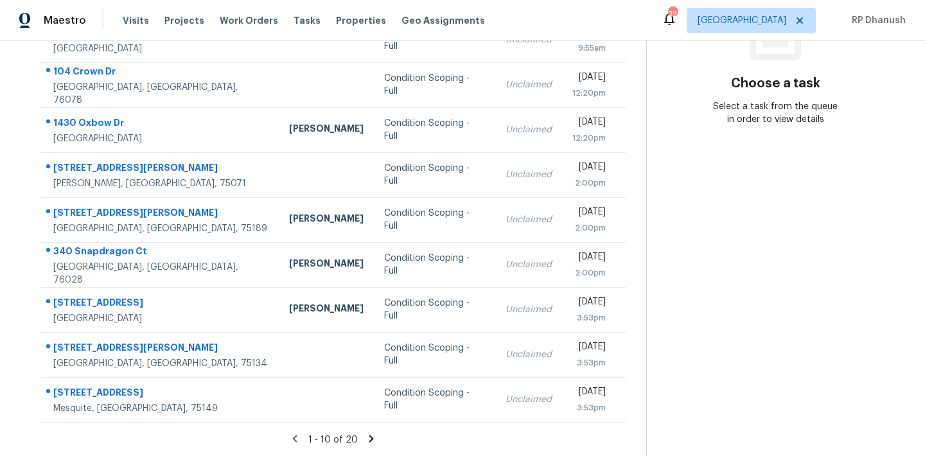
click at [791, 258] on section "Choose a task Select a task from the queue in order to view details" at bounding box center [775, 142] width 258 height 629
click at [369, 437] on icon at bounding box center [371, 438] width 4 height 7
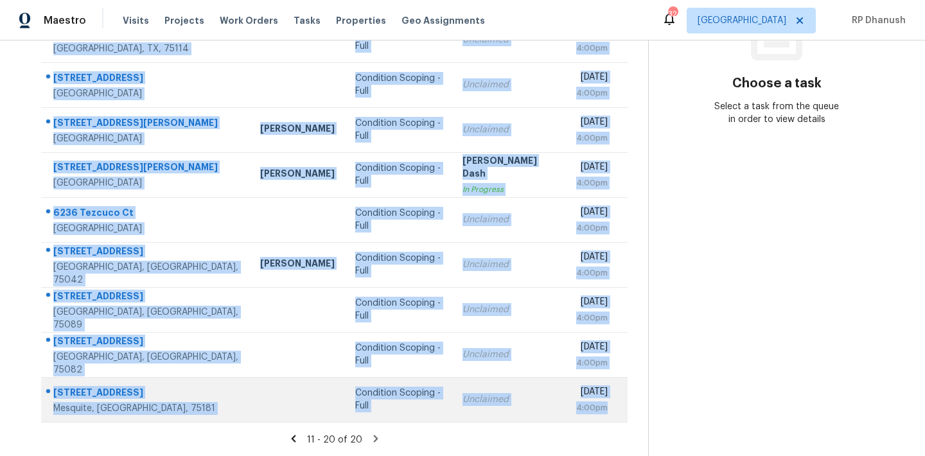
drag, startPoint x: 52, startPoint y: 88, endPoint x: 614, endPoint y: 419, distance: 652.0
click at [614, 419] on tbody "11812 Bertram Rd McKinney, TX, 75071 Condition Scoping - Full Soumya Ranjan Das…" at bounding box center [334, 197] width 586 height 450
copy tbody "11812 Bertram Rd McKinney, TX, 75071 Condition Scoping - Full Soumya Ranjan Das…"
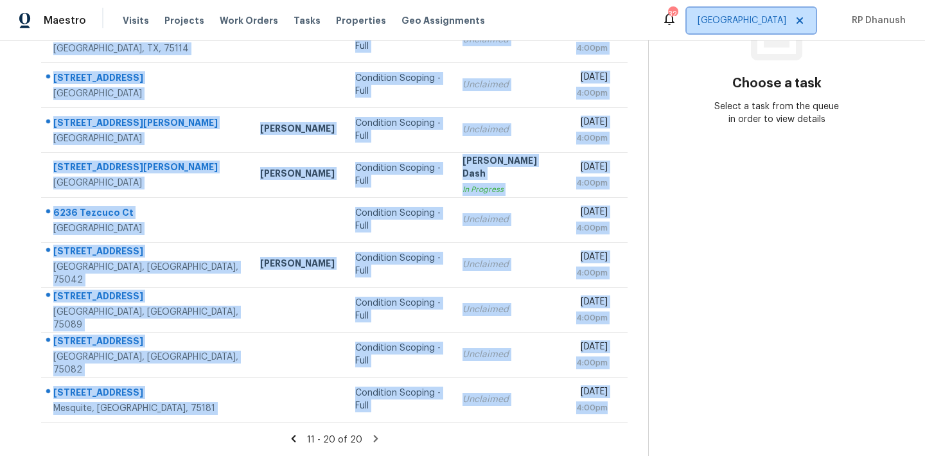
click at [782, 17] on span "[GEOGRAPHIC_DATA]" at bounding box center [741, 20] width 89 height 13
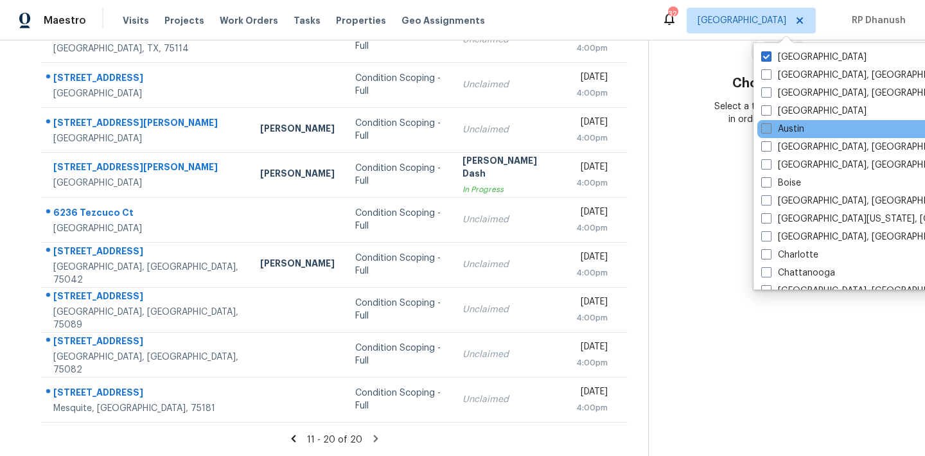
scroll to position [861, 0]
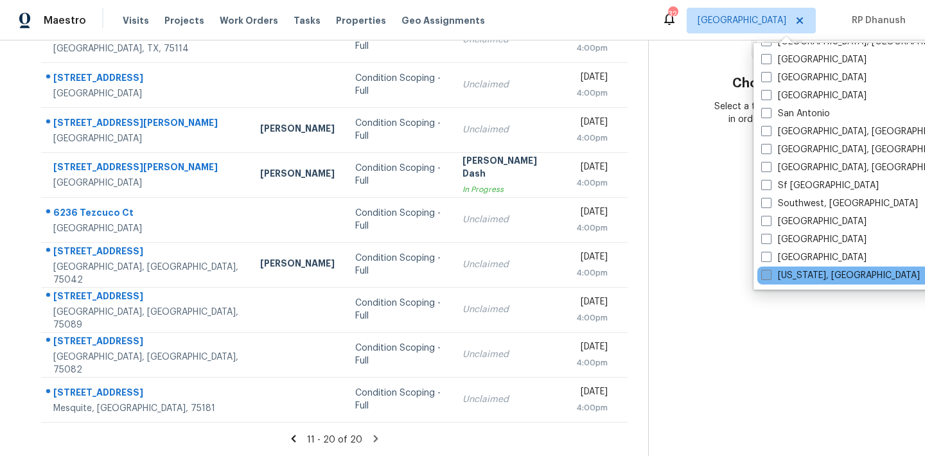
click at [801, 277] on label "[US_STATE], [GEOGRAPHIC_DATA]" at bounding box center [840, 275] width 159 height 13
click at [769, 277] on input "[US_STATE], [GEOGRAPHIC_DATA]" at bounding box center [765, 273] width 8 height 8
checkbox input "true"
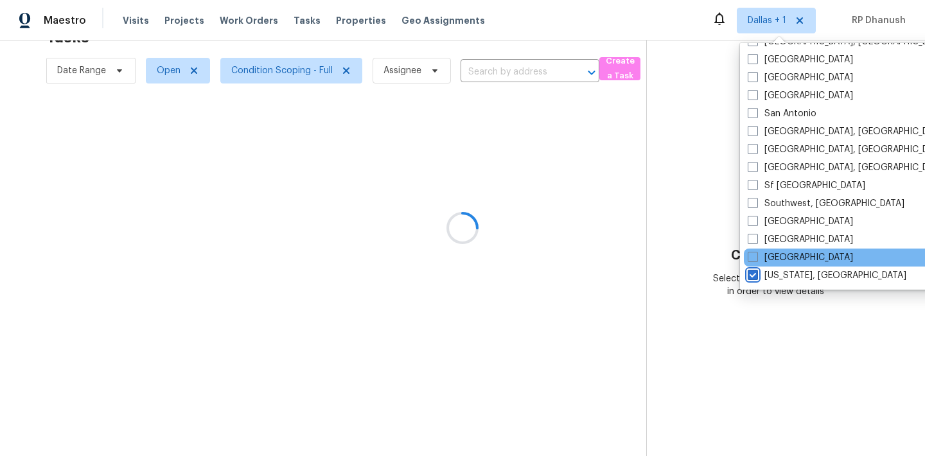
scroll to position [40, 0]
click at [794, 261] on label "[GEOGRAPHIC_DATA]" at bounding box center [800, 257] width 105 height 13
click at [756, 259] on input "[GEOGRAPHIC_DATA]" at bounding box center [752, 255] width 8 height 8
checkbox input "true"
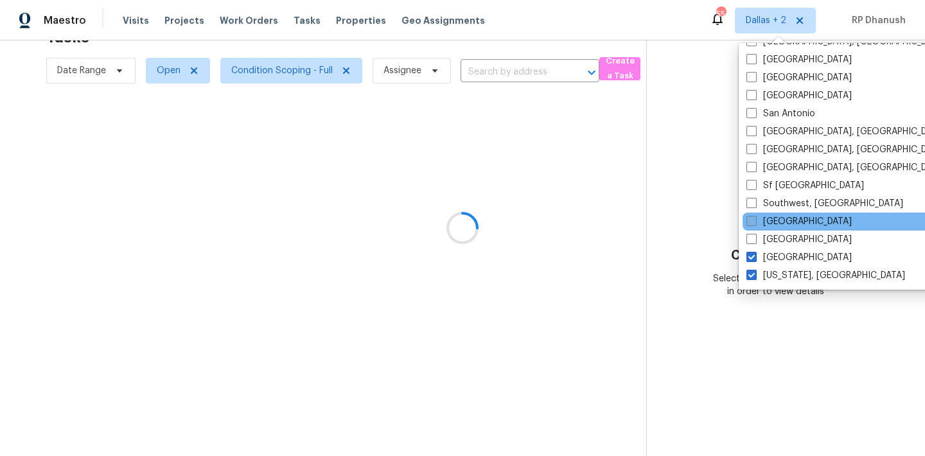
click at [781, 222] on label "[GEOGRAPHIC_DATA]" at bounding box center [798, 221] width 105 height 13
click at [755, 222] on input "[GEOGRAPHIC_DATA]" at bounding box center [750, 219] width 8 height 8
checkbox input "true"
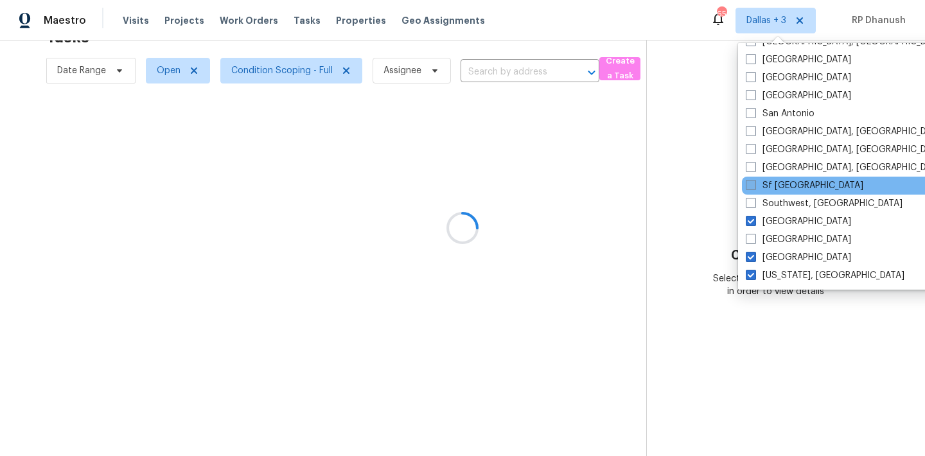
click at [789, 189] on label "Sf [GEOGRAPHIC_DATA]" at bounding box center [805, 185] width 118 height 13
click at [754, 188] on input "Sf [GEOGRAPHIC_DATA]" at bounding box center [750, 183] width 8 height 8
checkbox input "true"
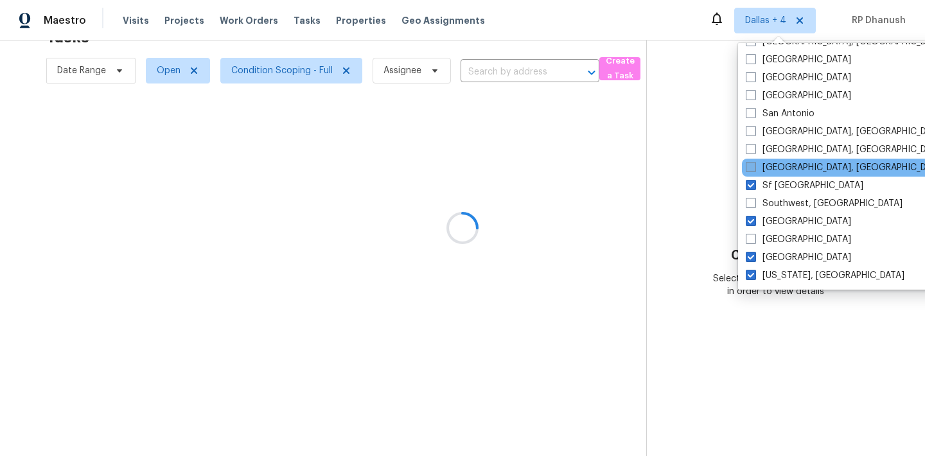
click at [796, 168] on label "[GEOGRAPHIC_DATA], [GEOGRAPHIC_DATA]" at bounding box center [845, 167] width 199 height 13
click at [754, 168] on input "[GEOGRAPHIC_DATA], [GEOGRAPHIC_DATA]" at bounding box center [750, 165] width 8 height 8
checkbox input "true"
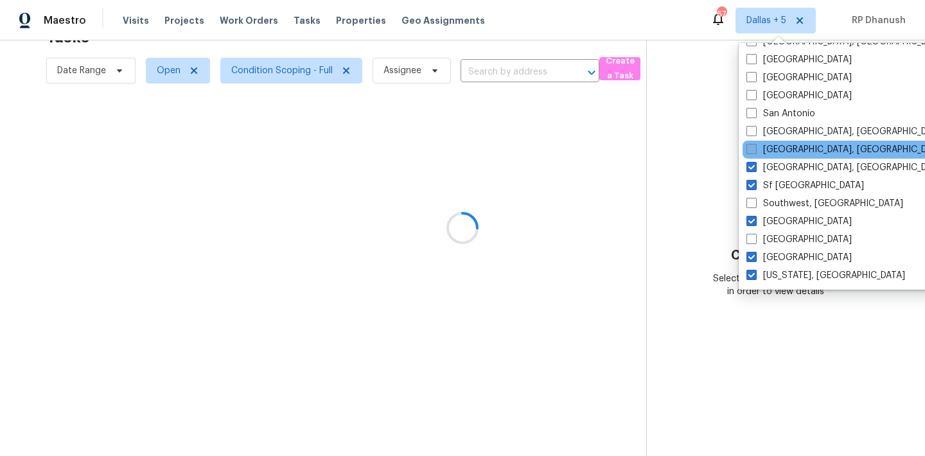
click at [797, 143] on label "[GEOGRAPHIC_DATA], [GEOGRAPHIC_DATA]" at bounding box center [845, 149] width 199 height 13
click at [755, 143] on input "[GEOGRAPHIC_DATA], [GEOGRAPHIC_DATA]" at bounding box center [750, 147] width 8 height 8
checkbox input "true"
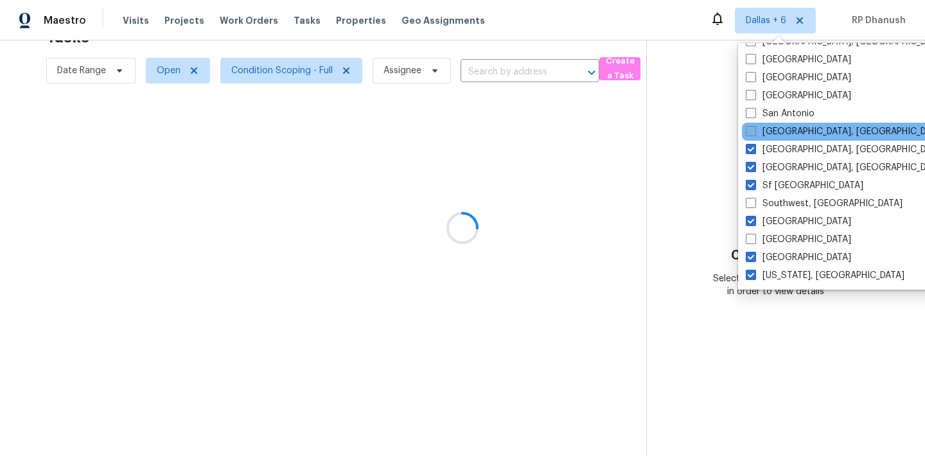
click at [797, 131] on label "[GEOGRAPHIC_DATA], [GEOGRAPHIC_DATA]" at bounding box center [845, 131] width 199 height 13
click at [754, 131] on input "[GEOGRAPHIC_DATA], [GEOGRAPHIC_DATA]" at bounding box center [750, 129] width 8 height 8
checkbox input "true"
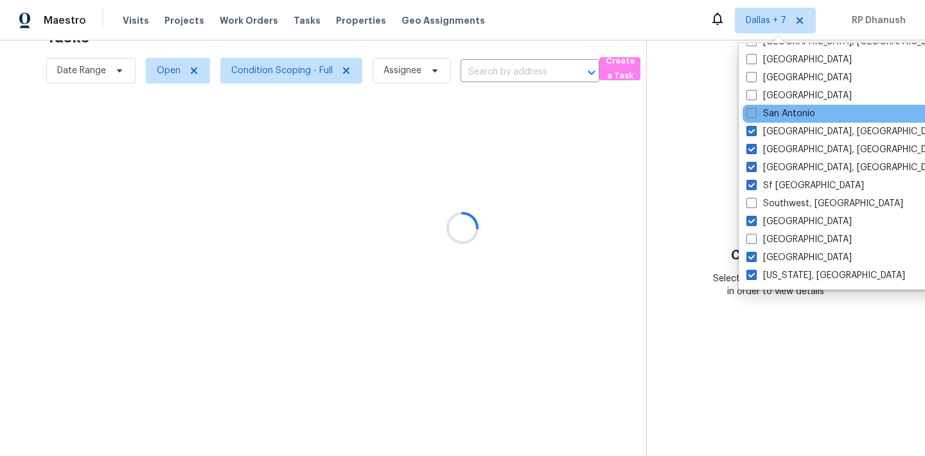
click at [796, 115] on label "San Antonio" at bounding box center [780, 113] width 69 height 13
click at [755, 115] on input "San Antonio" at bounding box center [750, 111] width 8 height 8
checkbox input "true"
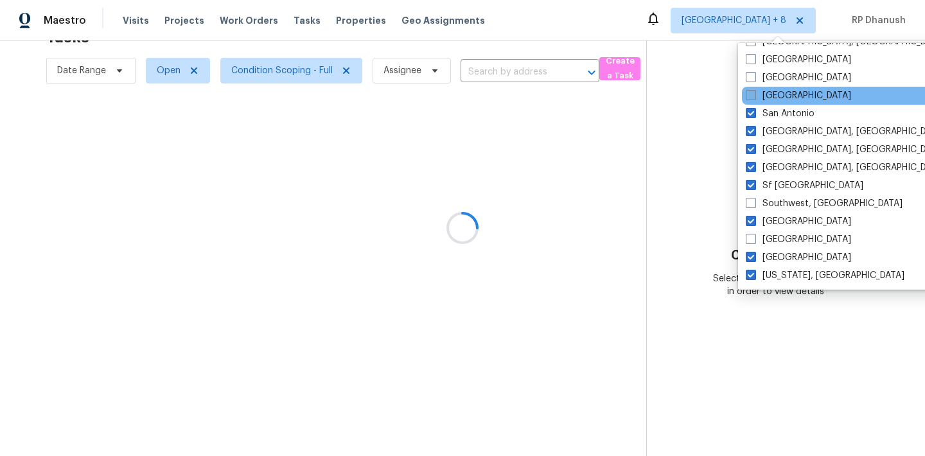
click at [796, 101] on label "[GEOGRAPHIC_DATA]" at bounding box center [798, 95] width 105 height 13
click at [754, 98] on input "[GEOGRAPHIC_DATA]" at bounding box center [750, 93] width 8 height 8
checkbox input "true"
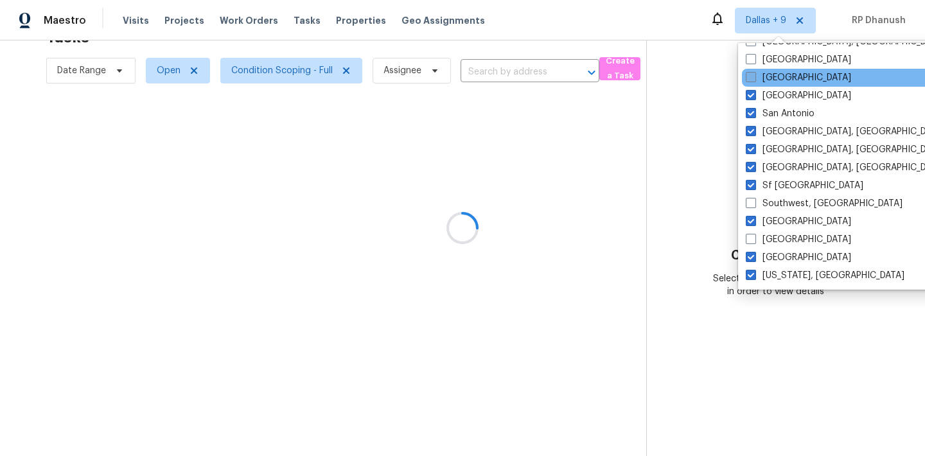
click at [796, 82] on label "[GEOGRAPHIC_DATA]" at bounding box center [798, 77] width 105 height 13
click at [754, 80] on input "[GEOGRAPHIC_DATA]" at bounding box center [750, 75] width 8 height 8
click at [795, 73] on label "[GEOGRAPHIC_DATA]" at bounding box center [794, 77] width 105 height 13
click at [750, 73] on input "[GEOGRAPHIC_DATA]" at bounding box center [746, 75] width 8 height 8
checkbox input "false"
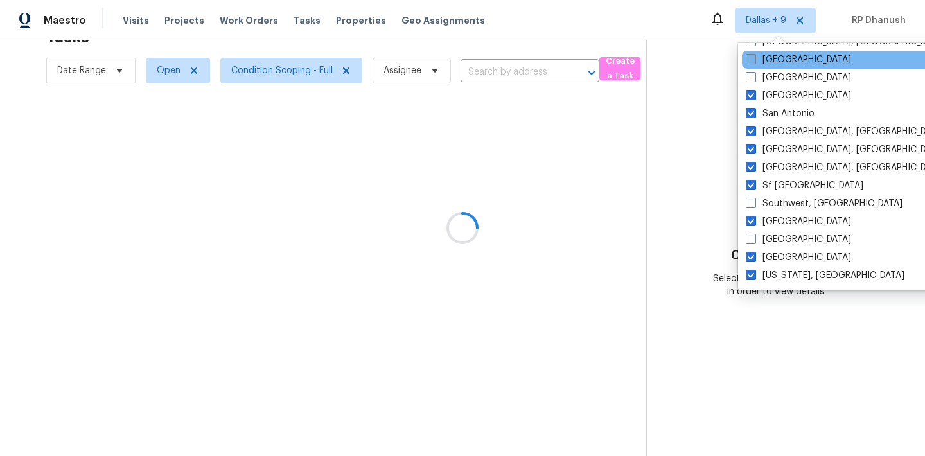
click at [789, 65] on label "[GEOGRAPHIC_DATA]" at bounding box center [798, 59] width 105 height 13
click at [754, 62] on input "[GEOGRAPHIC_DATA]" at bounding box center [750, 57] width 8 height 8
checkbox input "true"
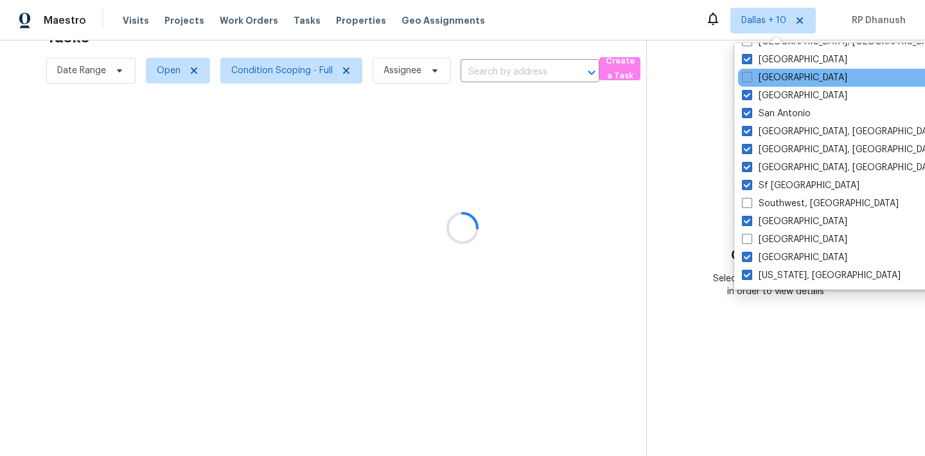
click at [778, 84] on div "[GEOGRAPHIC_DATA]" at bounding box center [867, 78] width 259 height 18
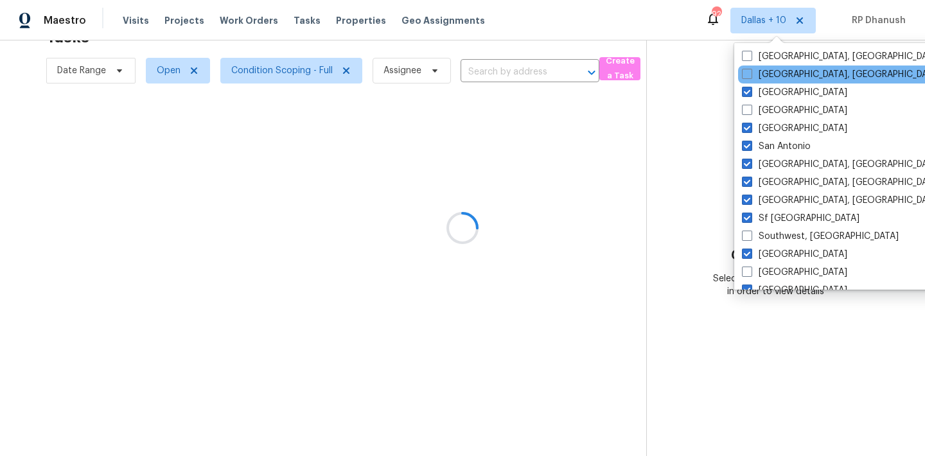
click at [771, 110] on label "[GEOGRAPHIC_DATA]" at bounding box center [794, 110] width 105 height 13
click at [750, 110] on input "[GEOGRAPHIC_DATA]" at bounding box center [746, 108] width 8 height 8
checkbox input "true"
click at [771, 71] on label "[GEOGRAPHIC_DATA], [GEOGRAPHIC_DATA]" at bounding box center [843, 74] width 199 height 13
click at [753, 71] on input "[GEOGRAPHIC_DATA], [GEOGRAPHIC_DATA]" at bounding box center [748, 72] width 8 height 8
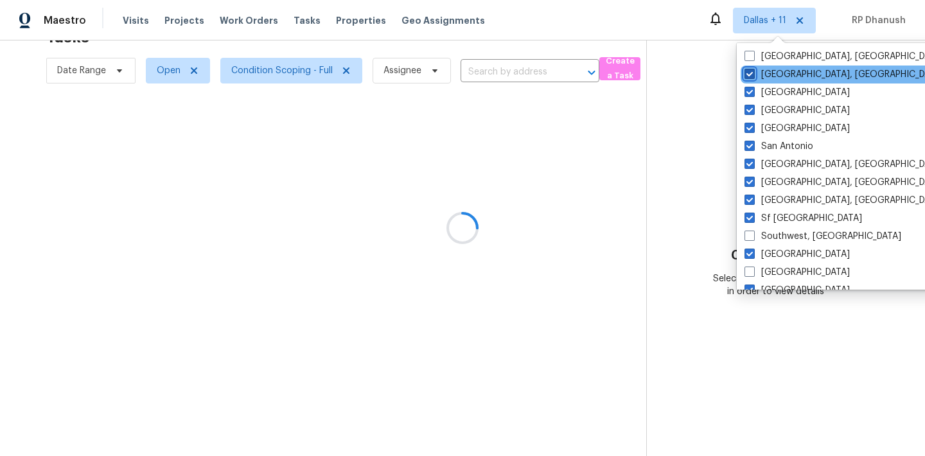
checkbox input "true"
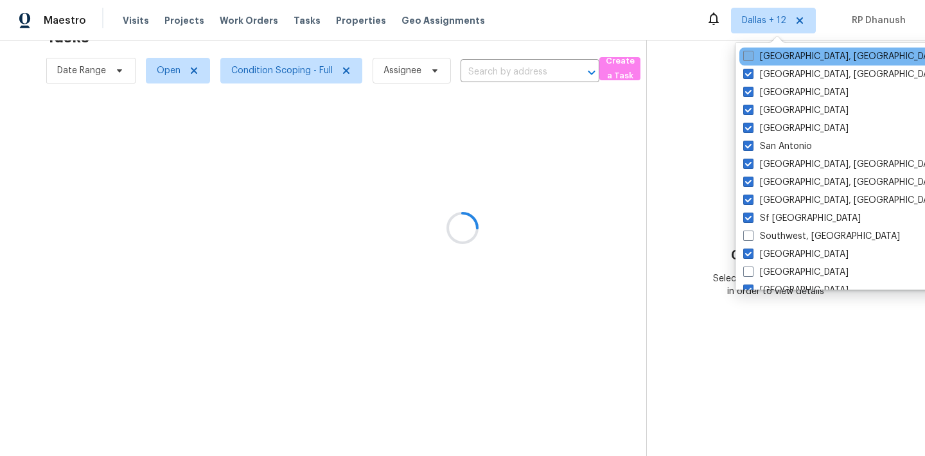
click at [771, 58] on label "[GEOGRAPHIC_DATA], [GEOGRAPHIC_DATA]" at bounding box center [842, 56] width 199 height 13
click at [751, 58] on input "[GEOGRAPHIC_DATA], [GEOGRAPHIC_DATA]" at bounding box center [747, 54] width 8 height 8
checkbox input "true"
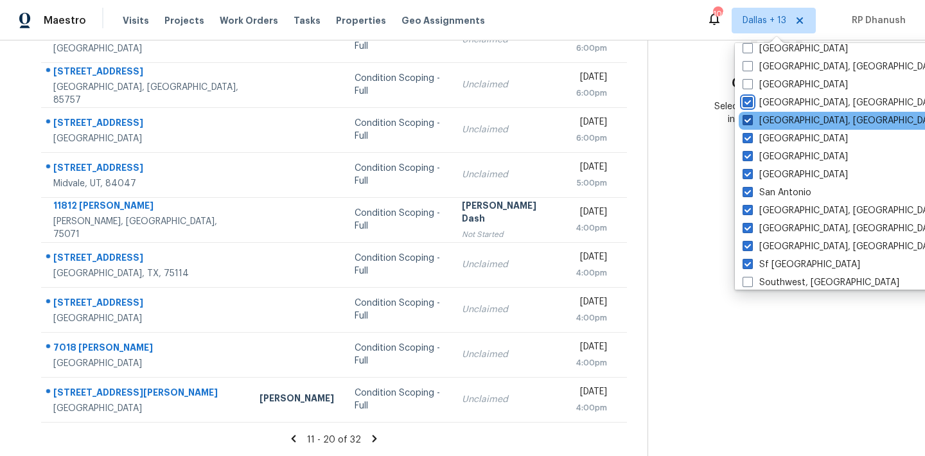
scroll to position [762, 0]
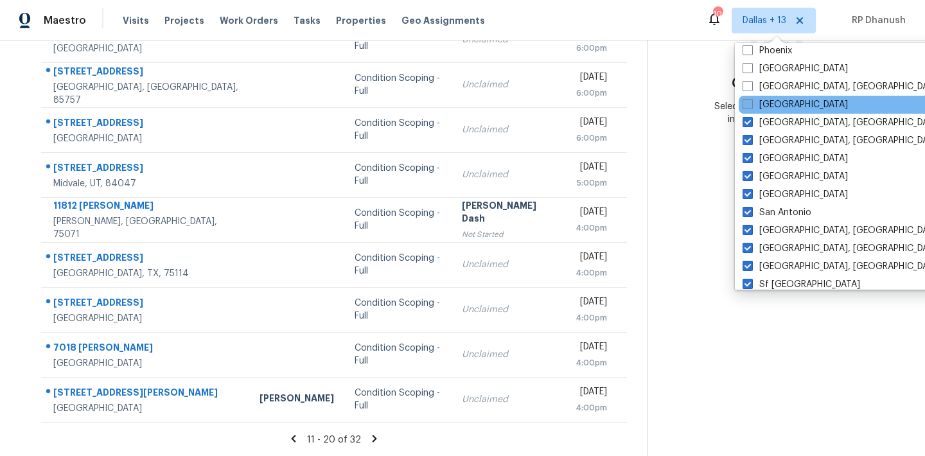
click at [761, 101] on label "[GEOGRAPHIC_DATA]" at bounding box center [794, 104] width 105 height 13
click at [751, 101] on input "[GEOGRAPHIC_DATA]" at bounding box center [746, 102] width 8 height 8
checkbox input "true"
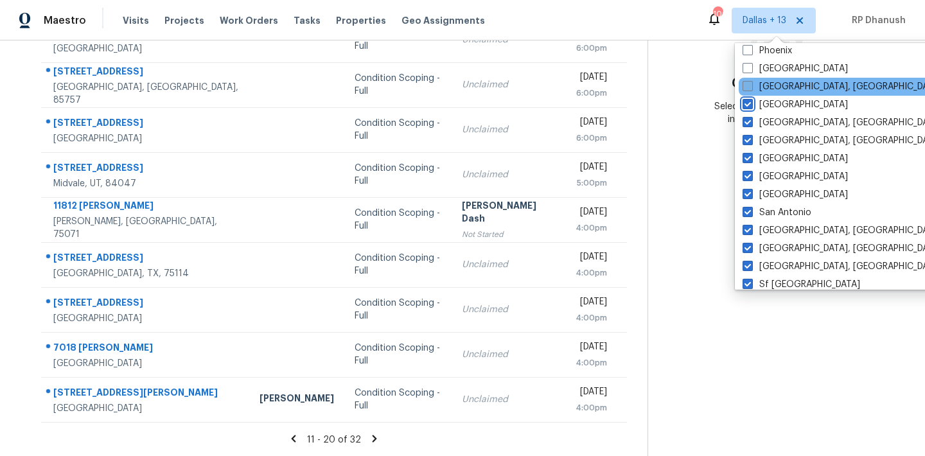
scroll to position [40, 0]
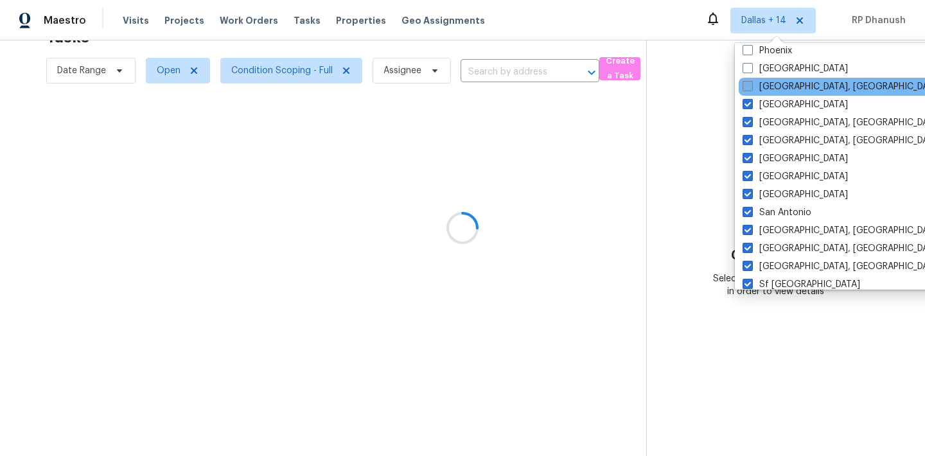
click at [761, 84] on label "[GEOGRAPHIC_DATA], [GEOGRAPHIC_DATA]" at bounding box center [841, 86] width 199 height 13
click at [751, 84] on input "[GEOGRAPHIC_DATA], [GEOGRAPHIC_DATA]" at bounding box center [746, 84] width 8 height 8
checkbox input "true"
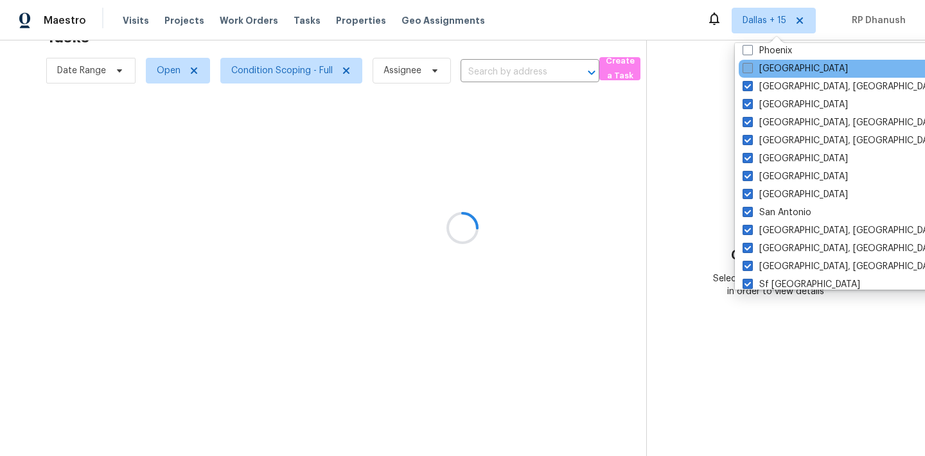
click at [761, 71] on label "[GEOGRAPHIC_DATA]" at bounding box center [794, 68] width 105 height 13
click at [751, 71] on input "[GEOGRAPHIC_DATA]" at bounding box center [746, 66] width 8 height 8
checkbox input "true"
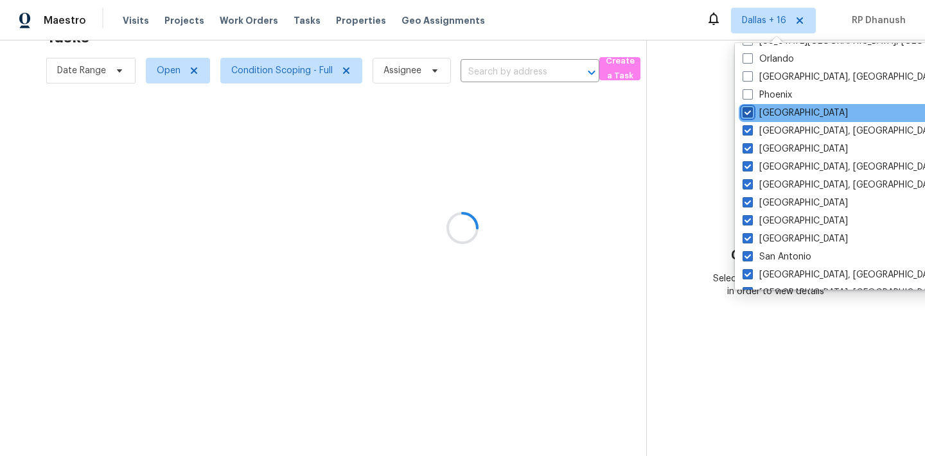
scroll to position [706, 0]
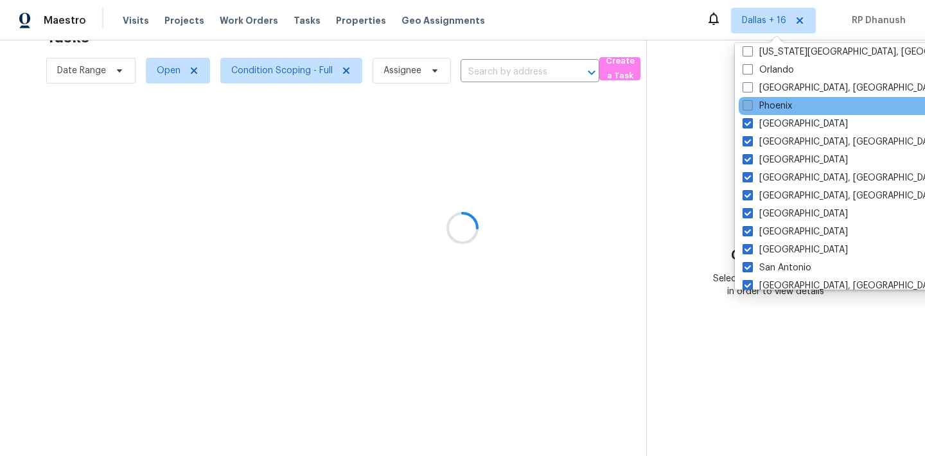
click at [770, 107] on label "Phoenix" at bounding box center [766, 106] width 49 height 13
click at [751, 107] on input "Phoenix" at bounding box center [746, 104] width 8 height 8
checkbox input "true"
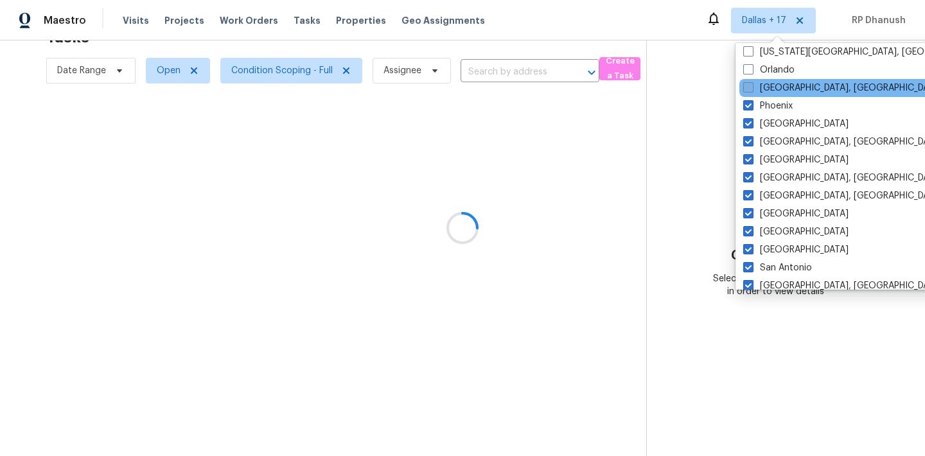
click at [774, 89] on label "[GEOGRAPHIC_DATA], [GEOGRAPHIC_DATA]" at bounding box center [842, 88] width 199 height 13
click at [751, 89] on input "[GEOGRAPHIC_DATA], [GEOGRAPHIC_DATA]" at bounding box center [747, 86] width 8 height 8
checkbox input "true"
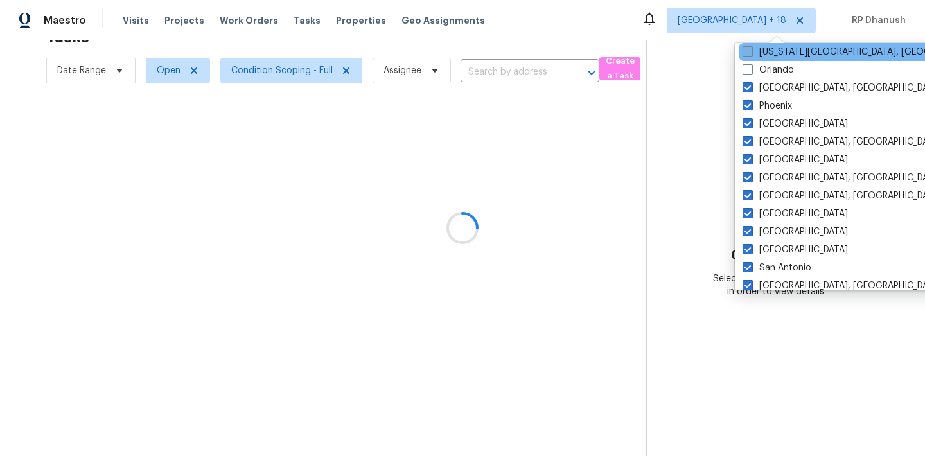
click at [775, 49] on label "[US_STATE][GEOGRAPHIC_DATA], [GEOGRAPHIC_DATA]" at bounding box center [865, 52] width 247 height 13
click at [751, 49] on input "[US_STATE][GEOGRAPHIC_DATA], [GEOGRAPHIC_DATA]" at bounding box center [746, 50] width 8 height 8
checkbox input "true"
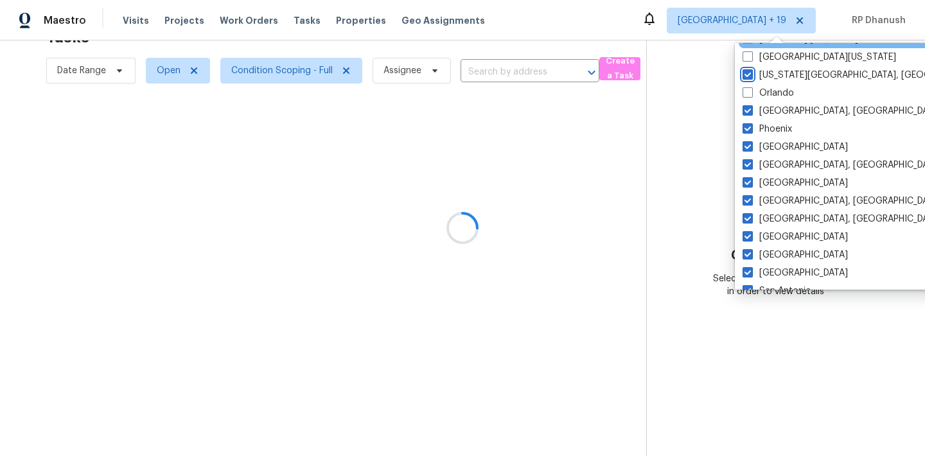
scroll to position [632, 0]
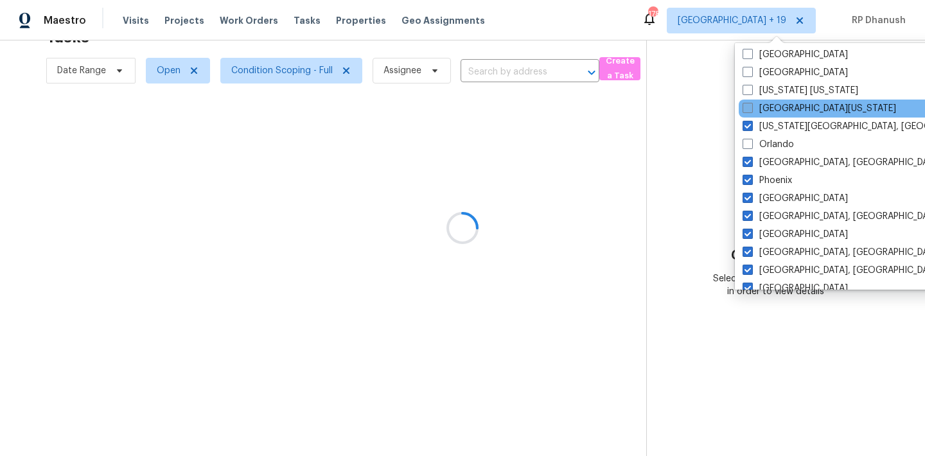
click at [769, 111] on label "[GEOGRAPHIC_DATA][US_STATE]" at bounding box center [818, 108] width 153 height 13
click at [751, 110] on input "[GEOGRAPHIC_DATA][US_STATE]" at bounding box center [746, 106] width 8 height 8
checkbox input "true"
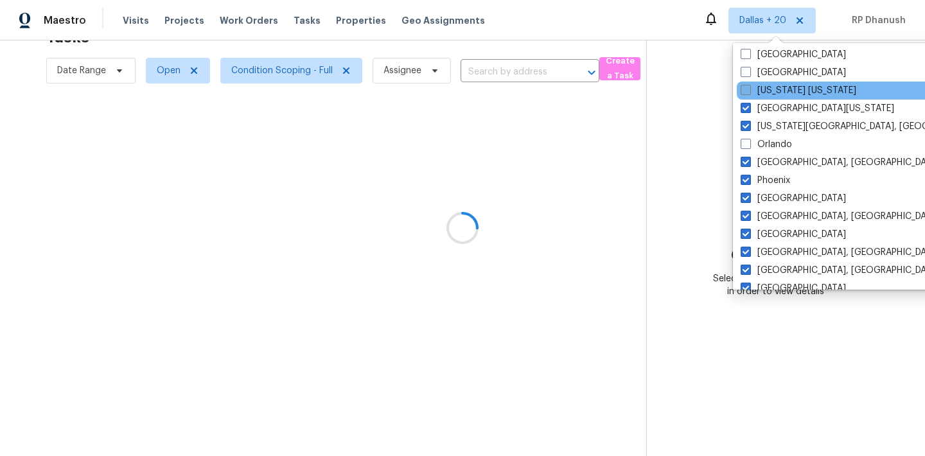
click at [769, 96] on label "[US_STATE] [US_STATE]" at bounding box center [798, 90] width 116 height 13
click at [749, 92] on input "[US_STATE] [US_STATE]" at bounding box center [744, 88] width 8 height 8
checkbox input "true"
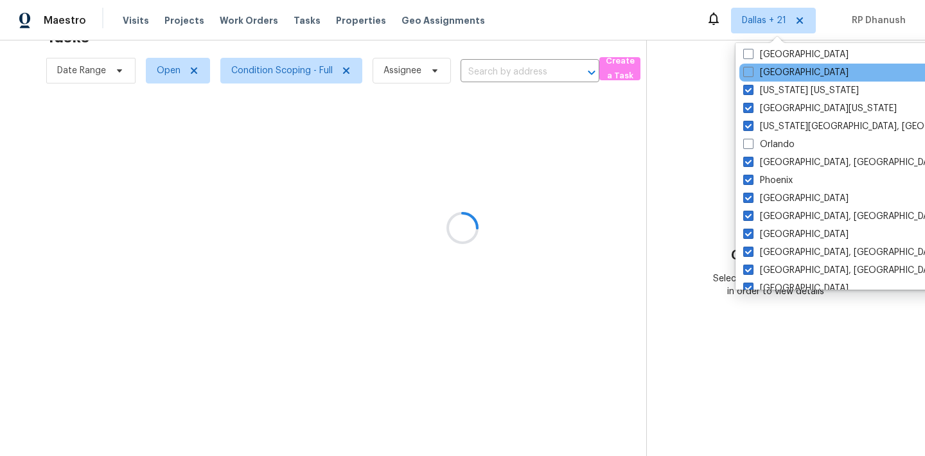
click at [769, 79] on div "[GEOGRAPHIC_DATA]" at bounding box center [868, 73] width 259 height 18
click at [769, 75] on label "[GEOGRAPHIC_DATA]" at bounding box center [795, 72] width 105 height 13
click at [751, 74] on input "[GEOGRAPHIC_DATA]" at bounding box center [747, 70] width 8 height 8
checkbox input "true"
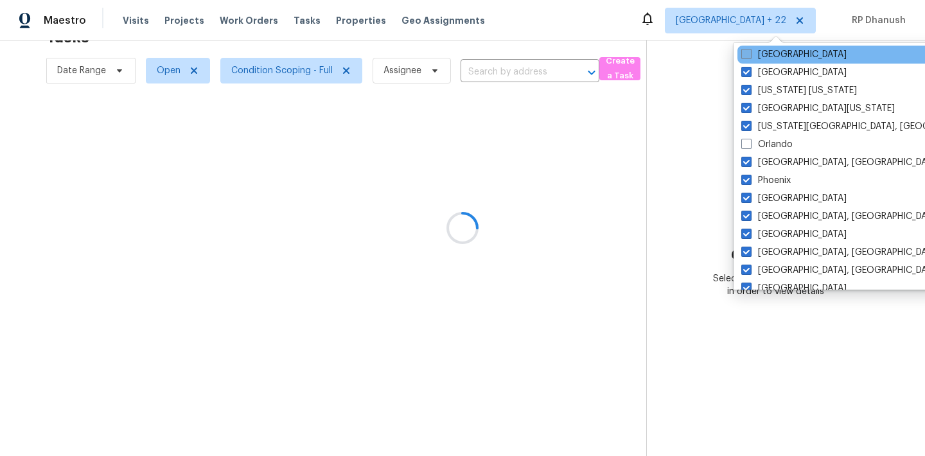
click at [769, 59] on label "[GEOGRAPHIC_DATA]" at bounding box center [793, 54] width 105 height 13
click at [749, 57] on input "[GEOGRAPHIC_DATA]" at bounding box center [745, 52] width 8 height 8
checkbox input "true"
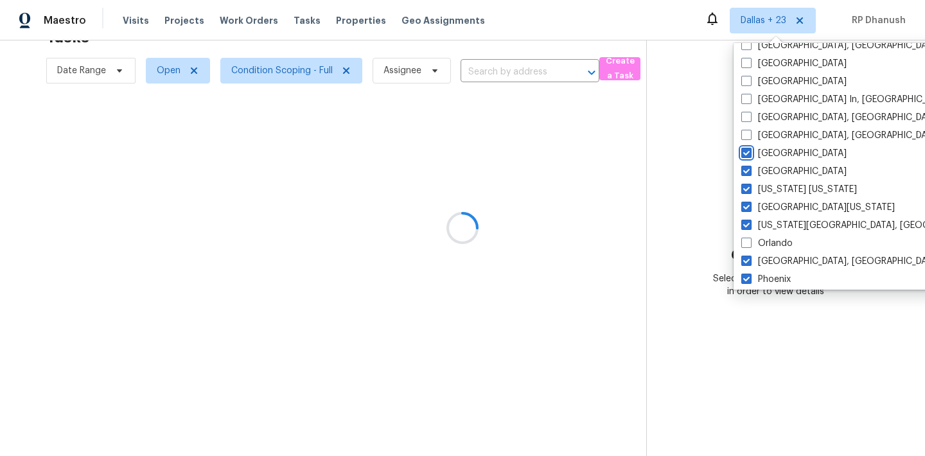
scroll to position [446, 0]
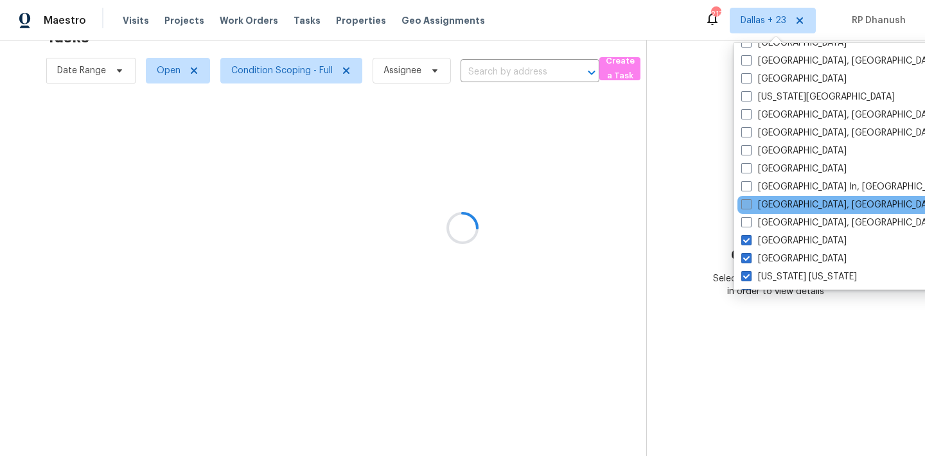
click at [768, 204] on label "[GEOGRAPHIC_DATA], [GEOGRAPHIC_DATA]" at bounding box center [840, 204] width 199 height 13
click at [749, 204] on input "[GEOGRAPHIC_DATA], [GEOGRAPHIC_DATA]" at bounding box center [745, 202] width 8 height 8
checkbox input "true"
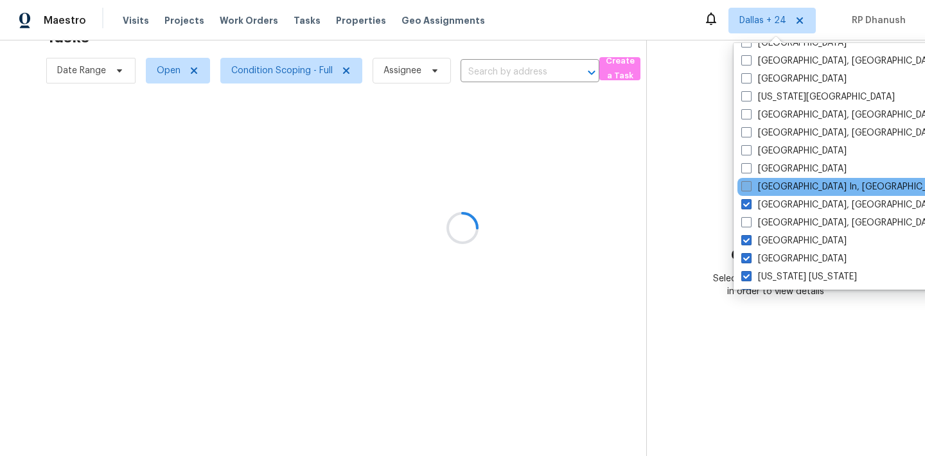
click at [768, 191] on label "[GEOGRAPHIC_DATA] In, [GEOGRAPHIC_DATA]" at bounding box center [845, 186] width 209 height 13
click at [749, 189] on input "[GEOGRAPHIC_DATA] In, [GEOGRAPHIC_DATA]" at bounding box center [745, 184] width 8 height 8
checkbox input "true"
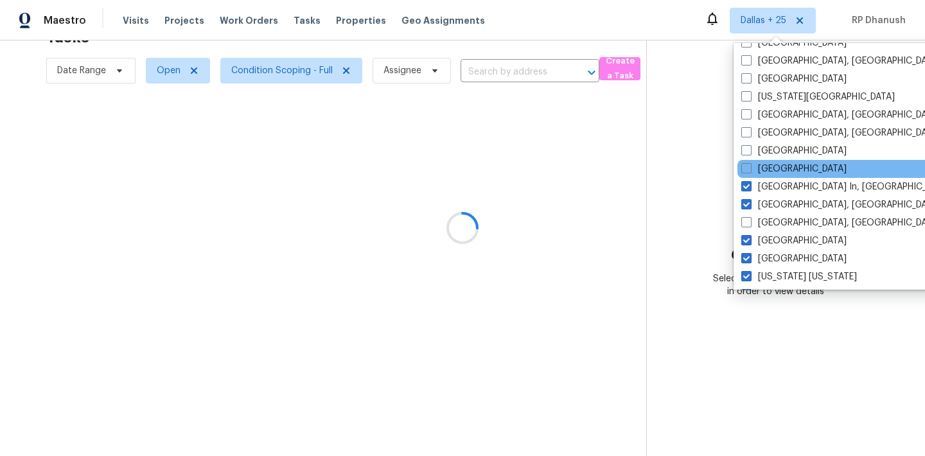
click at [768, 177] on div "[GEOGRAPHIC_DATA]" at bounding box center [866, 169] width 259 height 18
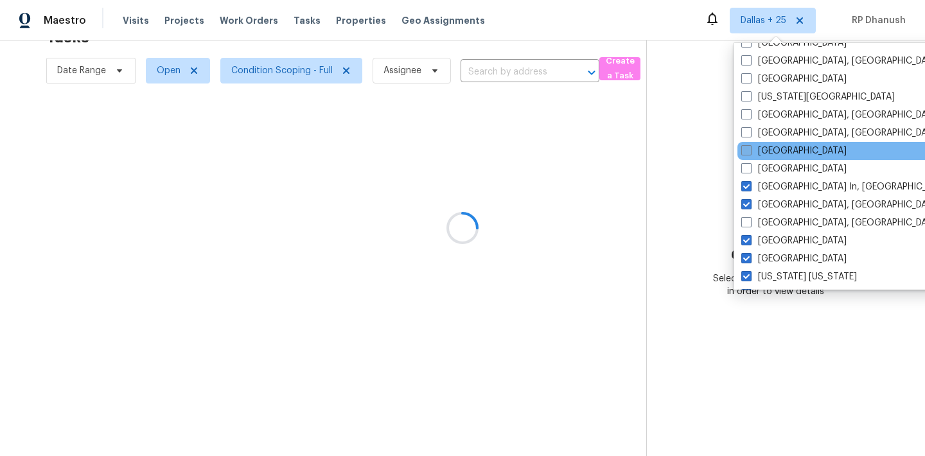
click at [768, 156] on label "[GEOGRAPHIC_DATA]" at bounding box center [793, 150] width 105 height 13
click at [749, 153] on input "[GEOGRAPHIC_DATA]" at bounding box center [745, 148] width 8 height 8
checkbox input "true"
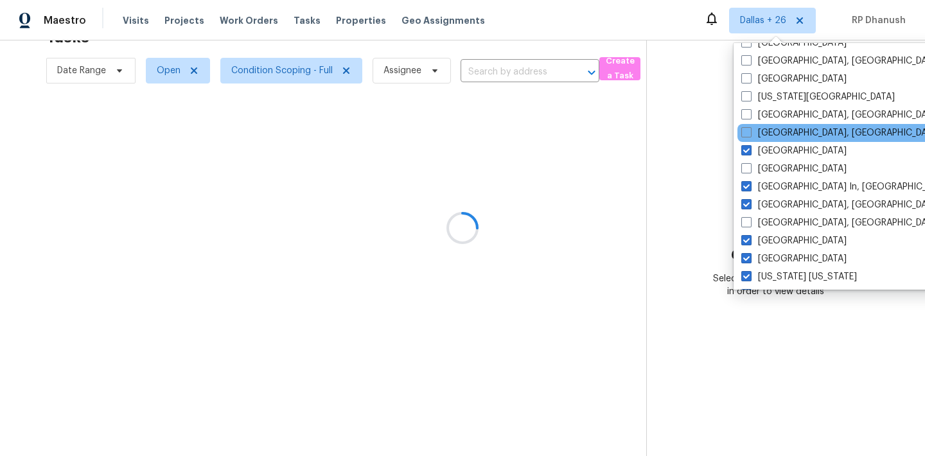
click at [768, 141] on div "[GEOGRAPHIC_DATA], [GEOGRAPHIC_DATA]" at bounding box center [866, 133] width 259 height 18
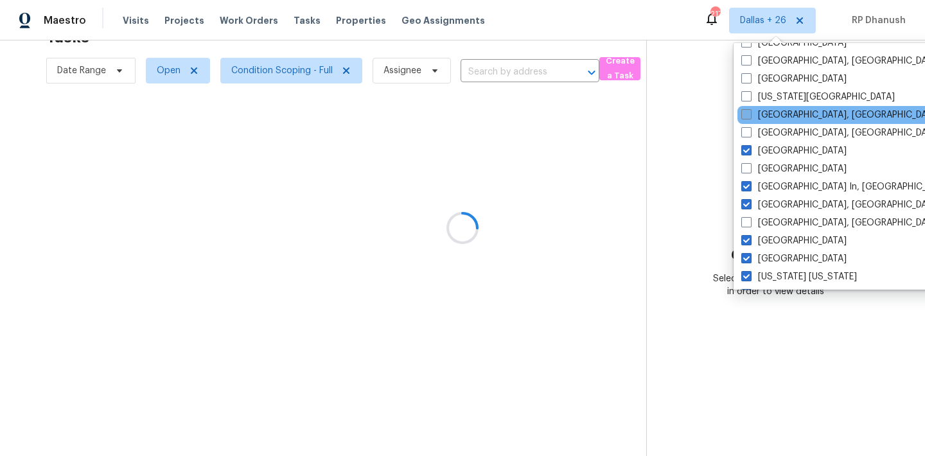
click at [768, 118] on label "[GEOGRAPHIC_DATA], [GEOGRAPHIC_DATA]" at bounding box center [840, 115] width 199 height 13
click at [749, 117] on input "[GEOGRAPHIC_DATA], [GEOGRAPHIC_DATA]" at bounding box center [745, 113] width 8 height 8
checkbox input "true"
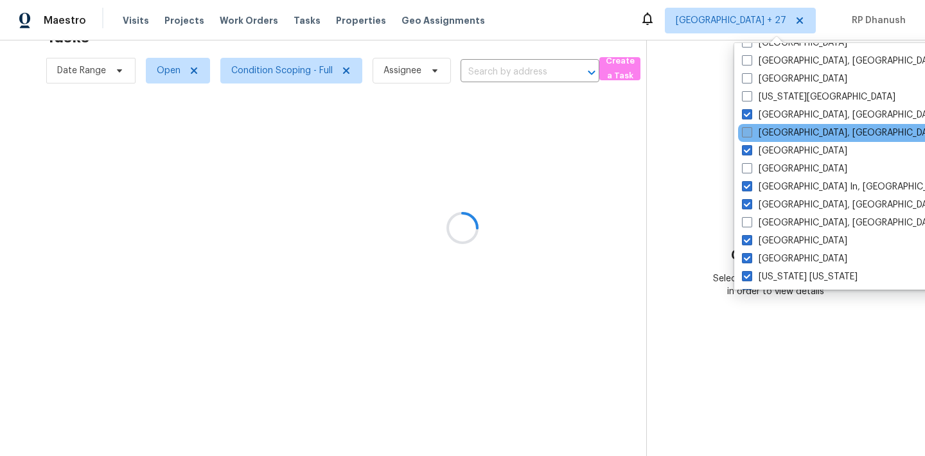
click at [765, 130] on label "[GEOGRAPHIC_DATA], [GEOGRAPHIC_DATA]" at bounding box center [841, 133] width 199 height 13
click at [750, 130] on input "[GEOGRAPHIC_DATA], [GEOGRAPHIC_DATA]" at bounding box center [746, 131] width 8 height 8
checkbox input "true"
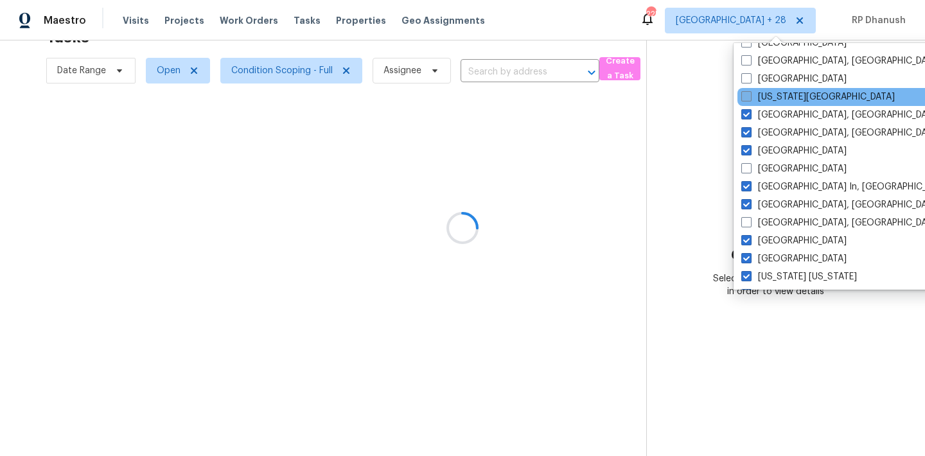
click at [764, 103] on label "[US_STATE][GEOGRAPHIC_DATA]" at bounding box center [817, 97] width 153 height 13
click at [749, 99] on input "[US_STATE][GEOGRAPHIC_DATA]" at bounding box center [745, 95] width 8 height 8
checkbox input "true"
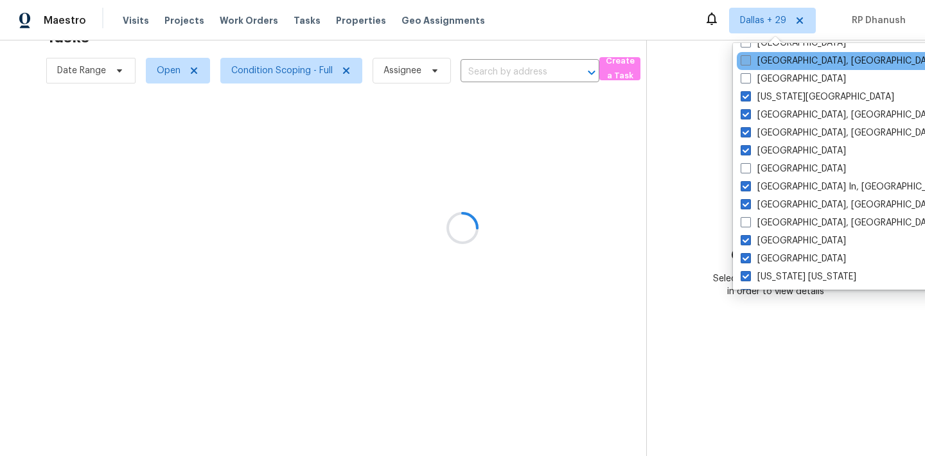
click at [764, 67] on label "[GEOGRAPHIC_DATA], [GEOGRAPHIC_DATA]" at bounding box center [839, 61] width 199 height 13
click at [749, 63] on input "[GEOGRAPHIC_DATA], [GEOGRAPHIC_DATA]" at bounding box center [744, 59] width 8 height 8
checkbox input "true"
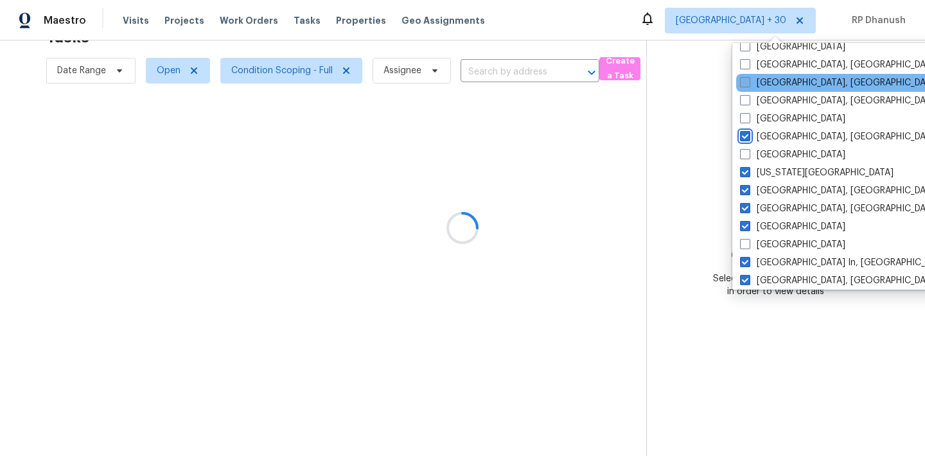
scroll to position [340, 0]
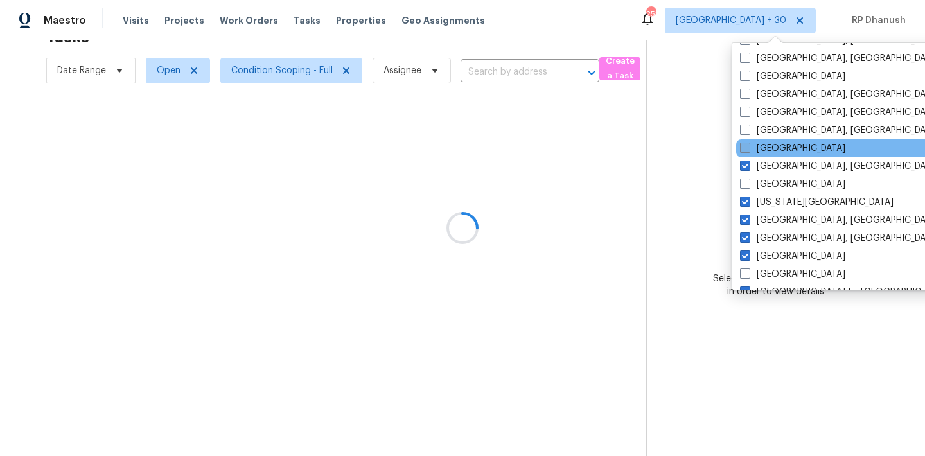
click at [769, 147] on label "[GEOGRAPHIC_DATA]" at bounding box center [792, 148] width 105 height 13
click at [748, 147] on input "[GEOGRAPHIC_DATA]" at bounding box center [744, 146] width 8 height 8
checkbox input "true"
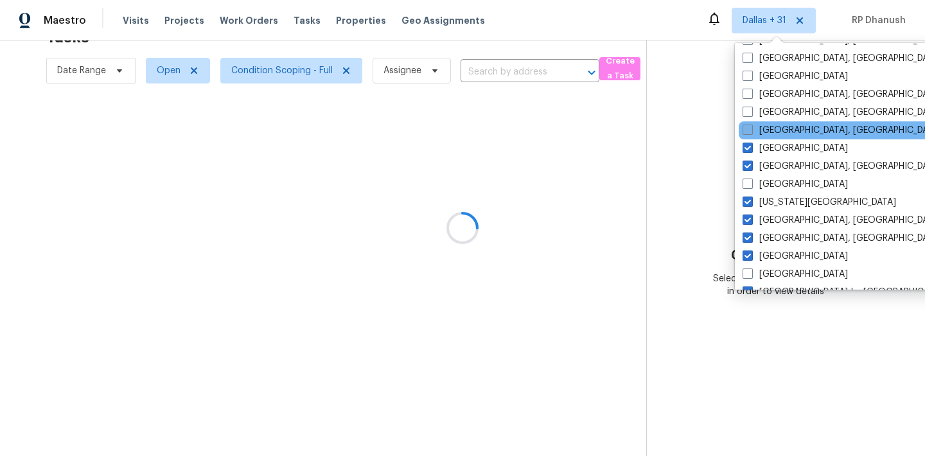
click at [769, 130] on label "[GEOGRAPHIC_DATA], [GEOGRAPHIC_DATA]" at bounding box center [841, 130] width 199 height 13
click at [751, 130] on input "[GEOGRAPHIC_DATA], [GEOGRAPHIC_DATA]" at bounding box center [746, 128] width 8 height 8
checkbox input "true"
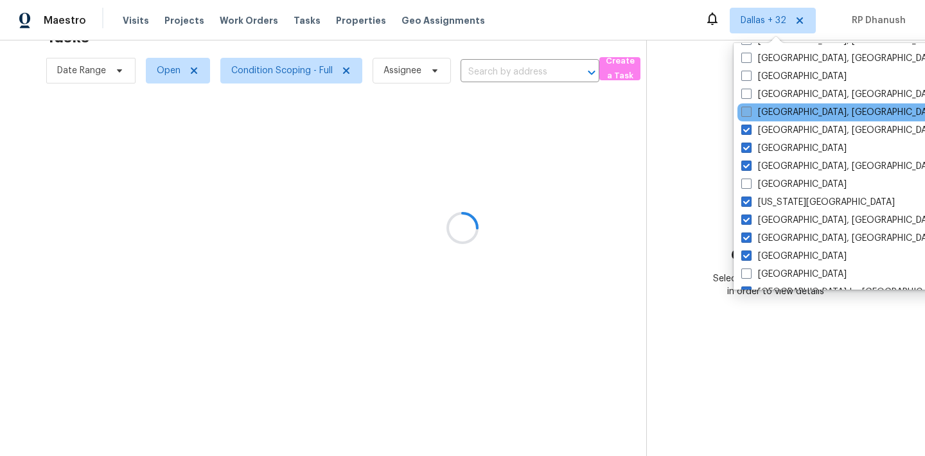
click at [769, 115] on label "[GEOGRAPHIC_DATA], [GEOGRAPHIC_DATA]" at bounding box center [840, 112] width 199 height 13
click at [749, 114] on input "[GEOGRAPHIC_DATA], [GEOGRAPHIC_DATA]" at bounding box center [745, 110] width 8 height 8
checkbox input "true"
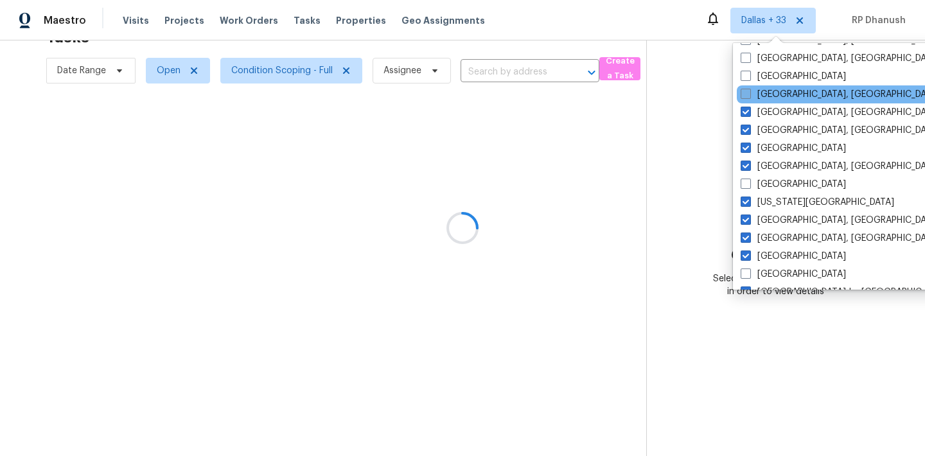
click at [769, 100] on label "[GEOGRAPHIC_DATA], [GEOGRAPHIC_DATA]" at bounding box center [839, 94] width 199 height 13
click at [749, 96] on input "[GEOGRAPHIC_DATA], [GEOGRAPHIC_DATA]" at bounding box center [744, 92] width 8 height 8
checkbox input "true"
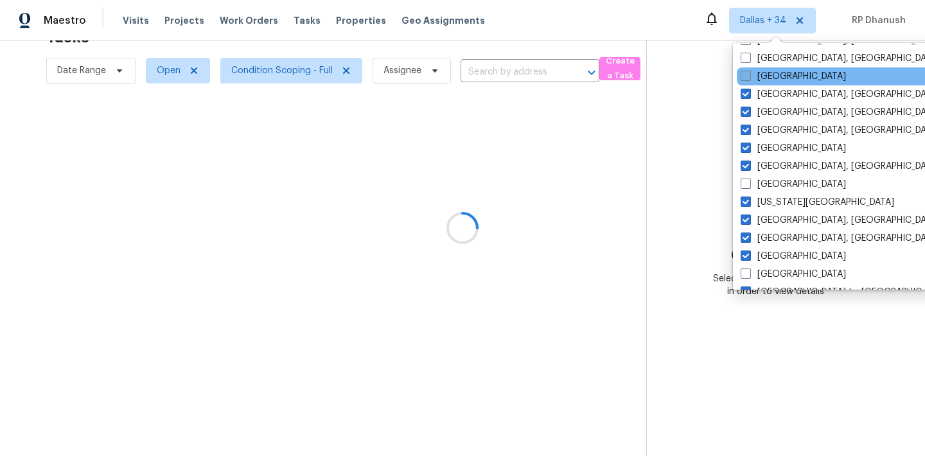
click at [767, 80] on label "[GEOGRAPHIC_DATA]" at bounding box center [792, 76] width 105 height 13
click at [749, 78] on input "[GEOGRAPHIC_DATA]" at bounding box center [744, 74] width 8 height 8
checkbox input "true"
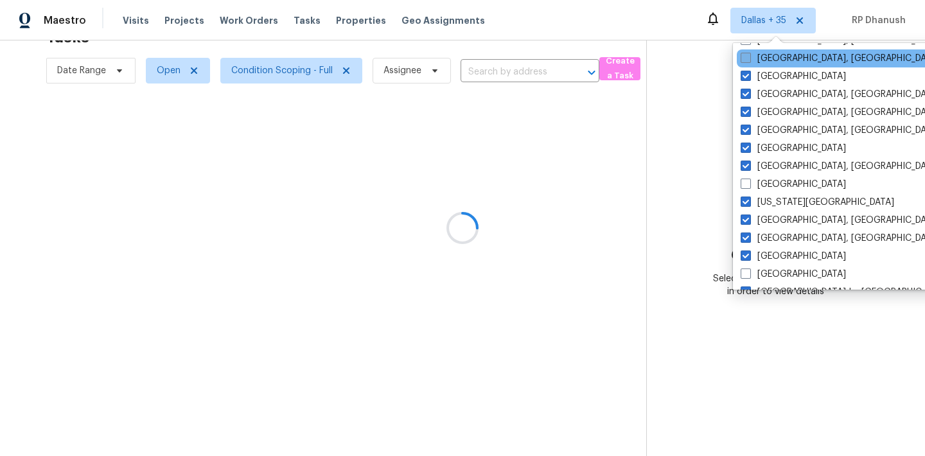
click at [767, 64] on label "[GEOGRAPHIC_DATA], [GEOGRAPHIC_DATA]" at bounding box center [839, 58] width 199 height 13
click at [749, 60] on input "[GEOGRAPHIC_DATA], [GEOGRAPHIC_DATA]" at bounding box center [744, 56] width 8 height 8
checkbox input "true"
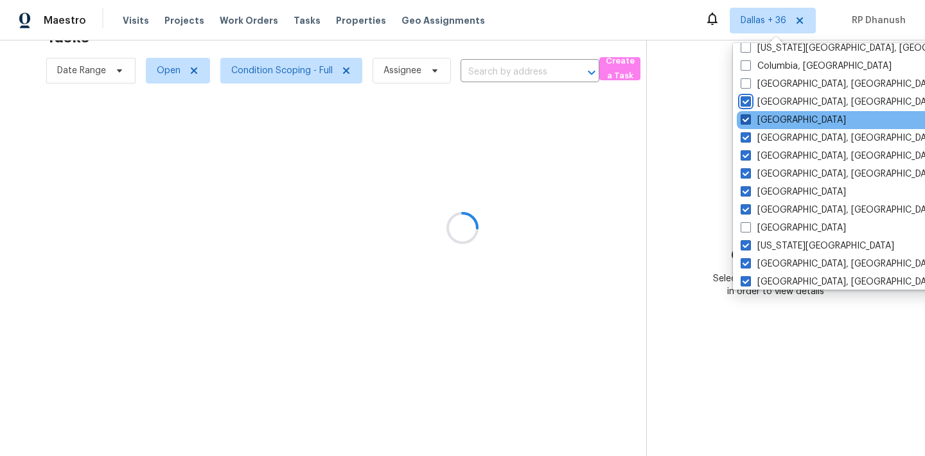
scroll to position [134, 0]
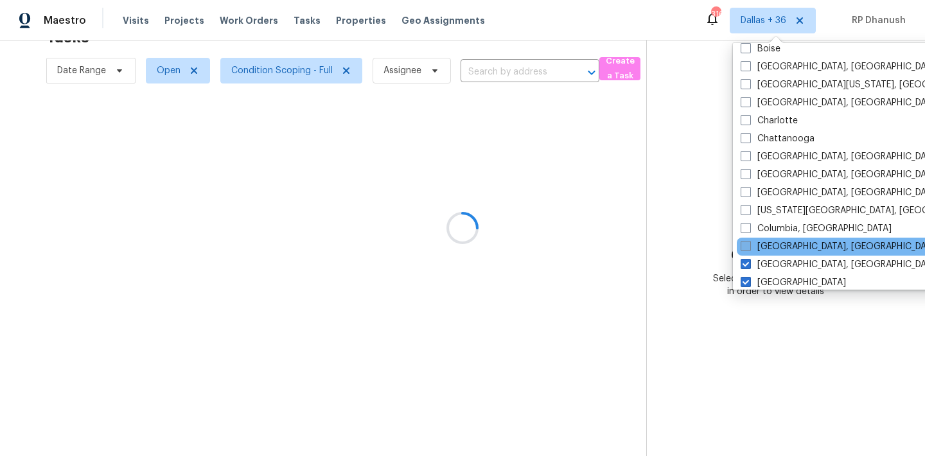
click at [773, 247] on label "[GEOGRAPHIC_DATA], [GEOGRAPHIC_DATA]" at bounding box center [839, 246] width 199 height 13
click at [749, 247] on input "[GEOGRAPHIC_DATA], [GEOGRAPHIC_DATA]" at bounding box center [744, 244] width 8 height 8
checkbox input "true"
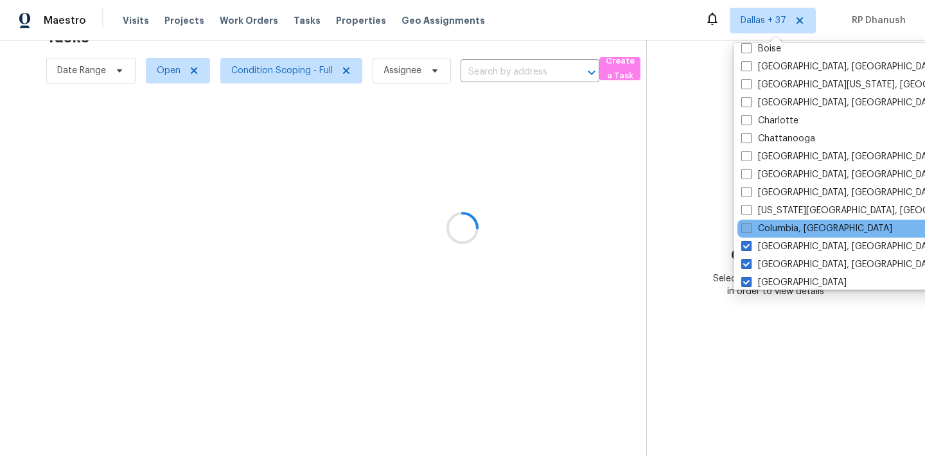
click at [773, 234] on label "Columbia, [GEOGRAPHIC_DATA]" at bounding box center [816, 228] width 151 height 13
click at [749, 231] on input "Columbia, [GEOGRAPHIC_DATA]" at bounding box center [745, 226] width 8 height 8
checkbox input "true"
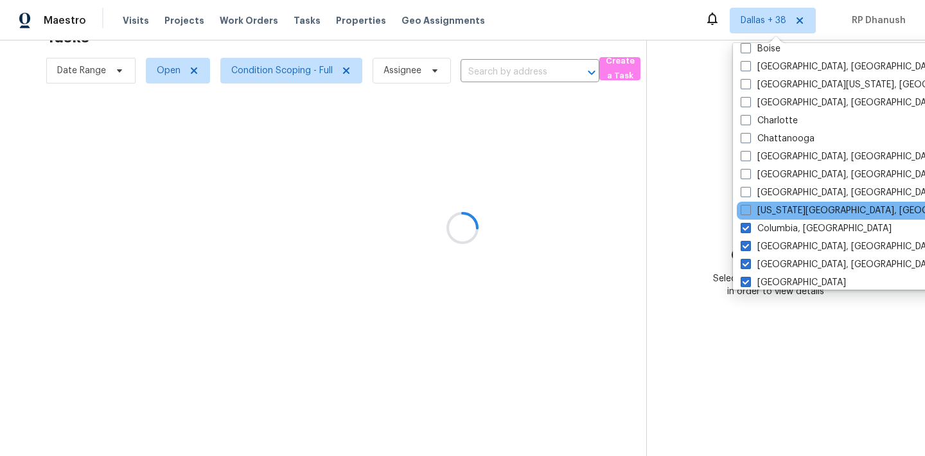
click at [773, 218] on div "[US_STATE][GEOGRAPHIC_DATA], [GEOGRAPHIC_DATA]" at bounding box center [866, 211] width 259 height 18
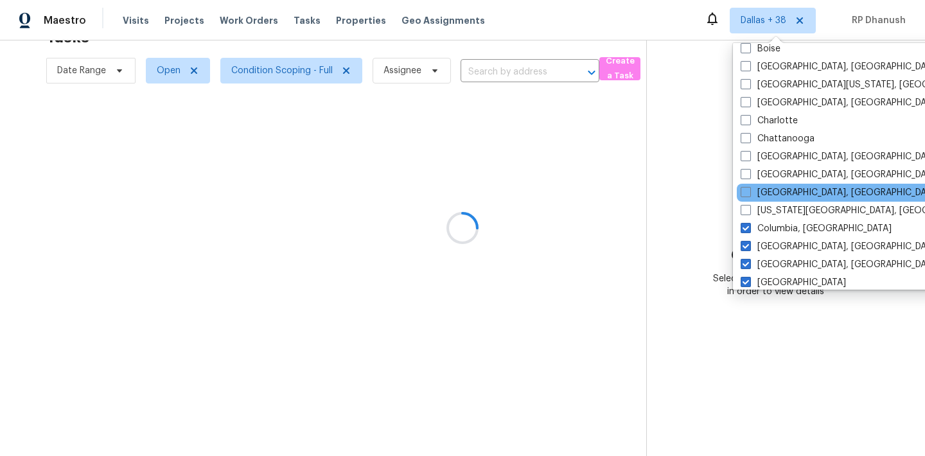
click at [773, 200] on div "[GEOGRAPHIC_DATA], [GEOGRAPHIC_DATA]" at bounding box center [866, 193] width 259 height 18
click at [772, 195] on label "[GEOGRAPHIC_DATA], [GEOGRAPHIC_DATA]" at bounding box center [839, 192] width 199 height 13
click at [749, 195] on input "[GEOGRAPHIC_DATA], [GEOGRAPHIC_DATA]" at bounding box center [744, 190] width 8 height 8
checkbox input "true"
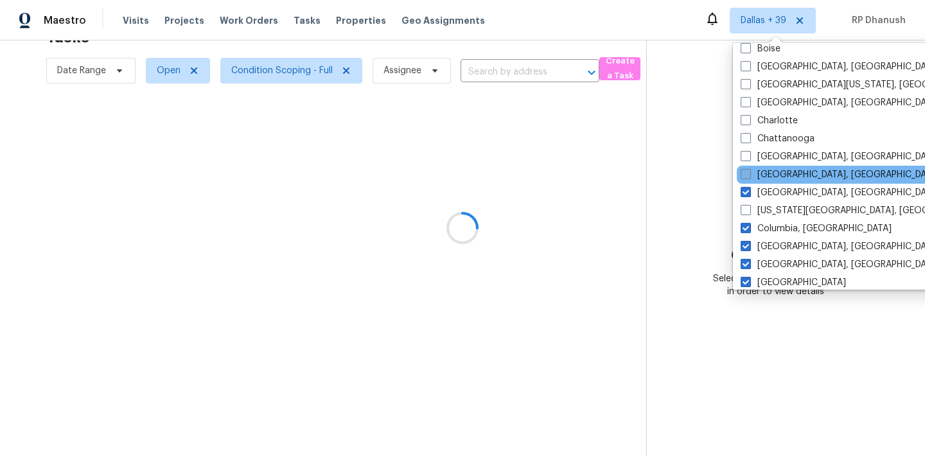
click at [772, 180] on label "[GEOGRAPHIC_DATA], [GEOGRAPHIC_DATA]" at bounding box center [839, 174] width 199 height 13
click at [749, 177] on input "[GEOGRAPHIC_DATA], [GEOGRAPHIC_DATA]" at bounding box center [744, 172] width 8 height 8
checkbox input "true"
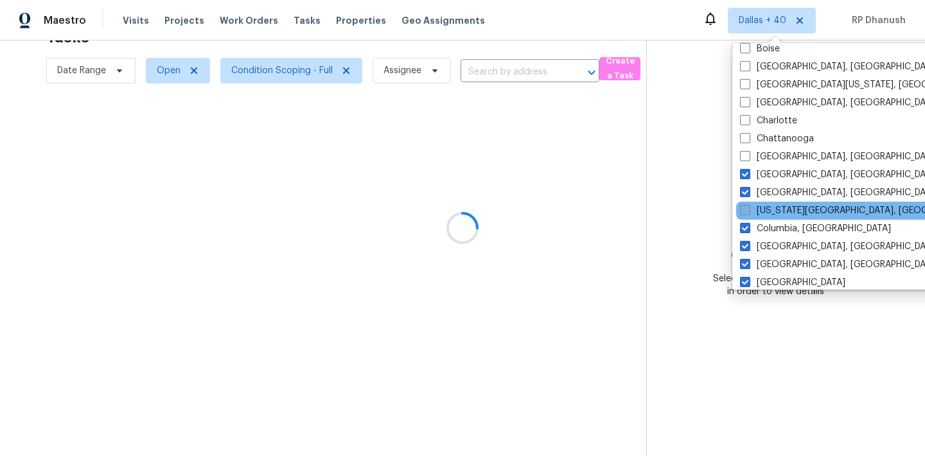
click at [756, 213] on label "[US_STATE][GEOGRAPHIC_DATA], [GEOGRAPHIC_DATA]" at bounding box center [863, 210] width 247 height 13
click at [748, 213] on input "[US_STATE][GEOGRAPHIC_DATA], [GEOGRAPHIC_DATA]" at bounding box center [744, 208] width 8 height 8
checkbox input "true"
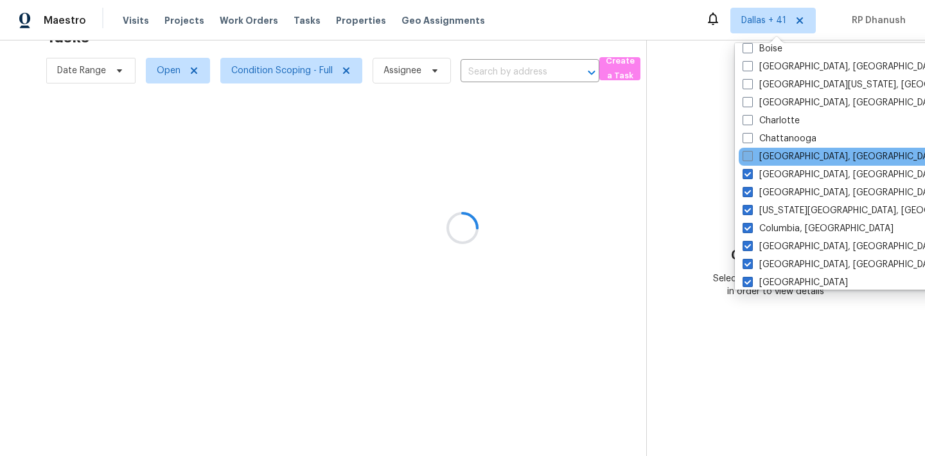
click at [757, 156] on label "[GEOGRAPHIC_DATA], [GEOGRAPHIC_DATA]" at bounding box center [841, 156] width 199 height 13
click at [751, 156] on input "[GEOGRAPHIC_DATA], [GEOGRAPHIC_DATA]" at bounding box center [746, 154] width 8 height 8
checkbox input "true"
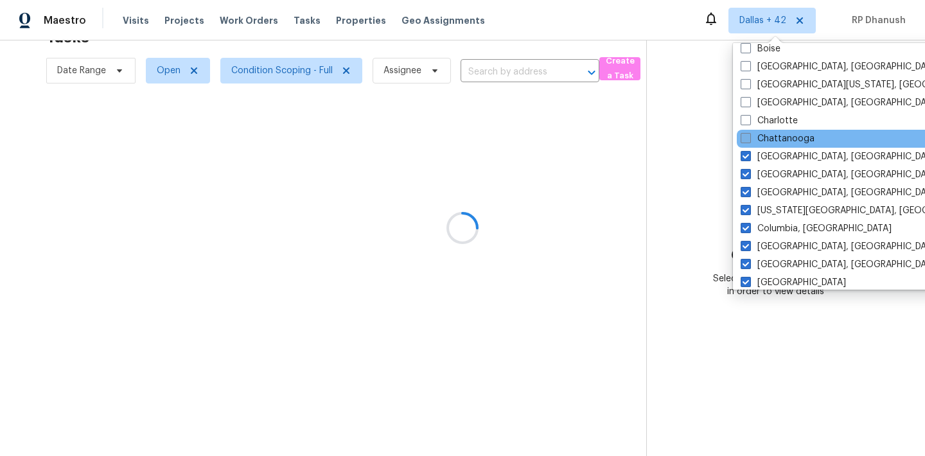
click at [758, 141] on label "Chattanooga" at bounding box center [777, 138] width 74 height 13
click at [749, 141] on input "Chattanooga" at bounding box center [744, 136] width 8 height 8
checkbox input "true"
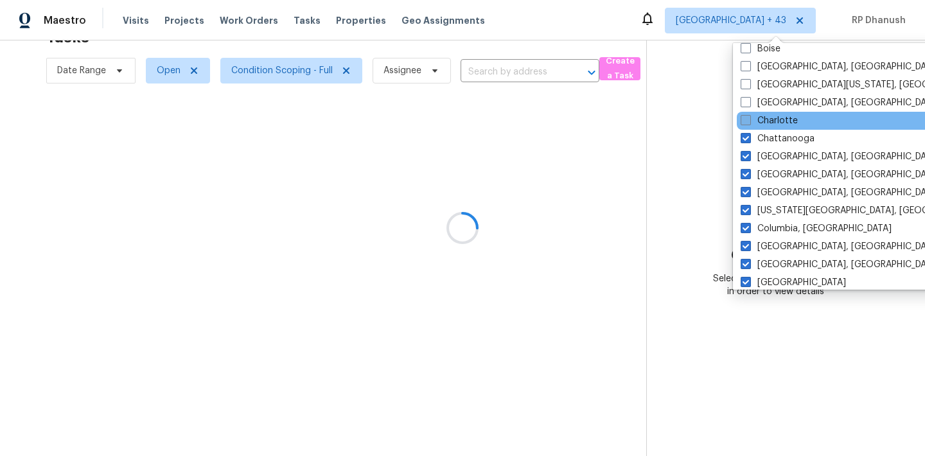
click at [758, 121] on label "Charlotte" at bounding box center [768, 120] width 57 height 13
click at [749, 121] on input "Charlotte" at bounding box center [744, 118] width 8 height 8
checkbox input "true"
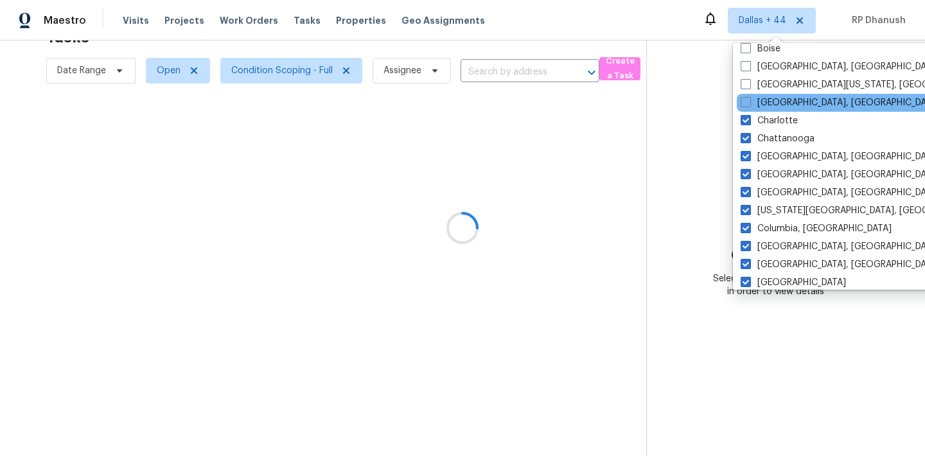
click at [762, 109] on div "[GEOGRAPHIC_DATA], [GEOGRAPHIC_DATA]" at bounding box center [866, 103] width 259 height 18
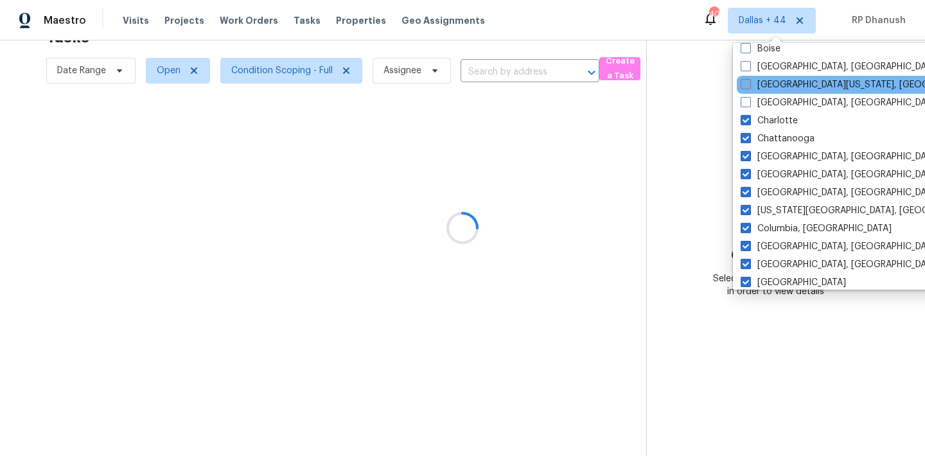
click at [762, 87] on label "[GEOGRAPHIC_DATA][US_STATE], [GEOGRAPHIC_DATA]" at bounding box center [863, 84] width 247 height 13
click at [749, 87] on input "[GEOGRAPHIC_DATA][US_STATE], [GEOGRAPHIC_DATA]" at bounding box center [744, 82] width 8 height 8
checkbox input "true"
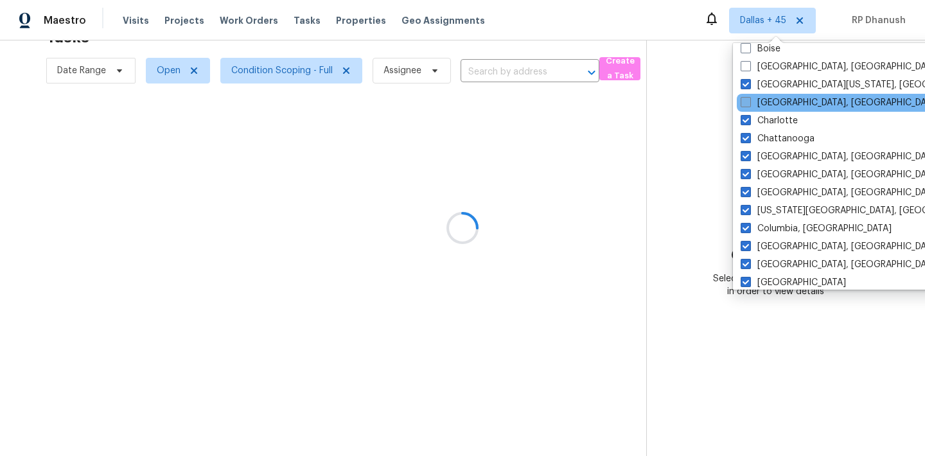
click at [757, 101] on label "[GEOGRAPHIC_DATA], [GEOGRAPHIC_DATA]" at bounding box center [839, 102] width 199 height 13
click at [749, 101] on input "[GEOGRAPHIC_DATA], [GEOGRAPHIC_DATA]" at bounding box center [744, 100] width 8 height 8
checkbox input "true"
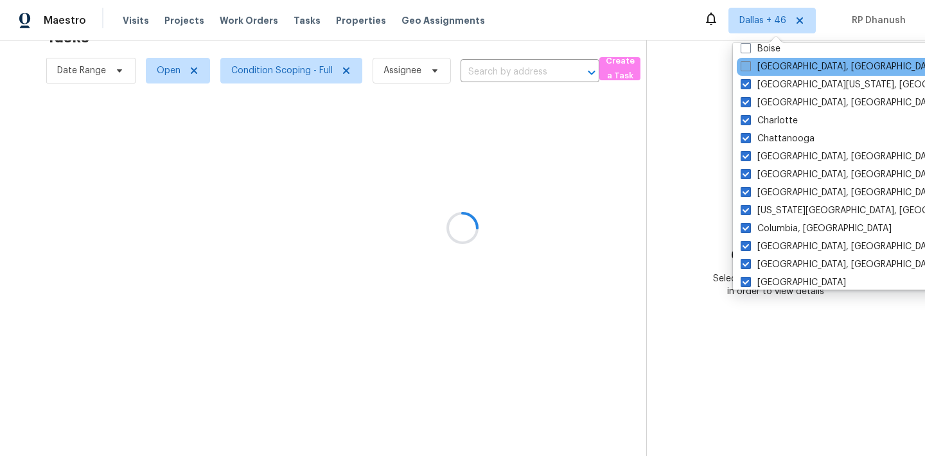
click at [757, 69] on label "[GEOGRAPHIC_DATA], [GEOGRAPHIC_DATA]" at bounding box center [839, 66] width 199 height 13
click at [749, 69] on input "[GEOGRAPHIC_DATA], [GEOGRAPHIC_DATA]" at bounding box center [744, 64] width 8 height 8
checkbox input "true"
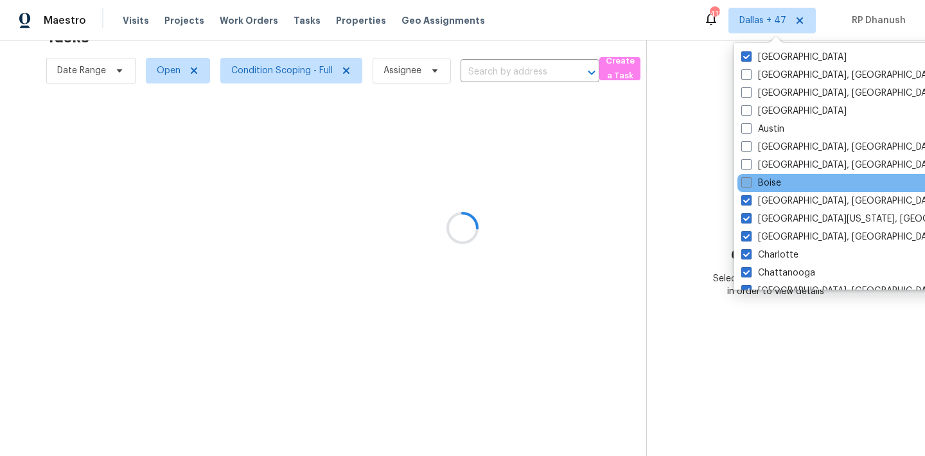
click at [768, 179] on label "Boise" at bounding box center [761, 183] width 40 height 13
click at [749, 179] on input "Boise" at bounding box center [745, 181] width 8 height 8
checkbox input "true"
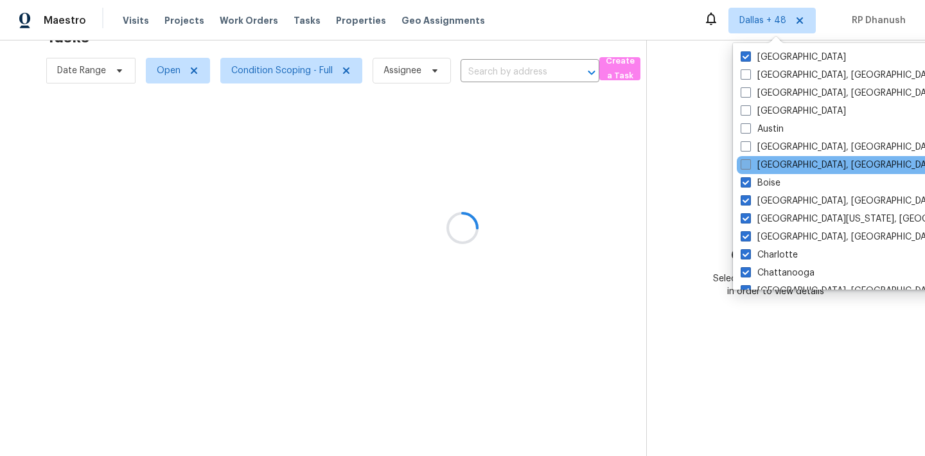
click at [768, 162] on label "[GEOGRAPHIC_DATA], [GEOGRAPHIC_DATA]" at bounding box center [839, 165] width 199 height 13
click at [749, 162] on input "[GEOGRAPHIC_DATA], [GEOGRAPHIC_DATA]" at bounding box center [744, 163] width 8 height 8
checkbox input "true"
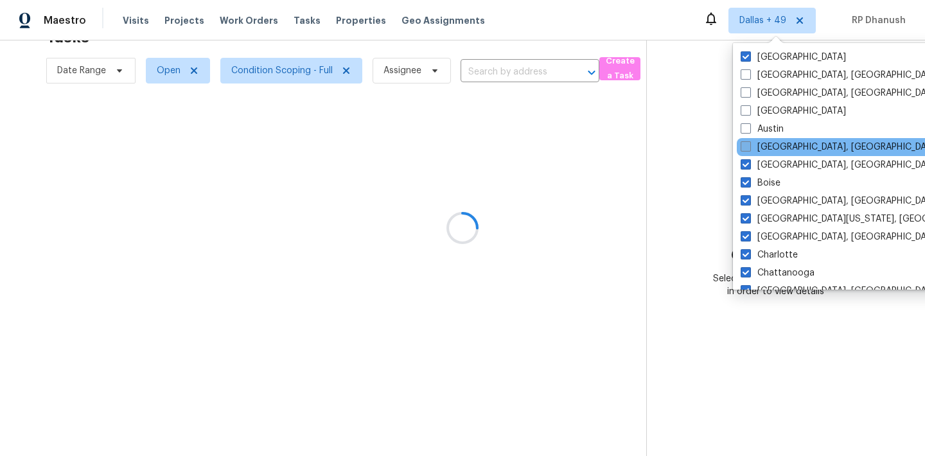
click at [771, 146] on label "[GEOGRAPHIC_DATA], [GEOGRAPHIC_DATA]" at bounding box center [839, 147] width 199 height 13
click at [749, 146] on input "[GEOGRAPHIC_DATA], [GEOGRAPHIC_DATA]" at bounding box center [744, 145] width 8 height 8
checkbox input "true"
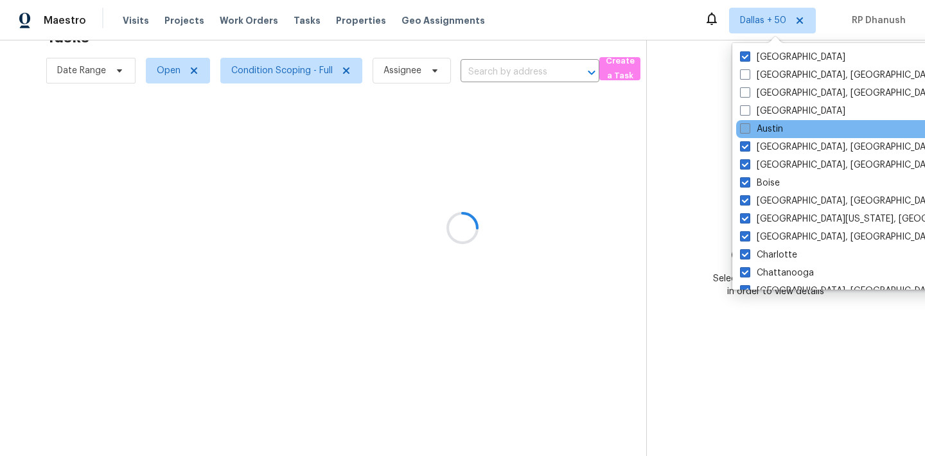
click at [771, 126] on label "Austin" at bounding box center [761, 129] width 43 height 13
click at [748, 126] on input "Austin" at bounding box center [744, 127] width 8 height 8
checkbox input "true"
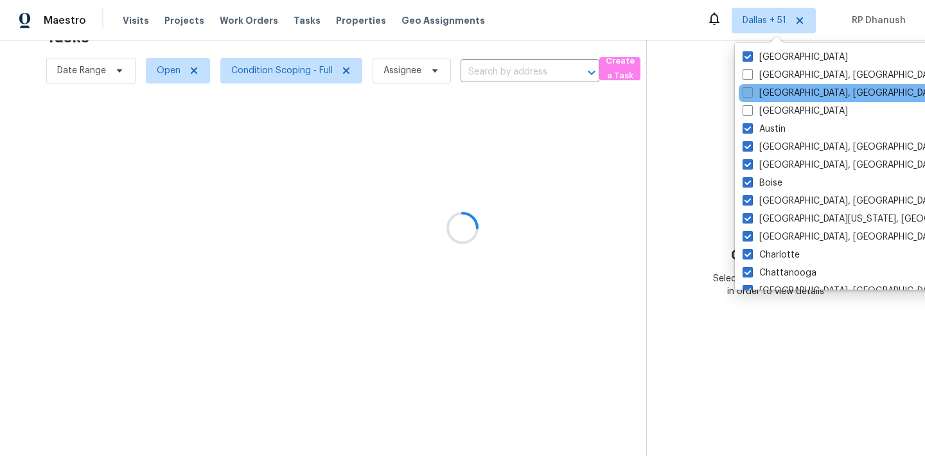
click at [771, 93] on label "[GEOGRAPHIC_DATA], [GEOGRAPHIC_DATA]" at bounding box center [841, 93] width 199 height 13
click at [751, 93] on input "[GEOGRAPHIC_DATA], [GEOGRAPHIC_DATA]" at bounding box center [746, 91] width 8 height 8
checkbox input "true"
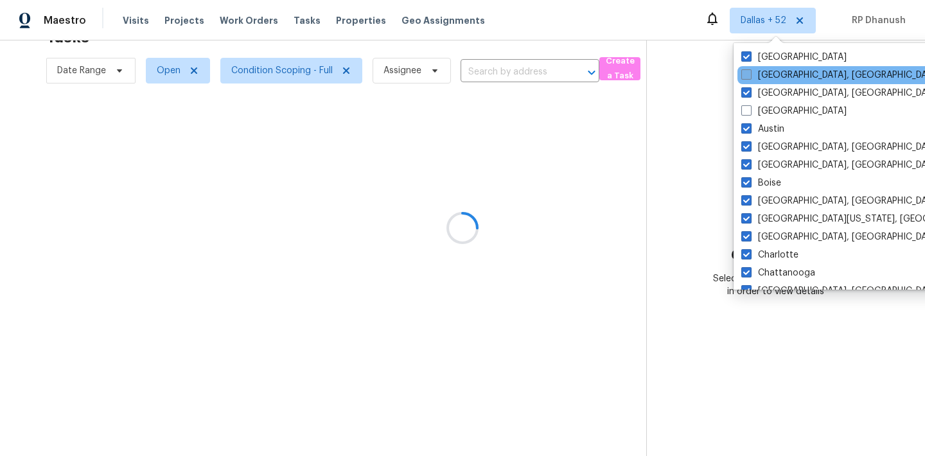
click at [768, 74] on label "[GEOGRAPHIC_DATA], [GEOGRAPHIC_DATA]" at bounding box center [840, 75] width 199 height 13
click at [749, 74] on input "[GEOGRAPHIC_DATA], [GEOGRAPHIC_DATA]" at bounding box center [745, 73] width 8 height 8
checkbox input "true"
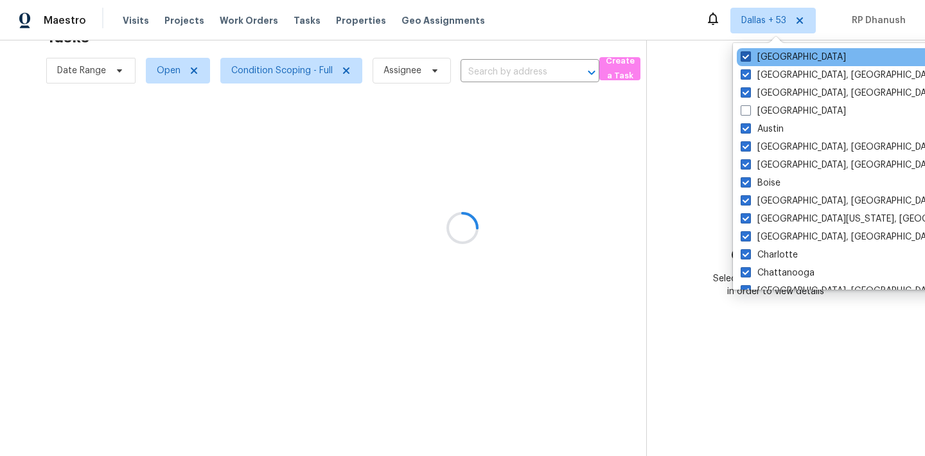
click at [762, 54] on label "[GEOGRAPHIC_DATA]" at bounding box center [792, 57] width 105 height 13
click at [749, 54] on input "[GEOGRAPHIC_DATA]" at bounding box center [744, 55] width 8 height 8
checkbox input "false"
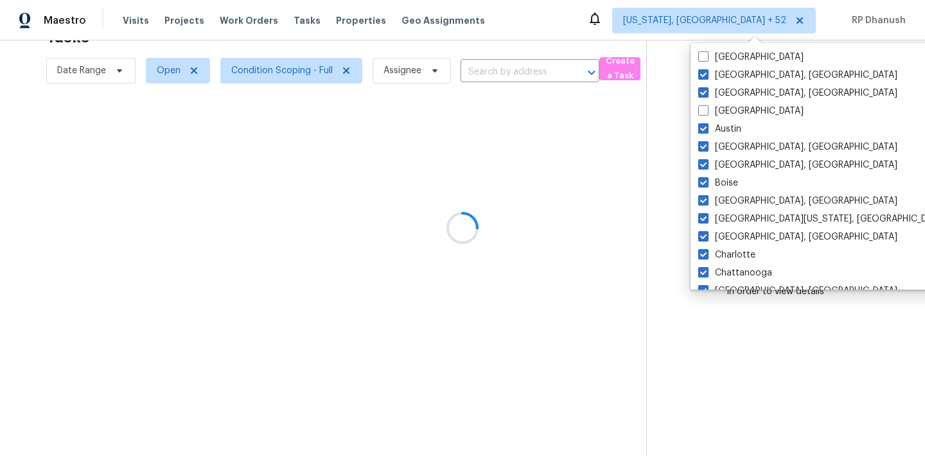
click at [656, 123] on div at bounding box center [462, 228] width 925 height 456
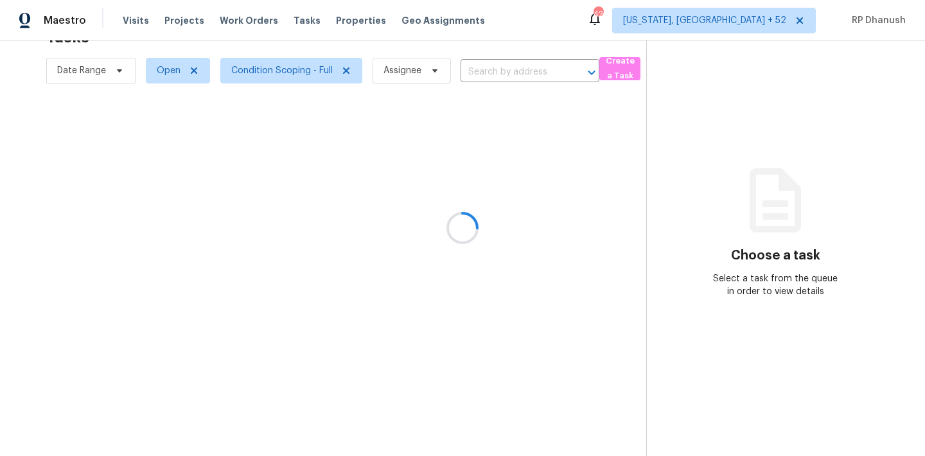
click at [765, 17] on div at bounding box center [462, 228] width 925 height 456
click at [765, 21] on div at bounding box center [462, 228] width 925 height 456
click at [766, 27] on div at bounding box center [462, 228] width 925 height 456
click at [766, 31] on div at bounding box center [462, 228] width 925 height 456
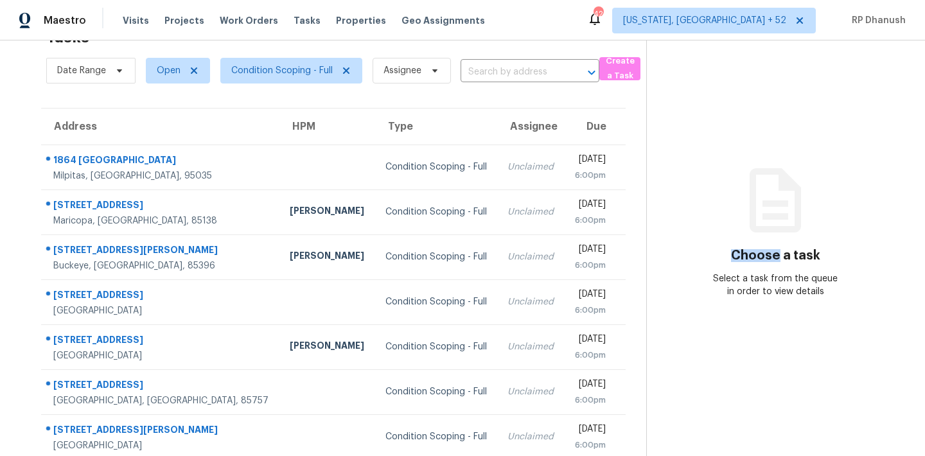
scroll to position [213, 0]
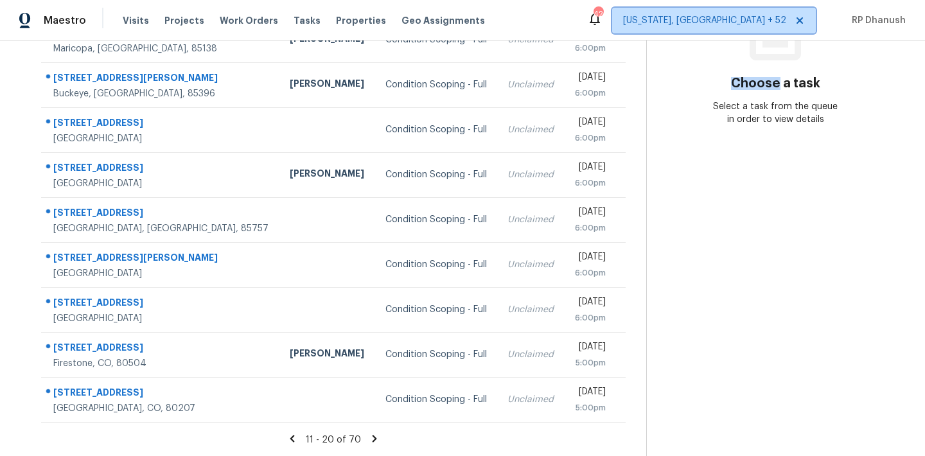
click at [766, 31] on span "Washington, DC + 52" at bounding box center [714, 21] width 204 height 26
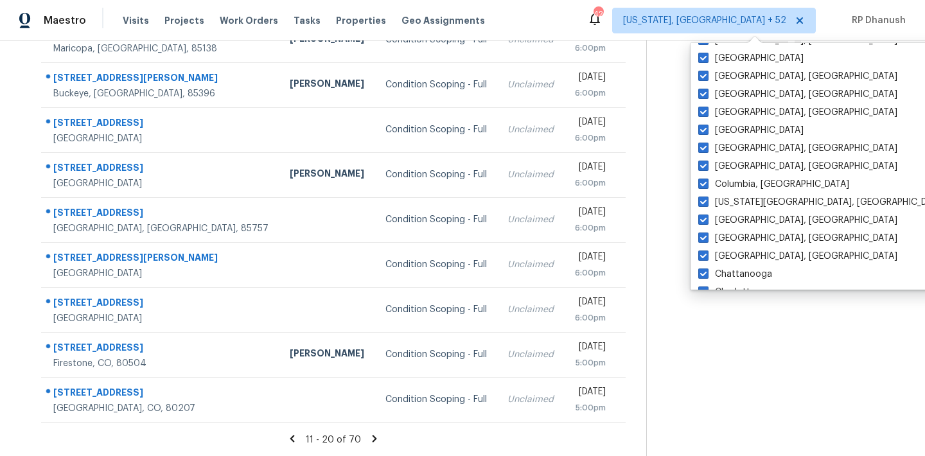
scroll to position [861, 0]
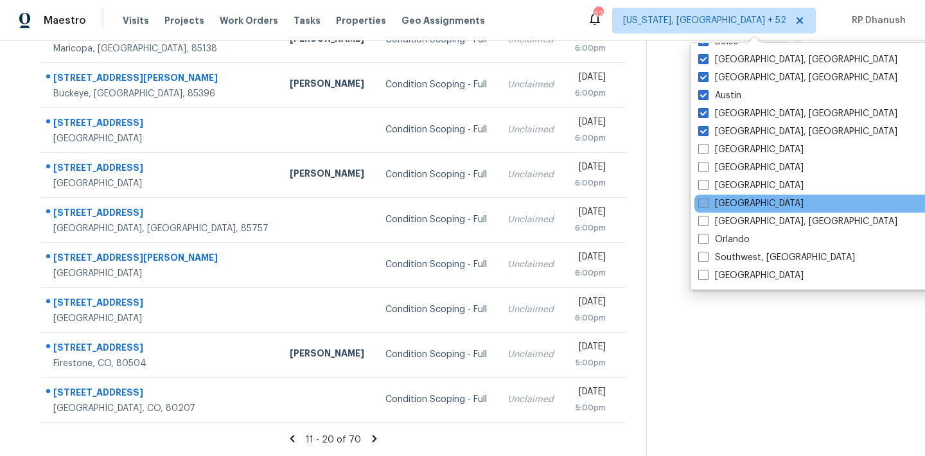
click at [728, 202] on label "[GEOGRAPHIC_DATA]" at bounding box center [750, 203] width 105 height 13
click at [706, 202] on input "[GEOGRAPHIC_DATA]" at bounding box center [702, 201] width 8 height 8
checkbox input "true"
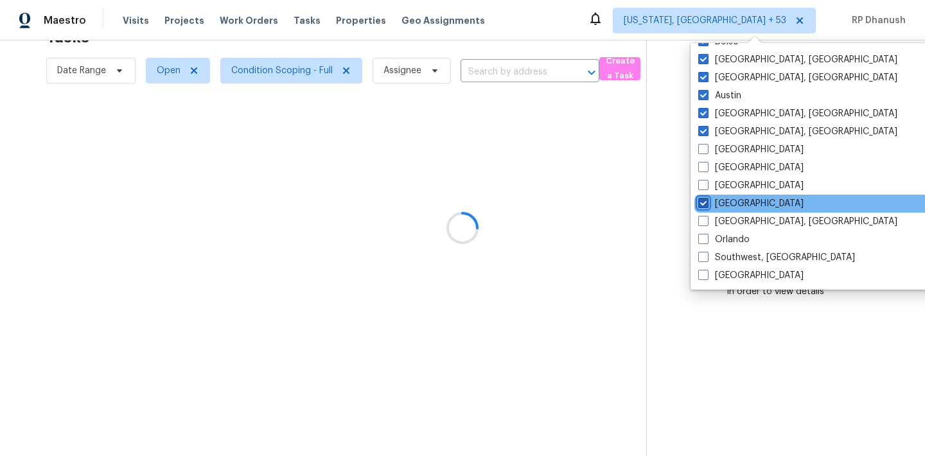
scroll to position [40, 0]
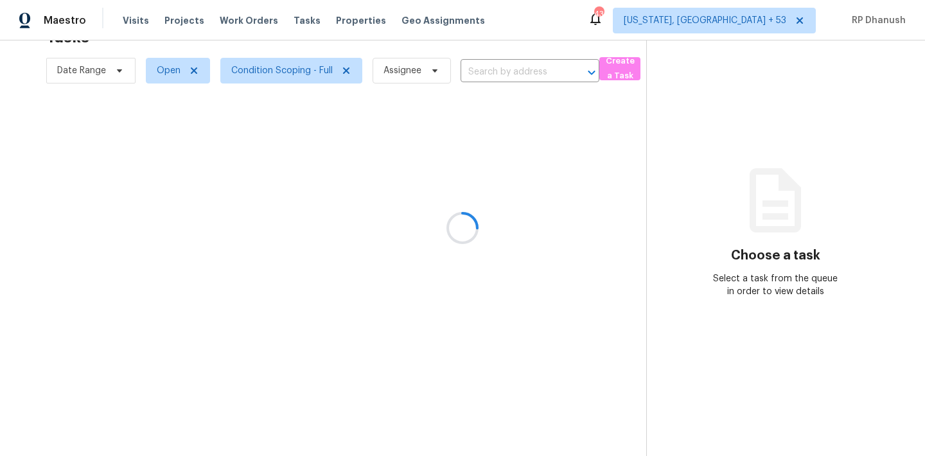
click at [783, 342] on div at bounding box center [462, 228] width 925 height 456
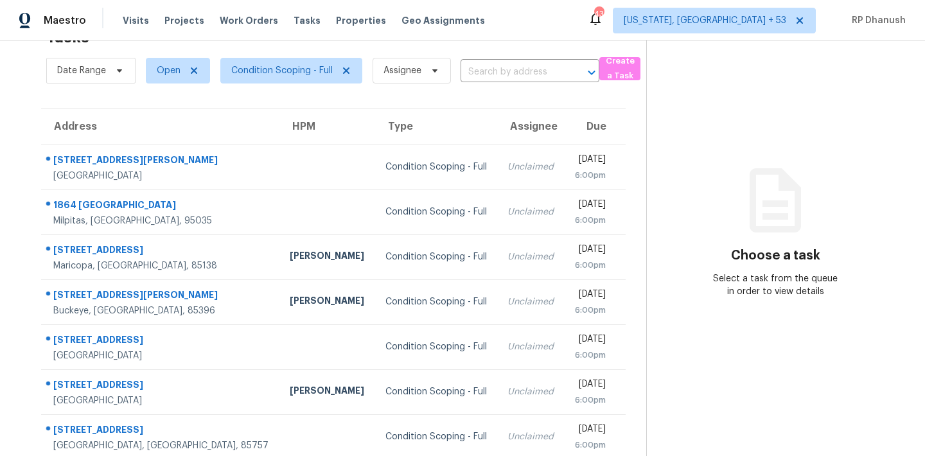
scroll to position [213, 0]
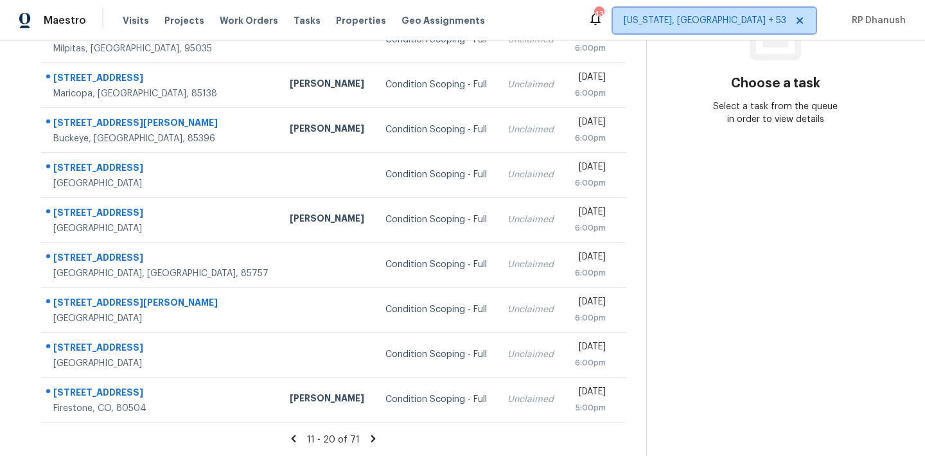
click at [774, 25] on span "[US_STATE], [GEOGRAPHIC_DATA] + 53" at bounding box center [705, 20] width 162 height 13
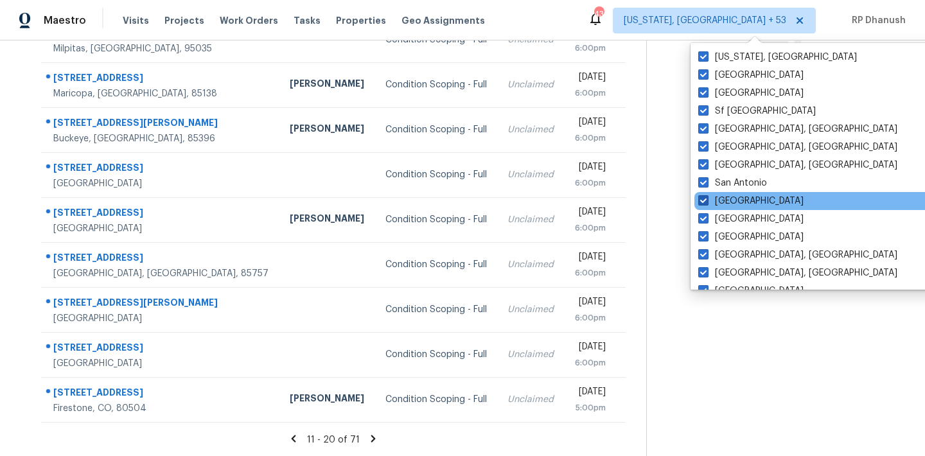
scroll to position [861, 0]
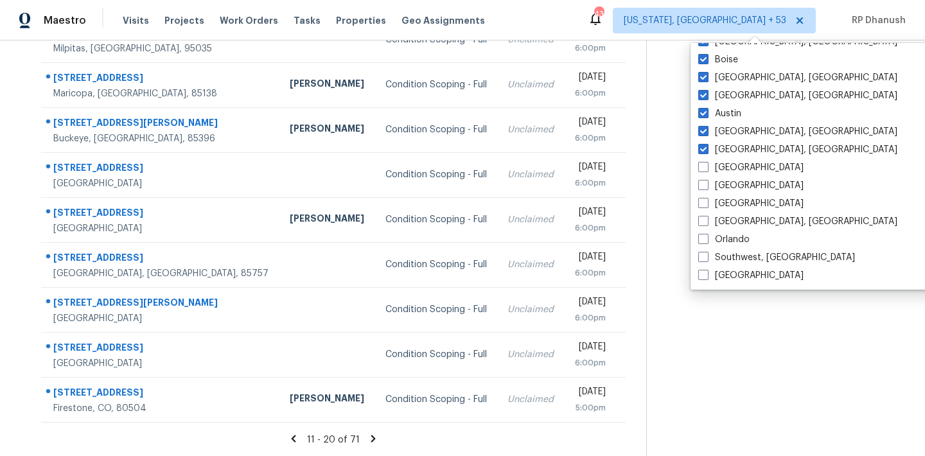
click at [780, 310] on section "Choose a task Select a task from the queue in order to view details" at bounding box center [775, 142] width 258 height 629
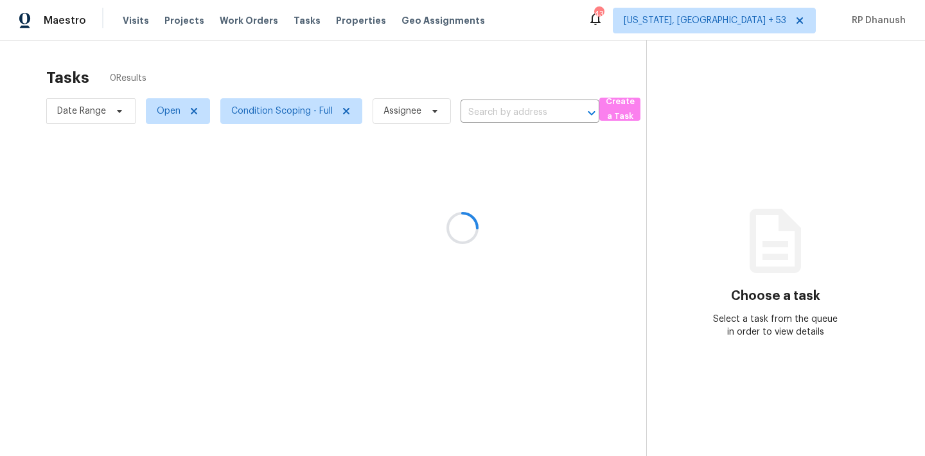
click at [853, 297] on div at bounding box center [462, 228] width 925 height 456
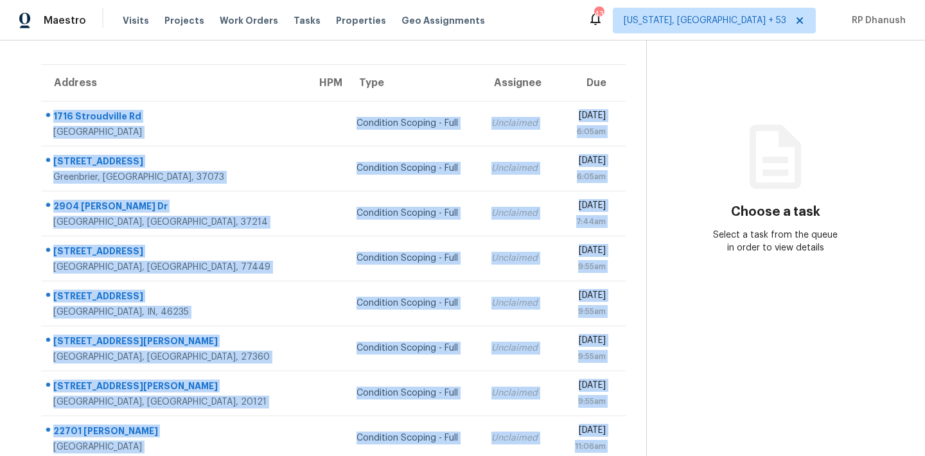
scroll to position [213, 0]
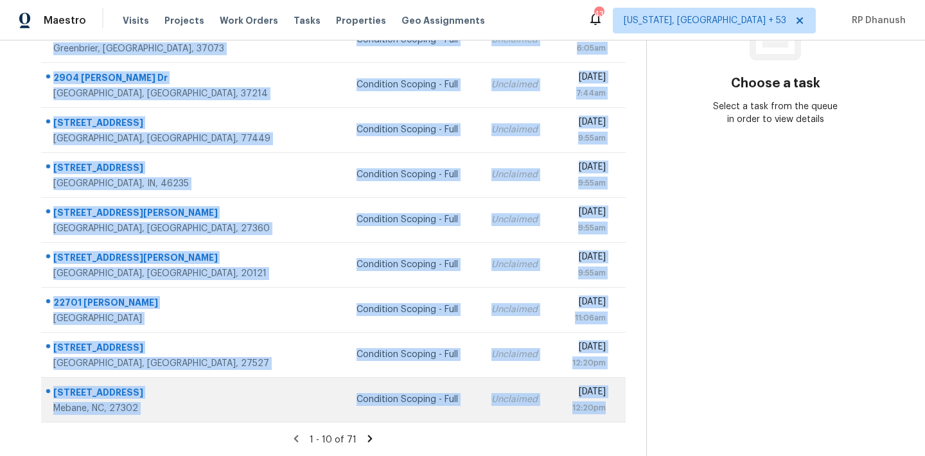
drag, startPoint x: 50, startPoint y: 191, endPoint x: 613, endPoint y: 419, distance: 607.2
click at [613, 419] on tbody "[STREET_ADDRESS] Condition Scoping - Full Unclaimed [DATE] 6:05am [STREET_ADDRE…" at bounding box center [333, 197] width 584 height 450
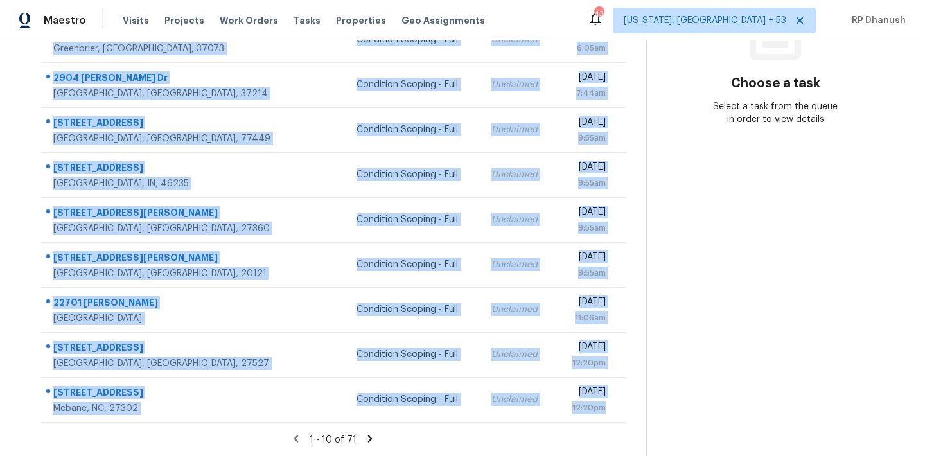
copy tbody "[STREET_ADDRESS] Condition Scoping - Full Unclaimed [DATE] 6:05am [STREET_ADDRE…"
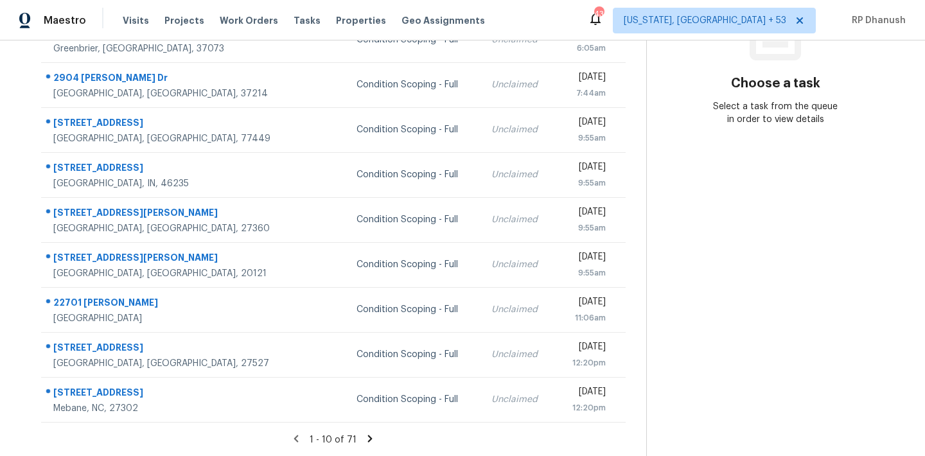
click at [900, 302] on section "Choose a task Select a task from the queue in order to view details" at bounding box center [775, 142] width 258 height 629
click at [365, 433] on icon at bounding box center [370, 439] width 12 height 12
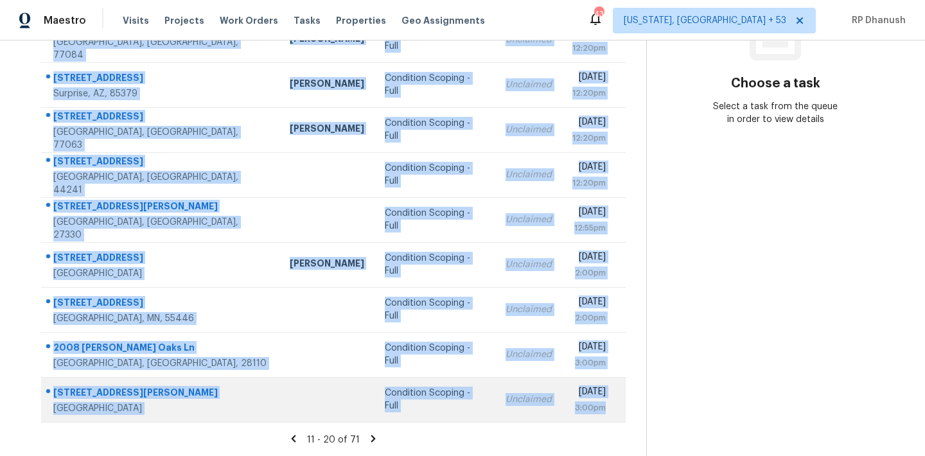
drag, startPoint x: 50, startPoint y: 177, endPoint x: 609, endPoint y: 418, distance: 609.2
click at [609, 418] on tbody "[STREET_ADDRESS][PERSON_NAME] Condition Scoping - Full Unclaimed [DATE] 12:20pm…" at bounding box center [333, 197] width 584 height 450
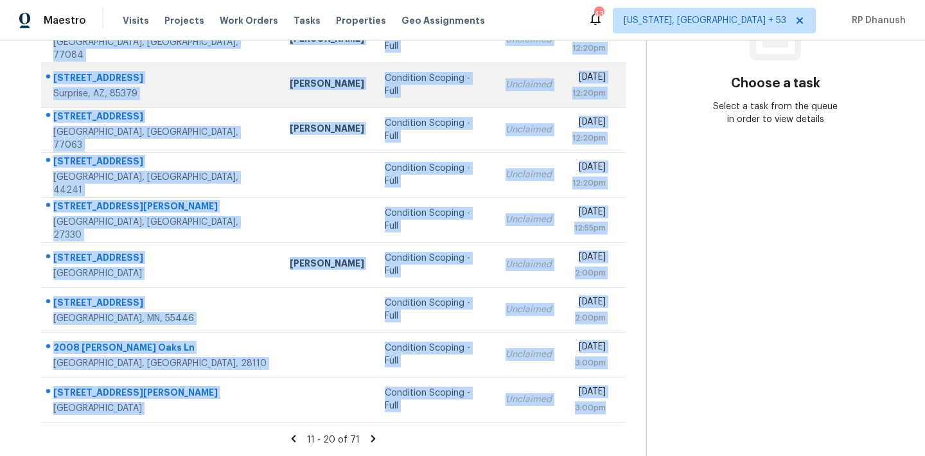
copy tbody "[STREET_ADDRESS][PERSON_NAME] Condition Scoping - Full Unclaimed [DATE] 12:20pm…"
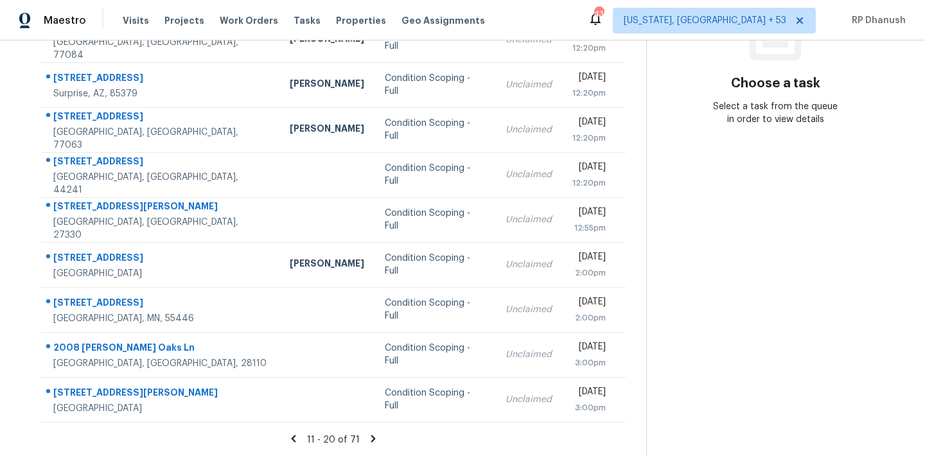
click at [721, 235] on section "Choose a task Select a task from the queue in order to view details" at bounding box center [775, 142] width 258 height 629
click at [368, 433] on icon at bounding box center [373, 439] width 12 height 12
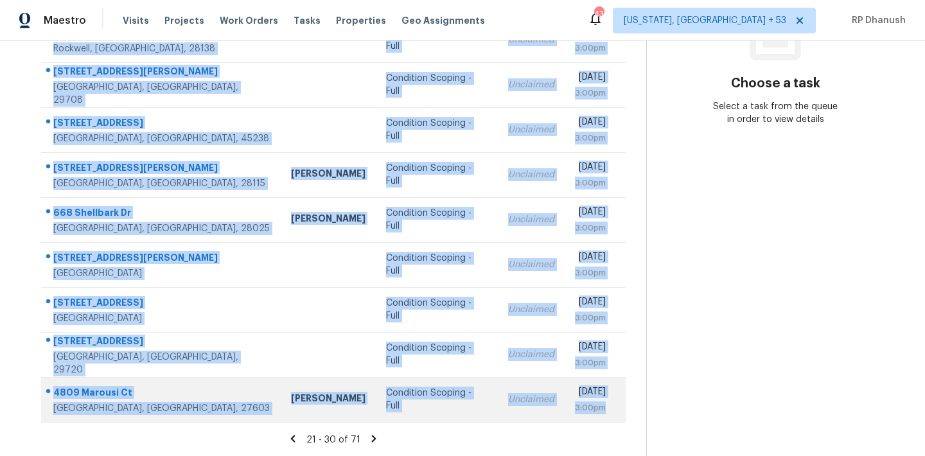
drag, startPoint x: 49, startPoint y: 171, endPoint x: 616, endPoint y: 410, distance: 615.1
click at [616, 410] on tbody "[STREET_ADDRESS][PERSON_NAME] Condition Scoping - Full Unclaimed [DATE] 3:00pm …" at bounding box center [333, 197] width 584 height 450
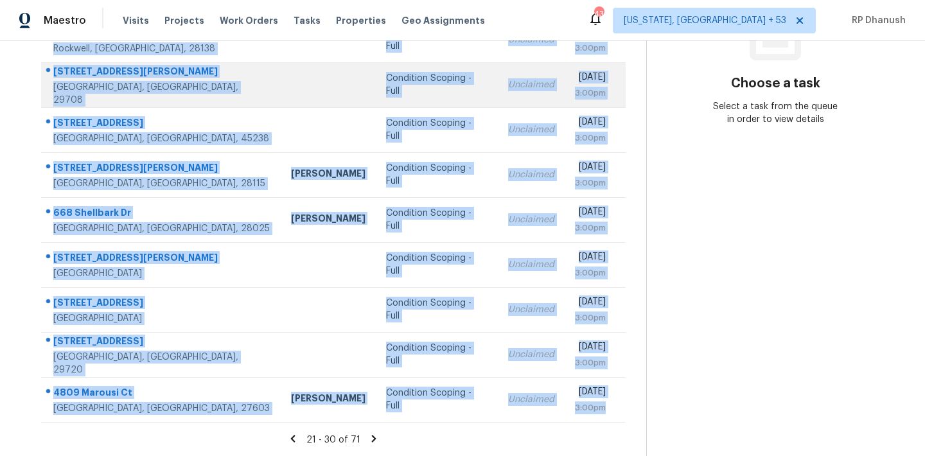
copy tbody "[STREET_ADDRESS][PERSON_NAME] Condition Scoping - Full Unclaimed [DATE] 3:00pm …"
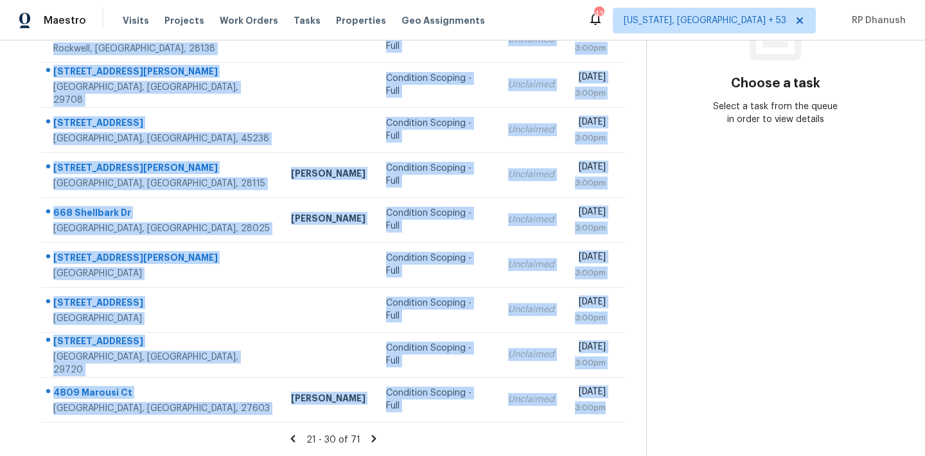
click at [703, 198] on section "Choose a task Select a task from the queue in order to view details" at bounding box center [775, 142] width 258 height 629
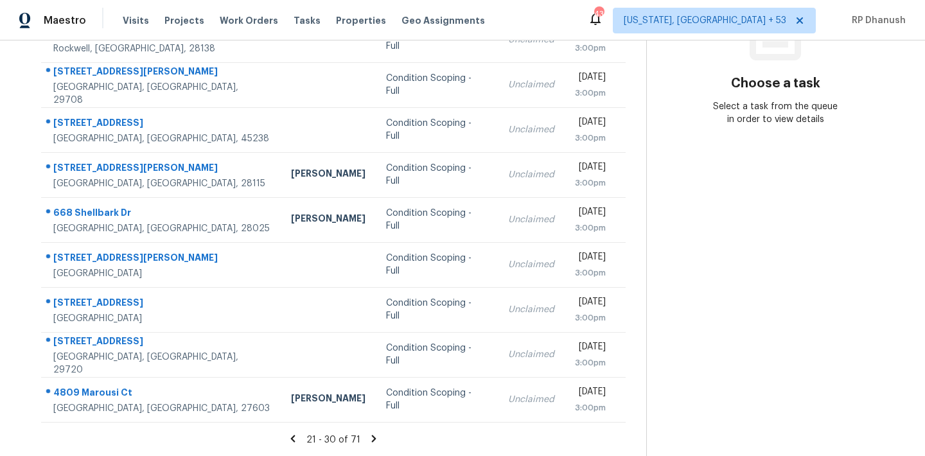
click at [372, 435] on icon at bounding box center [374, 438] width 4 height 7
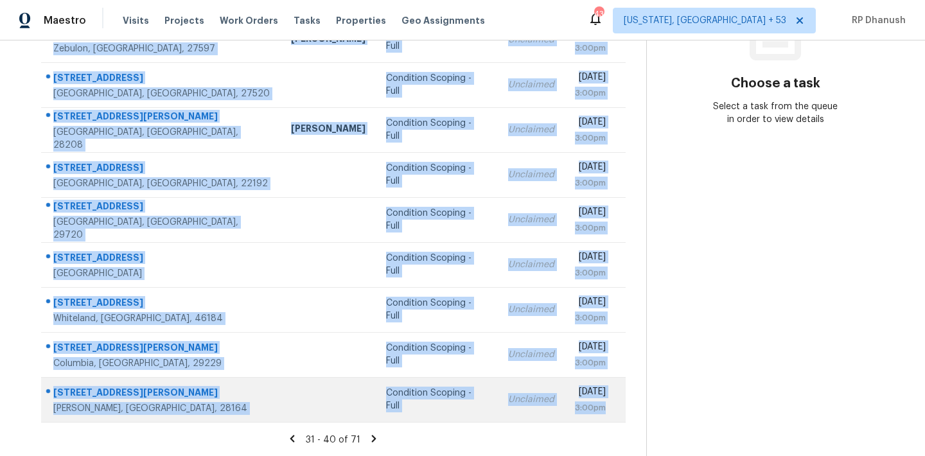
drag, startPoint x: 49, startPoint y: 175, endPoint x: 613, endPoint y: 408, distance: 610.1
click at [613, 408] on tbody "[STREET_ADDRESS][PERSON_NAME][PERSON_NAME] [PERSON_NAME] Condition Scoping - Fu…" at bounding box center [333, 197] width 584 height 450
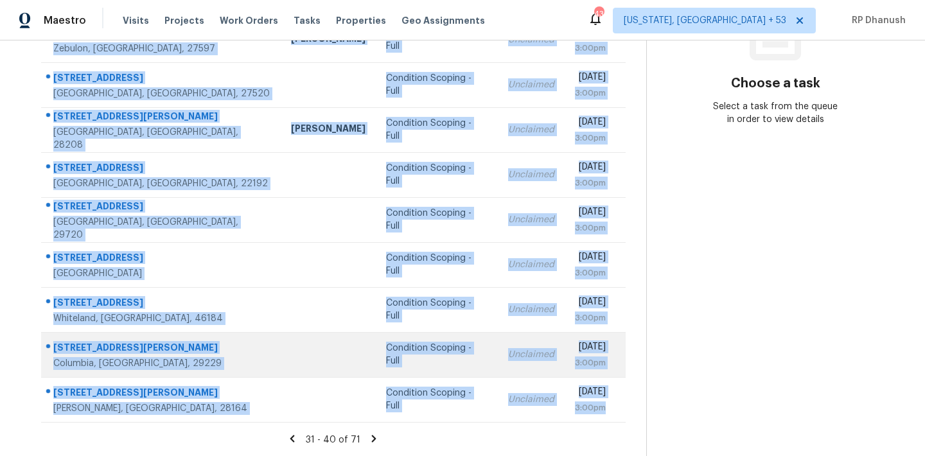
copy tbody "[STREET_ADDRESS][PERSON_NAME][PERSON_NAME] [PERSON_NAME] Condition Scoping - Fu…"
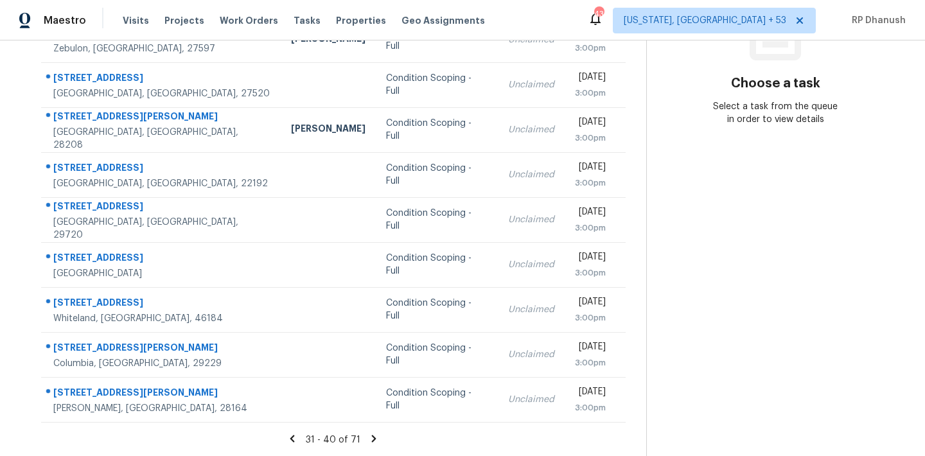
click at [725, 241] on section "Choose a task Select a task from the queue in order to view details" at bounding box center [775, 142] width 258 height 629
click at [368, 432] on section "Tasks 71 Results Date Range Open Condition Scoping - Full Assignee ​ Create a T…" at bounding box center [334, 152] width 626 height 608
click at [372, 435] on icon at bounding box center [374, 438] width 4 height 7
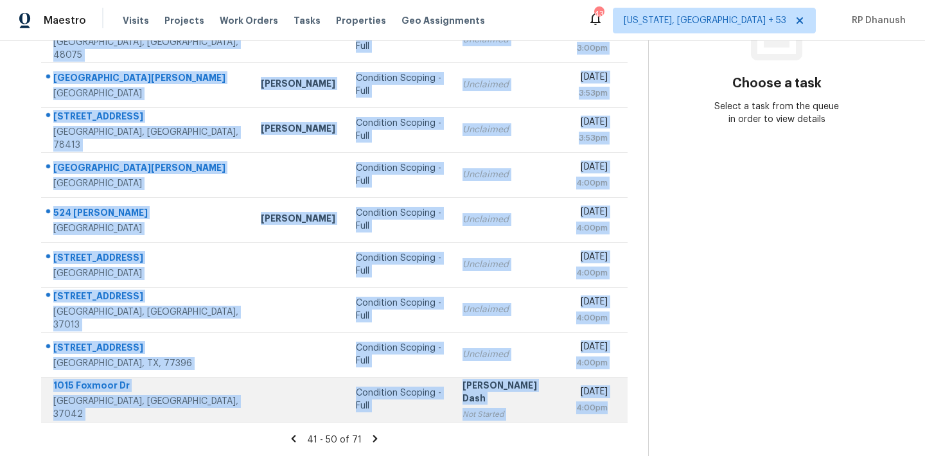
drag, startPoint x: 51, startPoint y: 193, endPoint x: 617, endPoint y: 415, distance: 607.0
click at [617, 415] on tbody "[STREET_ADDRESS][PERSON_NAME] [PERSON_NAME] Condition Scoping - Full Unclaimed …" at bounding box center [334, 197] width 586 height 450
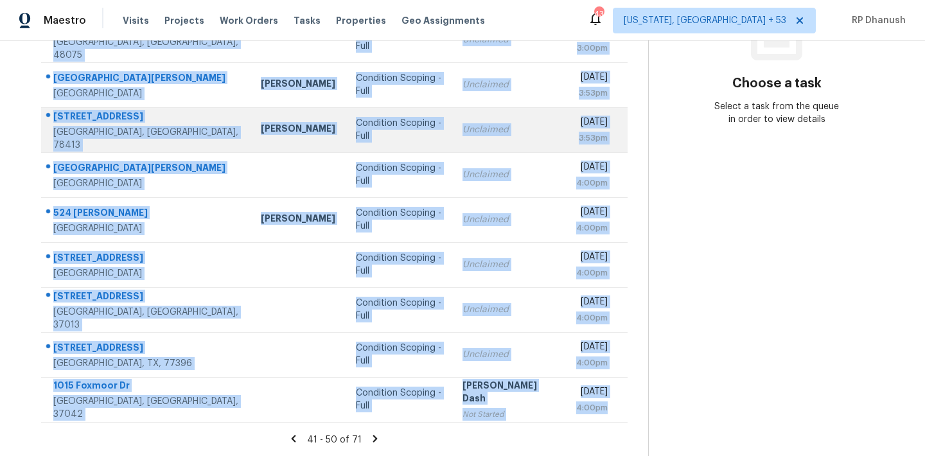
copy tbody "[STREET_ADDRESS][PERSON_NAME] [PERSON_NAME] Condition Scoping - Full Unclaimed …"
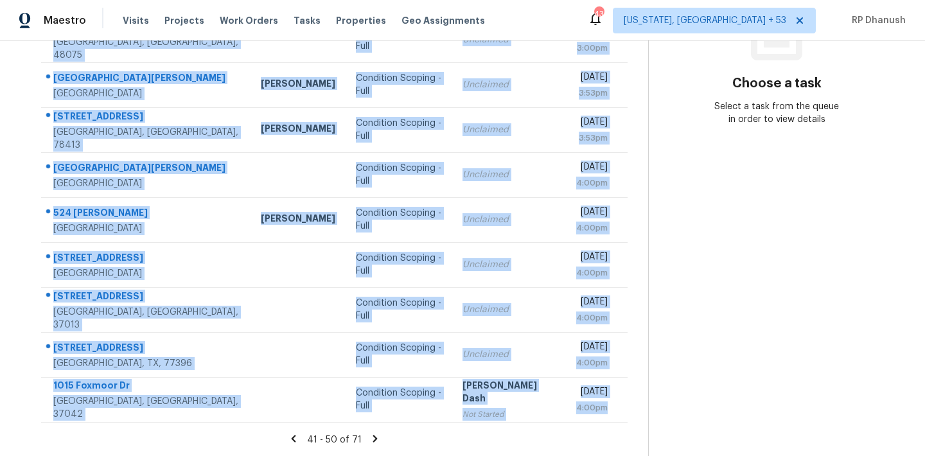
click at [758, 300] on section "Choose a task Select a task from the queue in order to view details" at bounding box center [776, 142] width 256 height 629
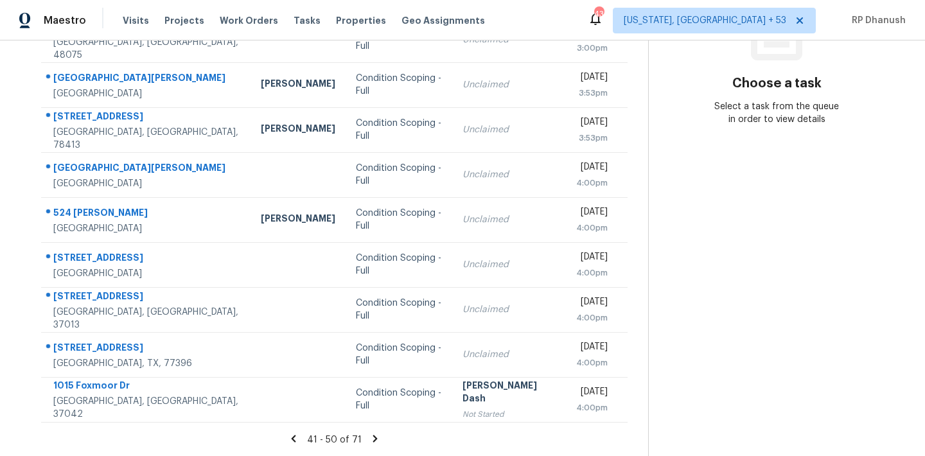
click at [373, 437] on icon at bounding box center [375, 438] width 4 height 7
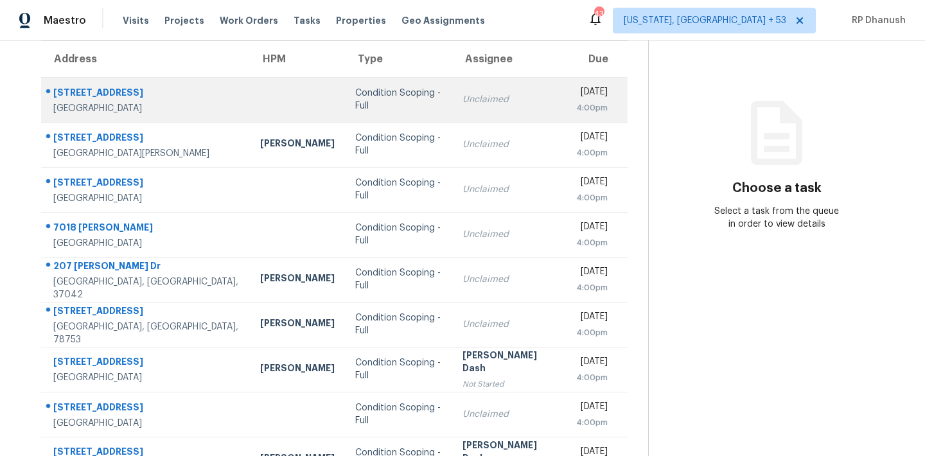
scroll to position [48, 0]
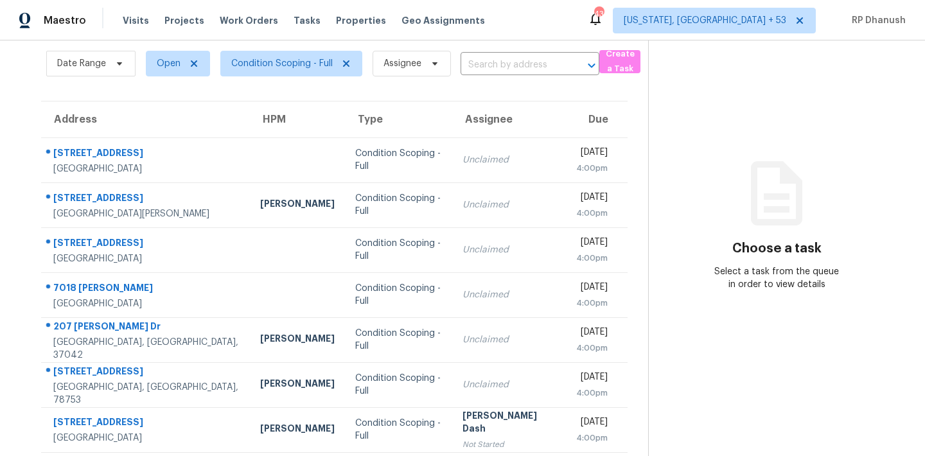
drag, startPoint x: 51, startPoint y: 148, endPoint x: 537, endPoint y: 471, distance: 584.0
click at [537, 455] on html "Maestro Visits Projects Work Orders Tasks Properties Geo Assignments [STREET_AD…" at bounding box center [462, 228] width 925 height 456
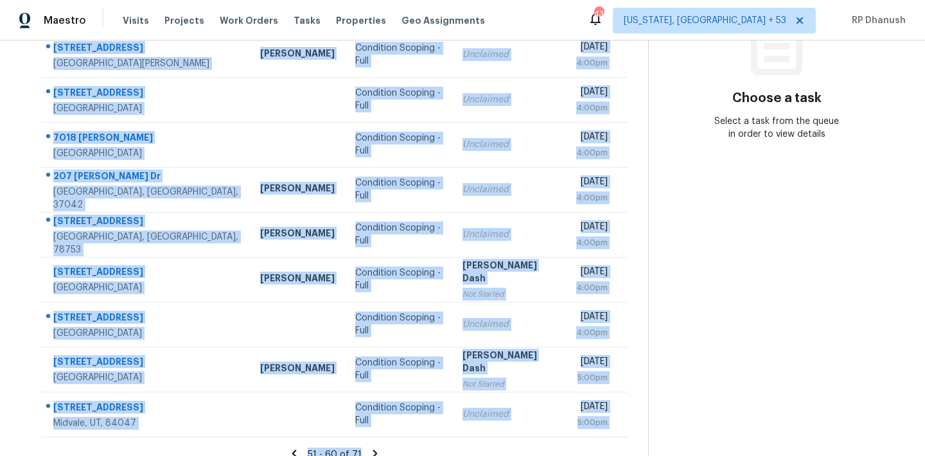
scroll to position [213, 0]
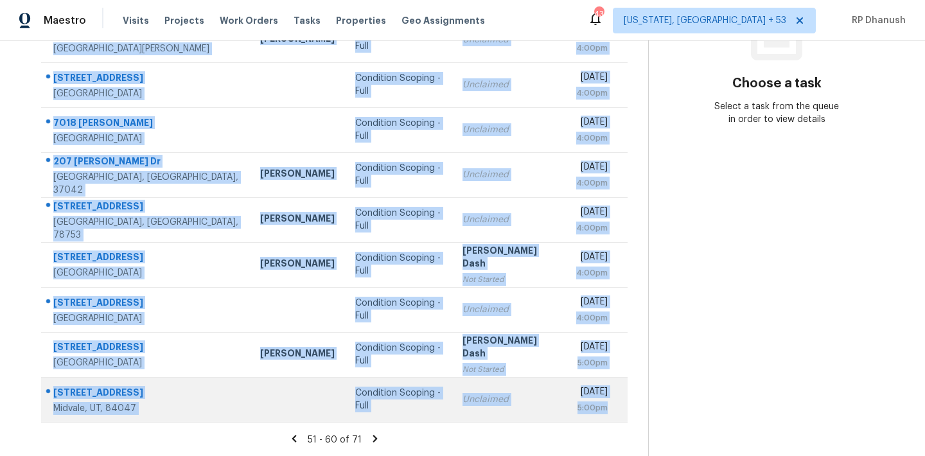
drag, startPoint x: 53, startPoint y: 145, endPoint x: 611, endPoint y: 416, distance: 620.4
click at [611, 416] on tbody "[STREET_ADDRESS][PERSON_NAME] Condition Scoping - Full Unclaimed [DATE] 4:00pm …" at bounding box center [334, 197] width 586 height 450
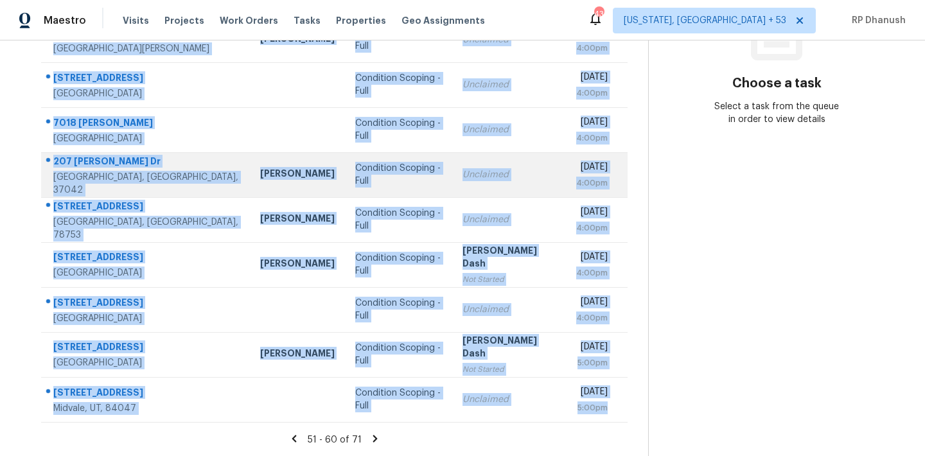
copy tbody "[STREET_ADDRESS][PERSON_NAME] Condition Scoping - Full Unclaimed [DATE] 4:00pm …"
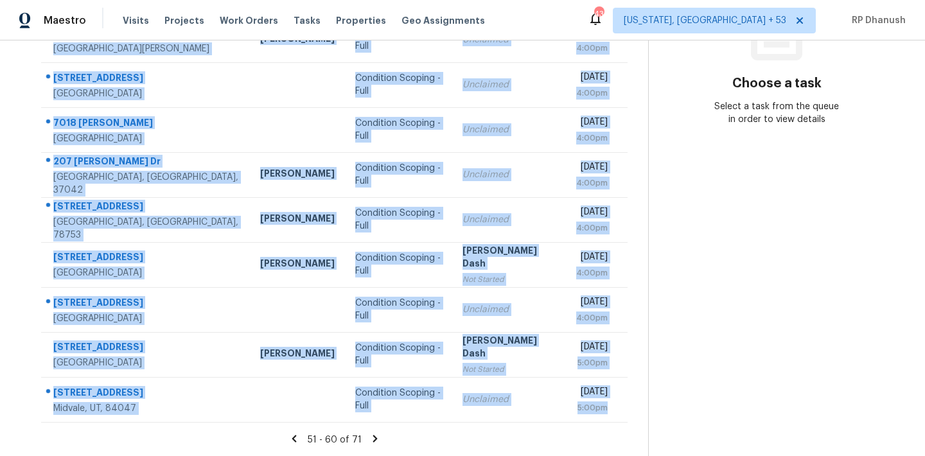
click at [372, 433] on icon at bounding box center [375, 439] width 12 height 12
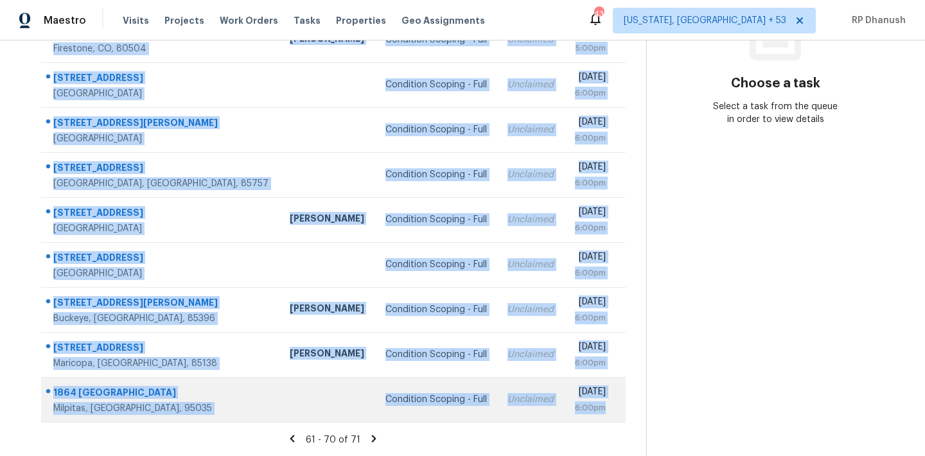
drag, startPoint x: 45, startPoint y: 137, endPoint x: 611, endPoint y: 417, distance: 631.3
click at [611, 417] on tbody "[STREET_ADDRESS] Condition Scoping - Full Unclaimed [DATE] 5:00pm [STREET_ADDRE…" at bounding box center [333, 197] width 584 height 450
copy tbody "[STREET_ADDRESS] Condition Scoping - Full Unclaimed [DATE] 5:00pm [STREET_ADDRE…"
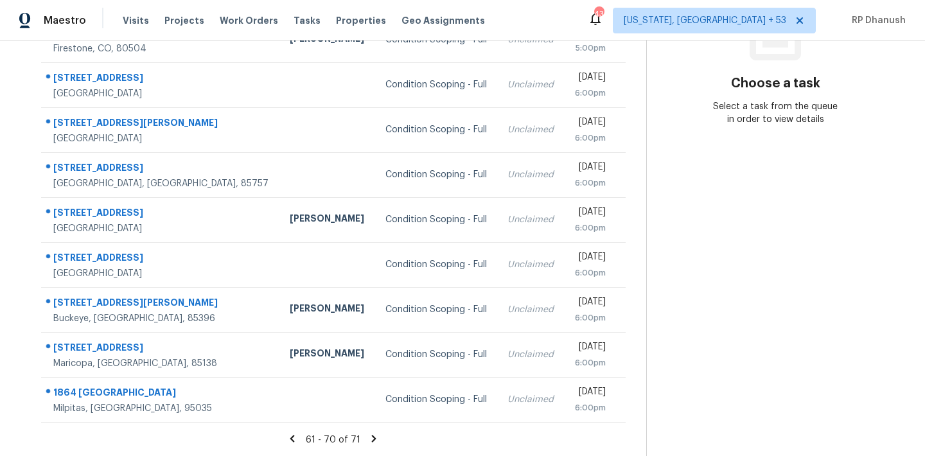
click at [684, 237] on section "Choose a task Select a task from the queue in order to view details" at bounding box center [775, 142] width 258 height 629
click at [368, 435] on icon at bounding box center [374, 439] width 12 height 12
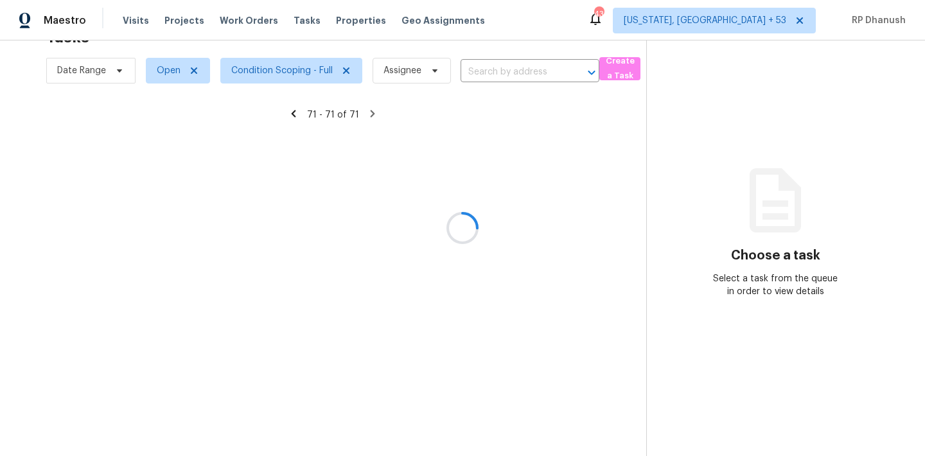
scroll to position [40, 0]
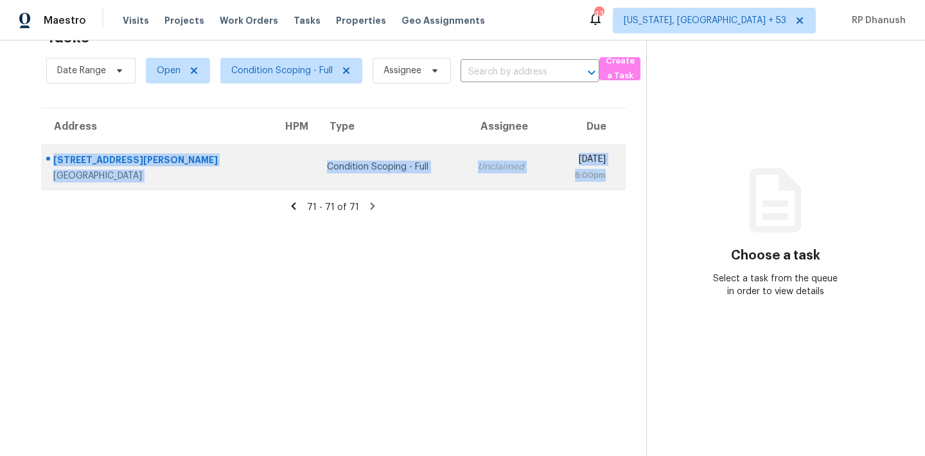
drag, startPoint x: 46, startPoint y: 146, endPoint x: 624, endPoint y: 180, distance: 579.6
click at [624, 180] on tr "[STREET_ADDRESS][PERSON_NAME] Condition Scoping - Full Unclaimed [DATE] 6:00pm" at bounding box center [333, 166] width 584 height 45
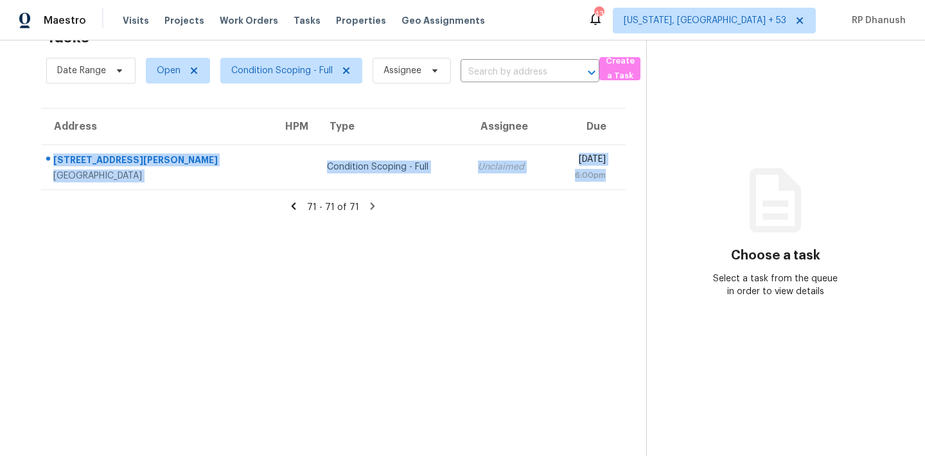
copy tr "[STREET_ADDRESS][PERSON_NAME] Condition Scoping - Full Unclaimed [DATE] 6:00pm"
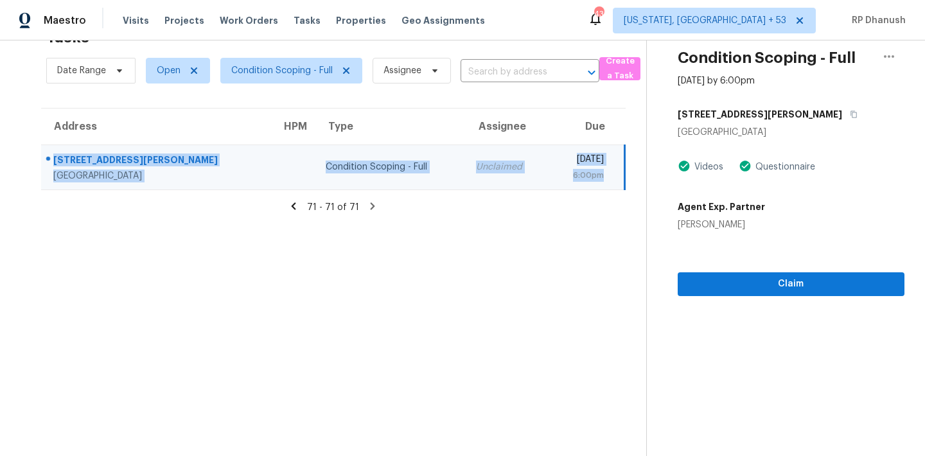
click at [502, 228] on section "Tasks 71 Results Date Range Open Condition Scoping - Full Assignee ​ Create a T…" at bounding box center [334, 238] width 626 height 435
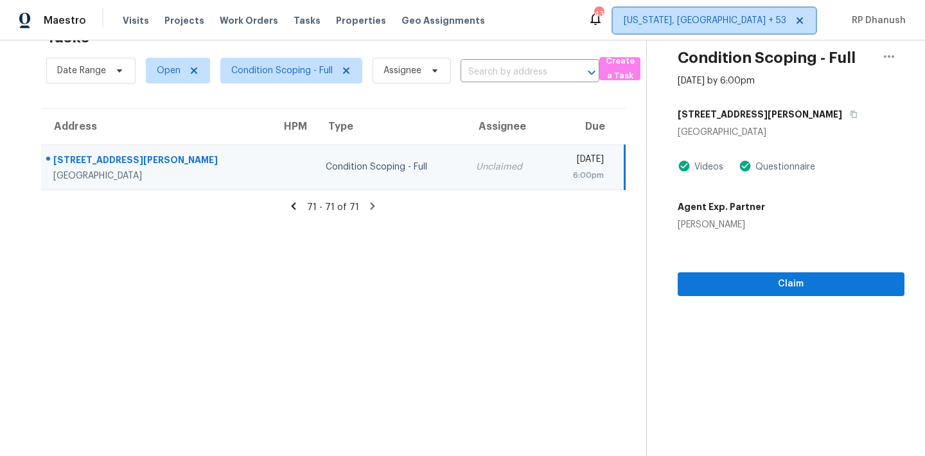
click at [764, 20] on span "[US_STATE], [GEOGRAPHIC_DATA] + 53" at bounding box center [705, 20] width 162 height 13
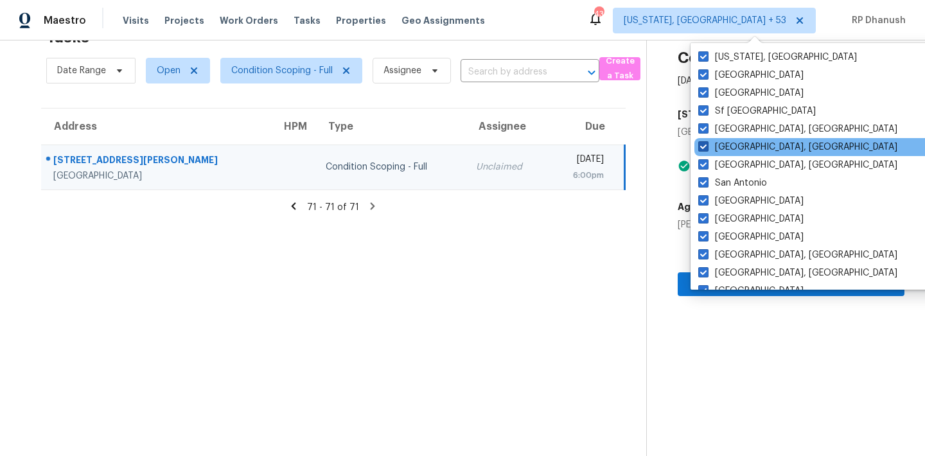
scroll to position [861, 0]
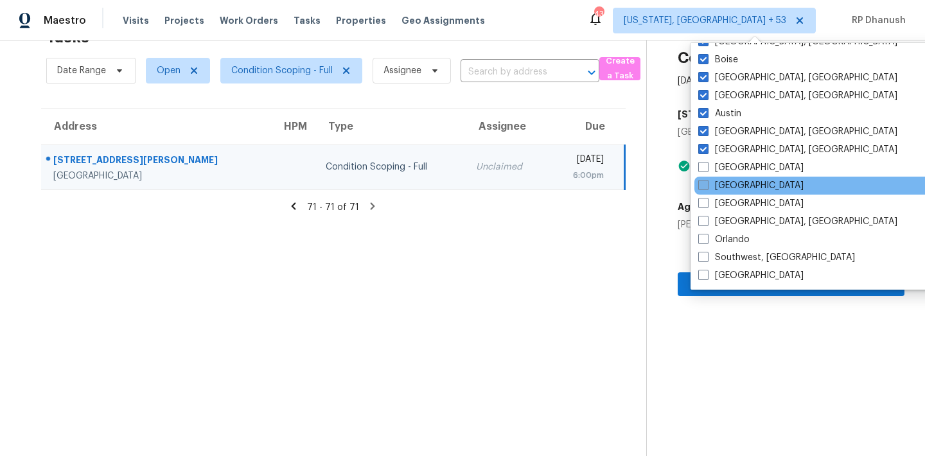
drag, startPoint x: 731, startPoint y: 166, endPoint x: 731, endPoint y: 179, distance: 12.8
click at [731, 166] on label "[GEOGRAPHIC_DATA]" at bounding box center [750, 167] width 105 height 13
click at [706, 166] on input "[GEOGRAPHIC_DATA]" at bounding box center [702, 165] width 8 height 8
checkbox input "true"
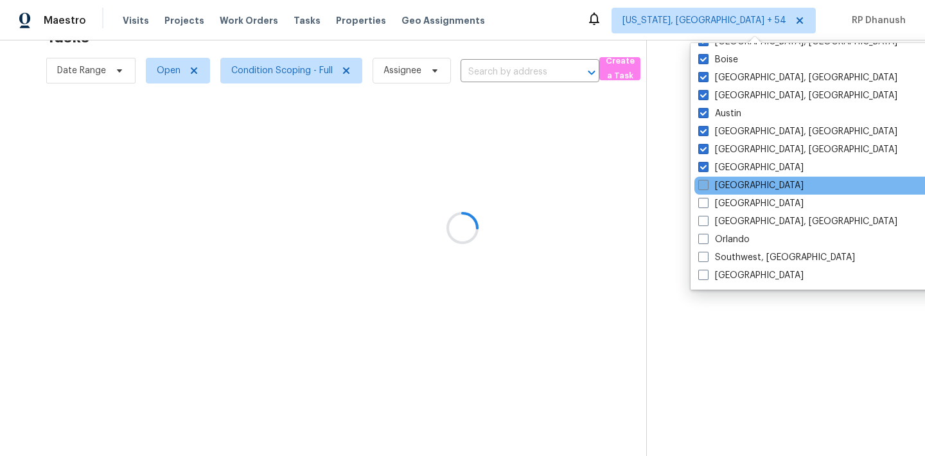
click at [731, 179] on label "[GEOGRAPHIC_DATA]" at bounding box center [750, 185] width 105 height 13
click at [706, 179] on input "[GEOGRAPHIC_DATA]" at bounding box center [702, 183] width 8 height 8
checkbox input "true"
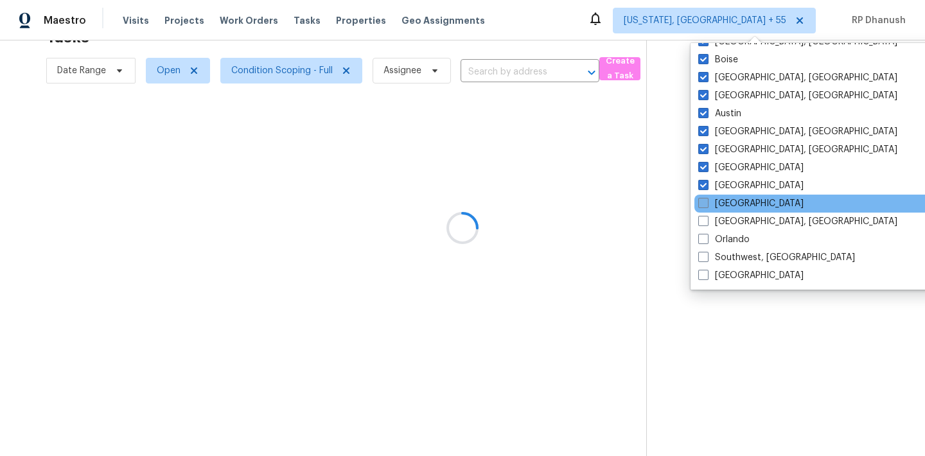
click at [731, 200] on label "[GEOGRAPHIC_DATA]" at bounding box center [750, 203] width 105 height 13
click at [706, 200] on input "[GEOGRAPHIC_DATA]" at bounding box center [702, 201] width 8 height 8
checkbox input "true"
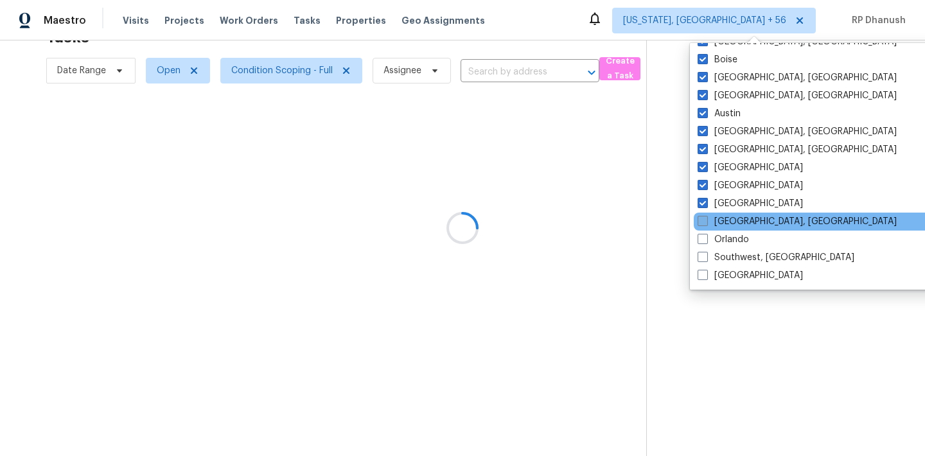
click at [731, 222] on label "[GEOGRAPHIC_DATA], [GEOGRAPHIC_DATA]" at bounding box center [796, 221] width 199 height 13
click at [706, 222] on input "[GEOGRAPHIC_DATA], [GEOGRAPHIC_DATA]" at bounding box center [701, 219] width 8 height 8
checkbox input "true"
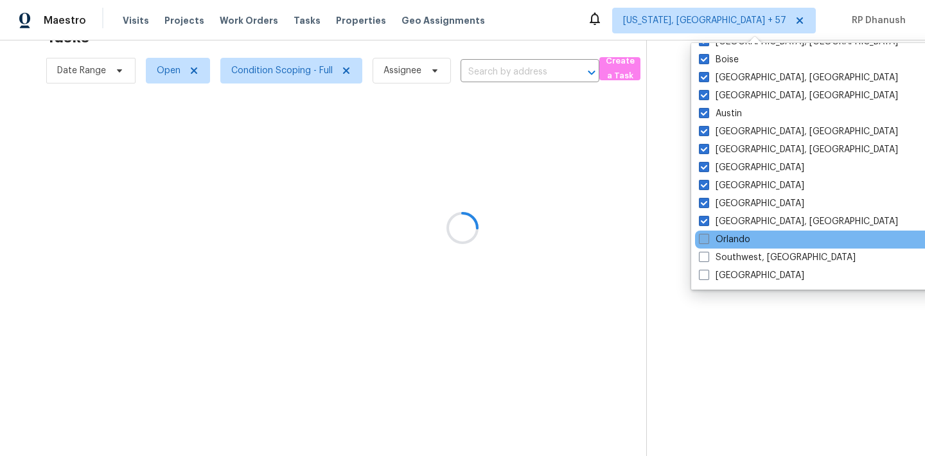
click at [729, 236] on label "Orlando" at bounding box center [724, 239] width 51 height 13
click at [707, 236] on input "Orlando" at bounding box center [703, 237] width 8 height 8
checkbox input "true"
click at [729, 247] on div "Orlando" at bounding box center [823, 240] width 259 height 18
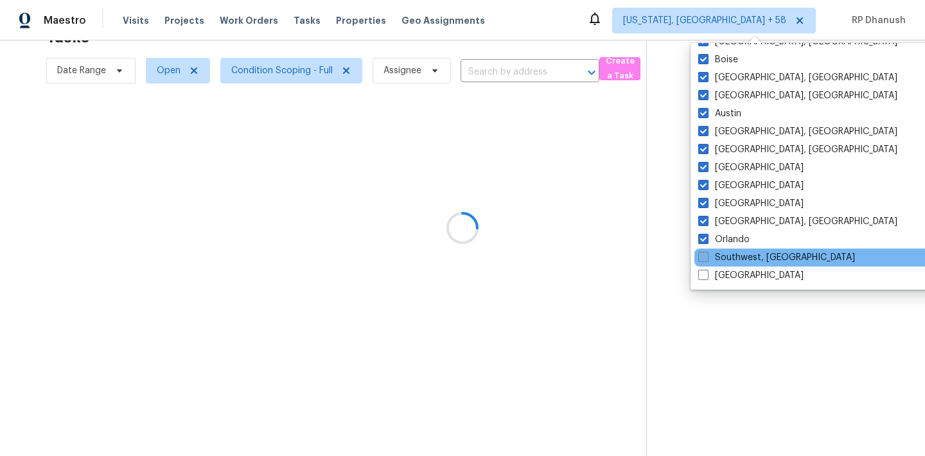
click at [729, 263] on label "Southwest, [GEOGRAPHIC_DATA]" at bounding box center [776, 257] width 157 height 13
click at [706, 259] on input "Southwest, [GEOGRAPHIC_DATA]" at bounding box center [702, 255] width 8 height 8
checkbox input "true"
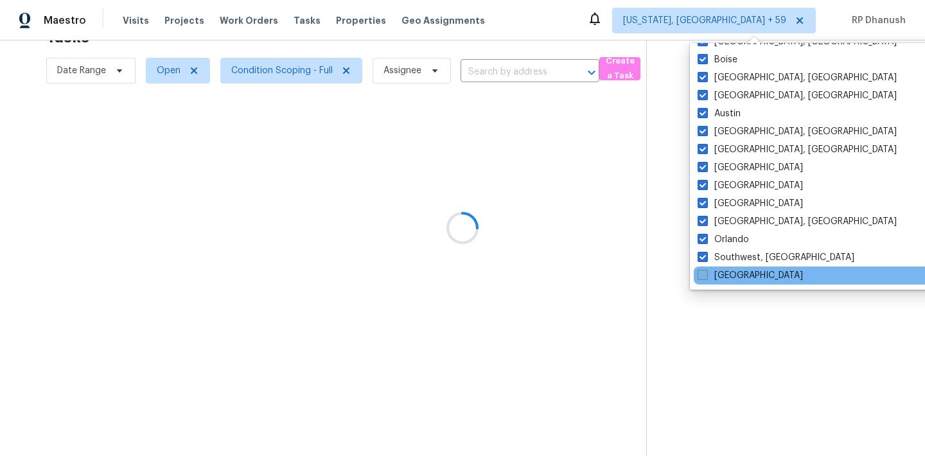
click at [726, 276] on label "[GEOGRAPHIC_DATA]" at bounding box center [749, 275] width 105 height 13
click at [706, 276] on input "[GEOGRAPHIC_DATA]" at bounding box center [701, 273] width 8 height 8
checkbox input "true"
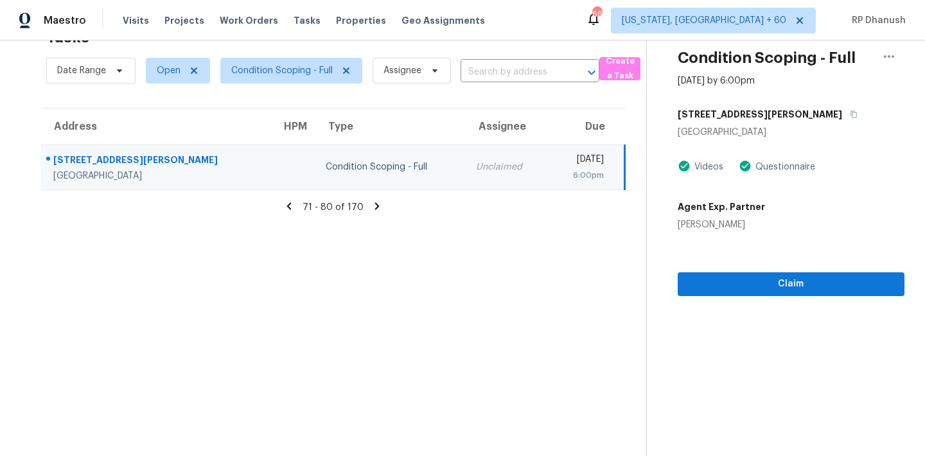
click at [322, 311] on section "Tasks 170 Results Date Range Open Condition Scoping - Full Assignee ​ Create a …" at bounding box center [334, 238] width 626 height 435
click at [424, 73] on span "Assignee" at bounding box center [411, 71] width 78 height 26
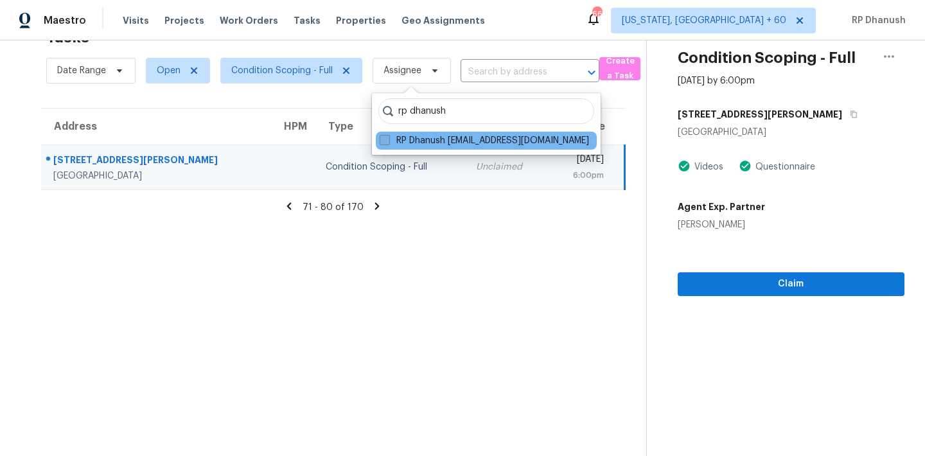
type input "rp dhanush"
click at [457, 139] on label "RP Dhanush [EMAIL_ADDRESS][DOMAIN_NAME]" at bounding box center [484, 140] width 209 height 13
click at [388, 139] on input "RP Dhanush [EMAIL_ADDRESS][DOMAIN_NAME]" at bounding box center [384, 138] width 8 height 8
checkbox input "true"
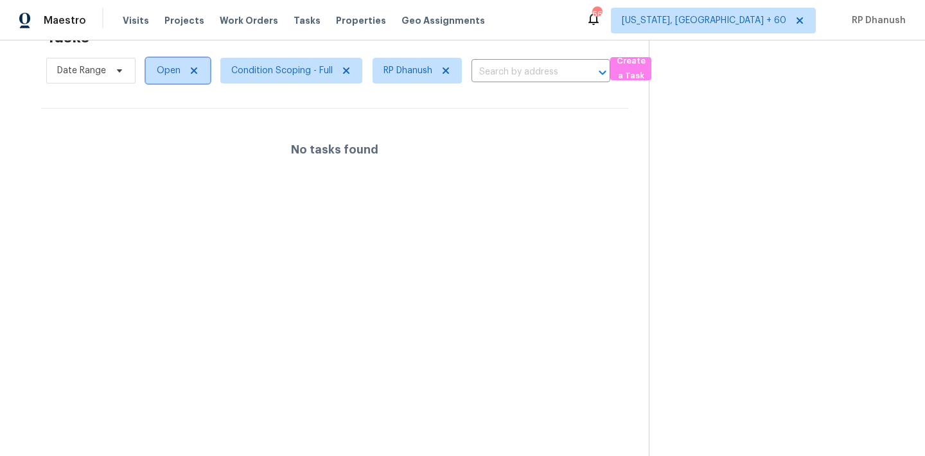
click at [175, 74] on span "Open" at bounding box center [169, 70] width 24 height 13
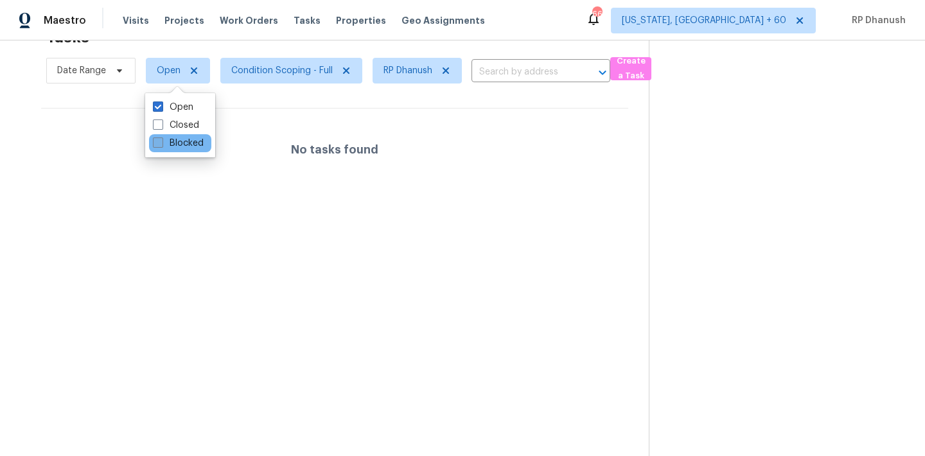
click at [193, 146] on label "Blocked" at bounding box center [178, 143] width 51 height 13
click at [161, 145] on input "Blocked" at bounding box center [157, 141] width 8 height 8
checkbox input "true"
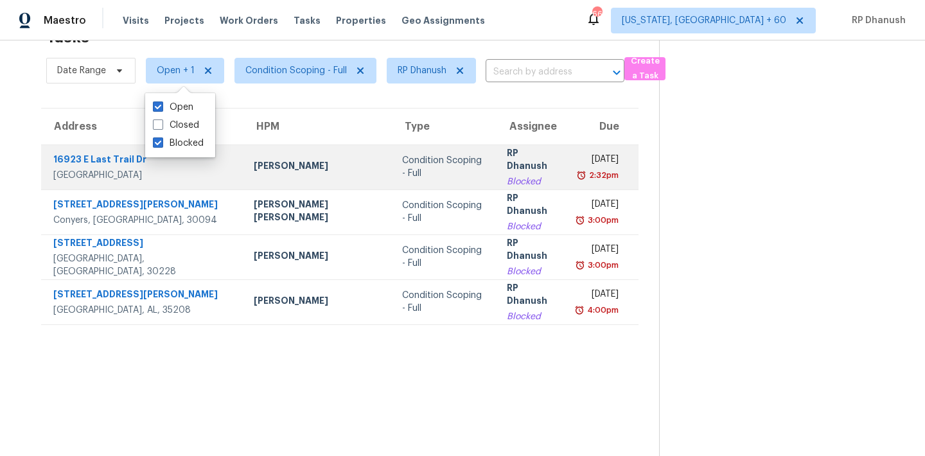
click at [577, 181] on div "2:32pm" at bounding box center [597, 175] width 41 height 13
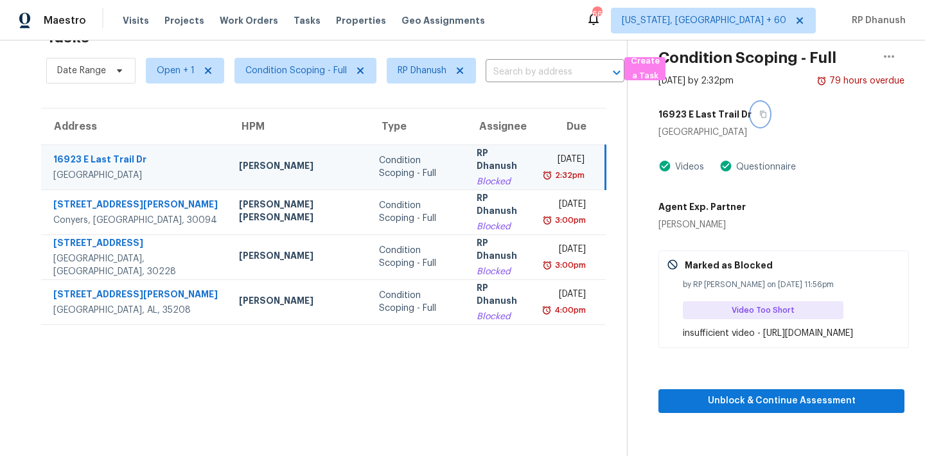
click at [751, 114] on button "button" at bounding box center [759, 114] width 17 height 23
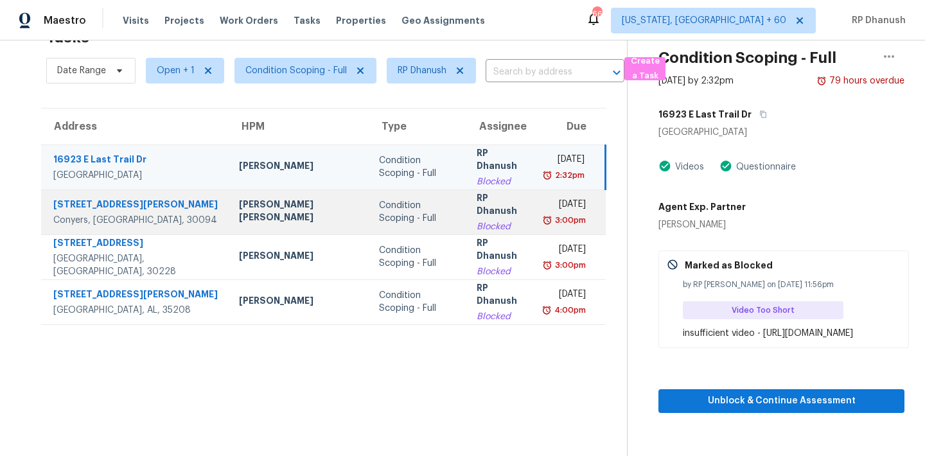
click at [483, 203] on td "RP Dhanush Blocked" at bounding box center [500, 211] width 69 height 45
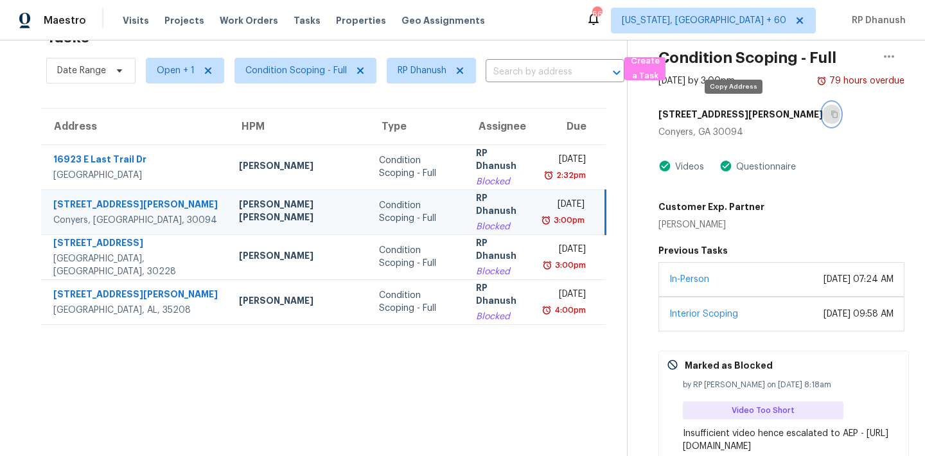
click at [823, 118] on button "button" at bounding box center [831, 114] width 17 height 23
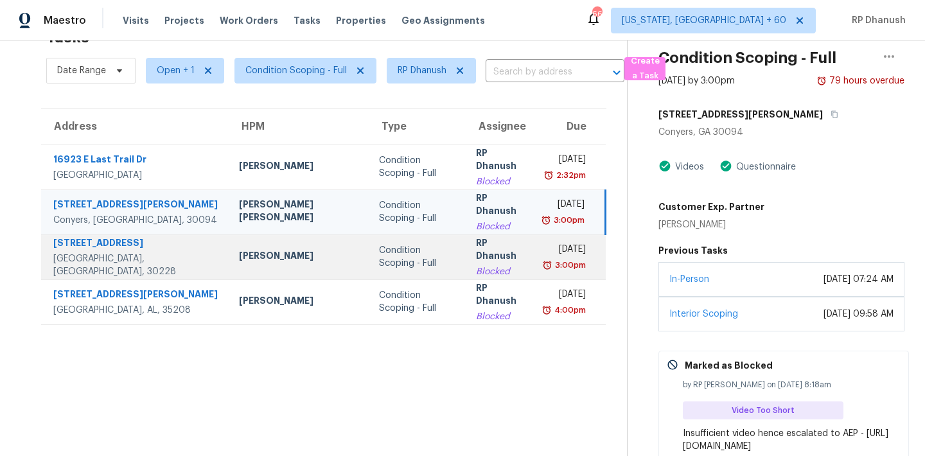
click at [483, 263] on td "RP Dhanush Blocked" at bounding box center [500, 256] width 69 height 45
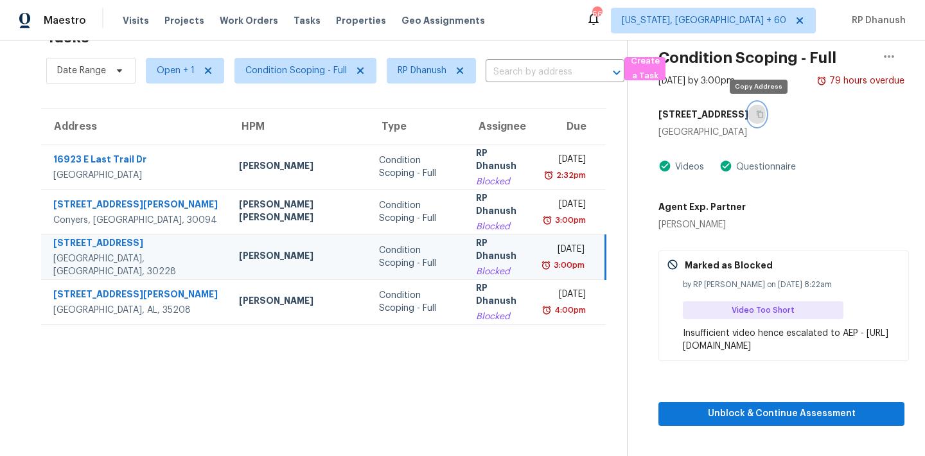
click at [749, 114] on button "button" at bounding box center [756, 114] width 17 height 23
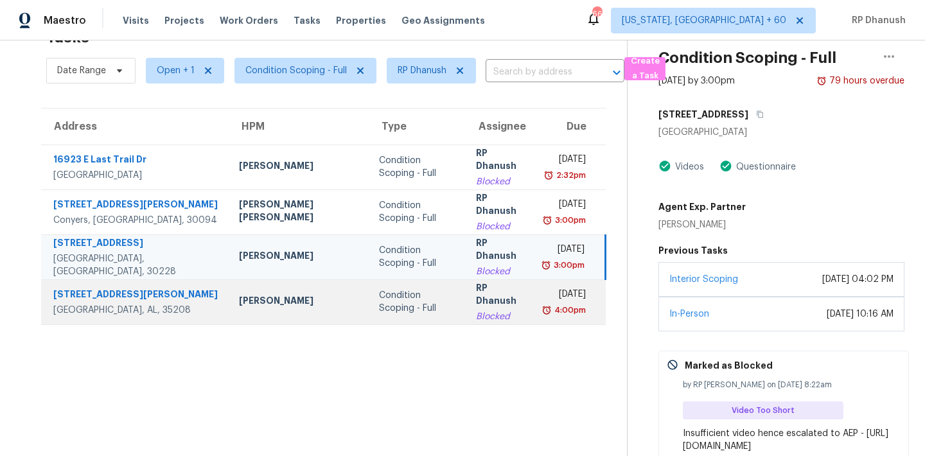
click at [554, 296] on div "[DATE]" at bounding box center [565, 296] width 40 height 16
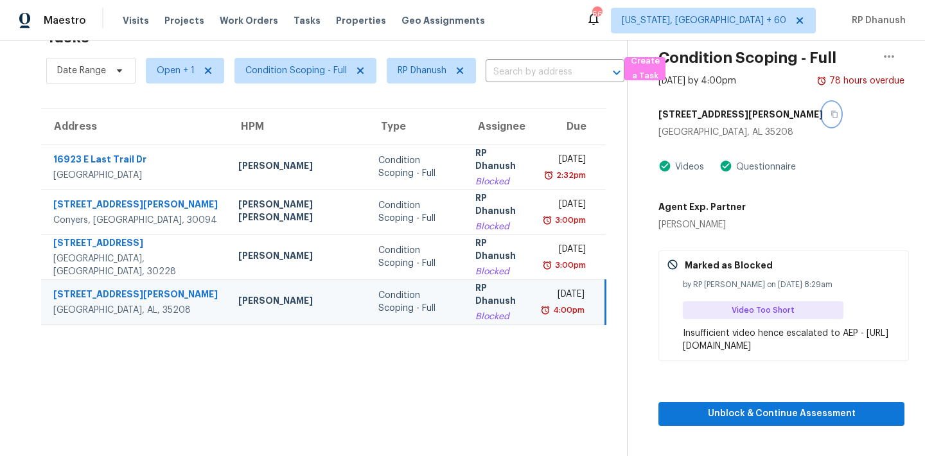
click at [831, 116] on icon "button" at bounding box center [834, 114] width 6 height 7
